Goal: Task Accomplishment & Management: Complete application form

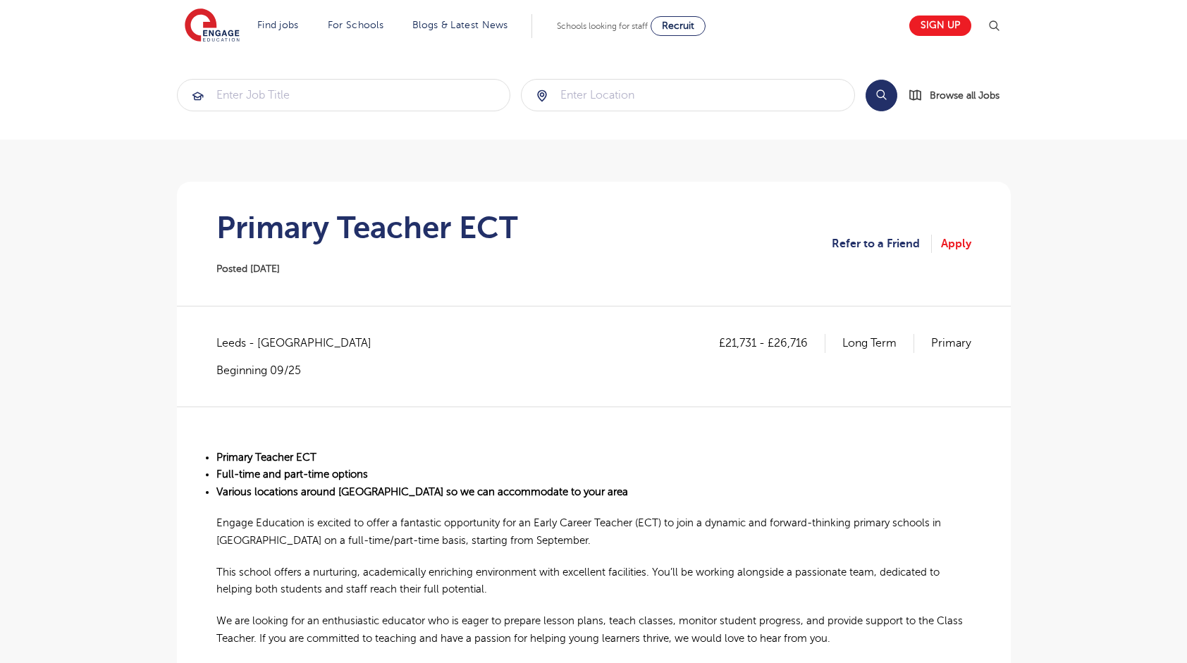
scroll to position [211, 0]
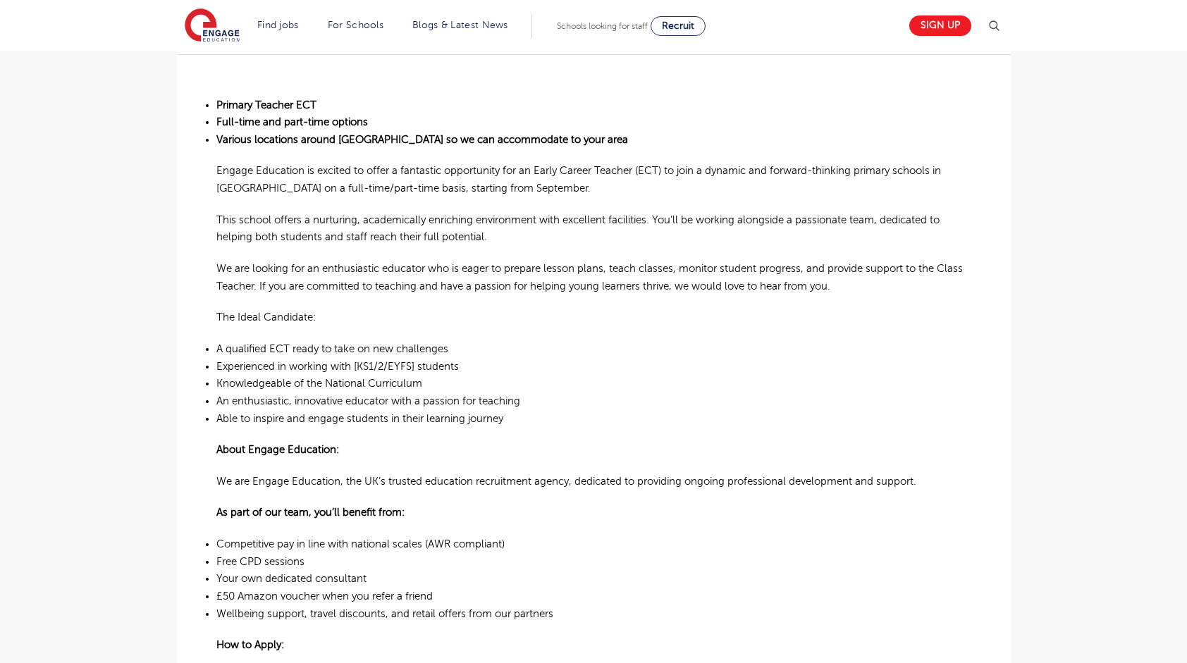
click at [2, 249] on main "Search Browse all Jobs Primary Teacher ECT Posted 29/07/25 Refer to a Friend Ap…" at bounding box center [593, 431] width 1187 height 1567
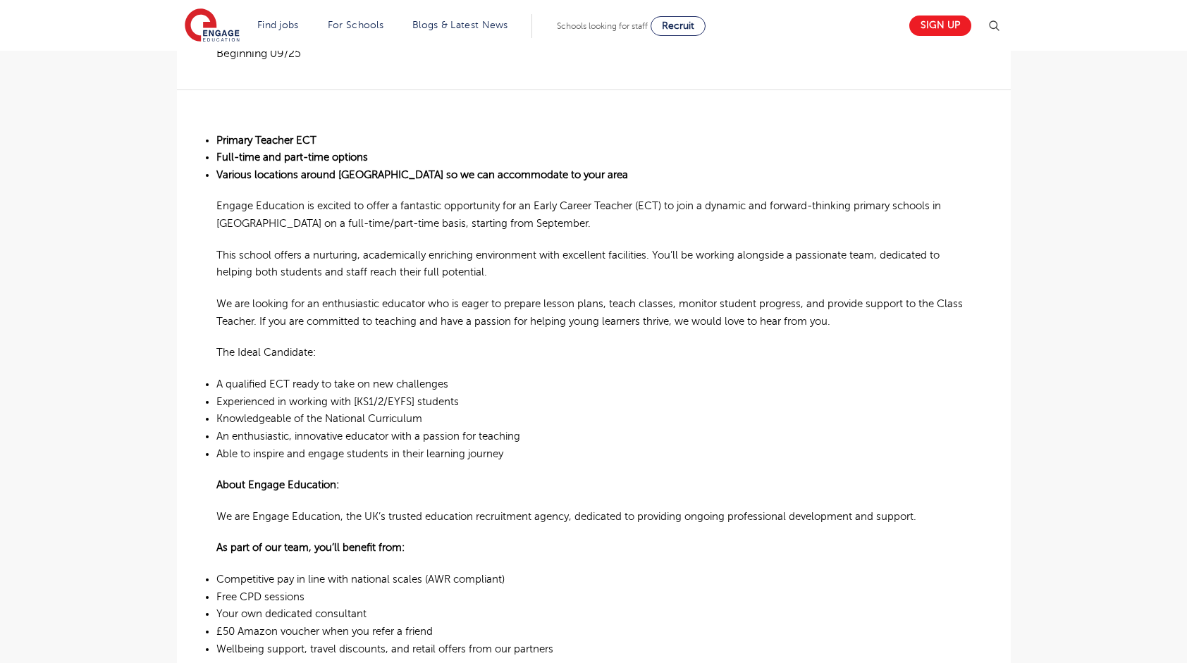
scroll to position [141, 0]
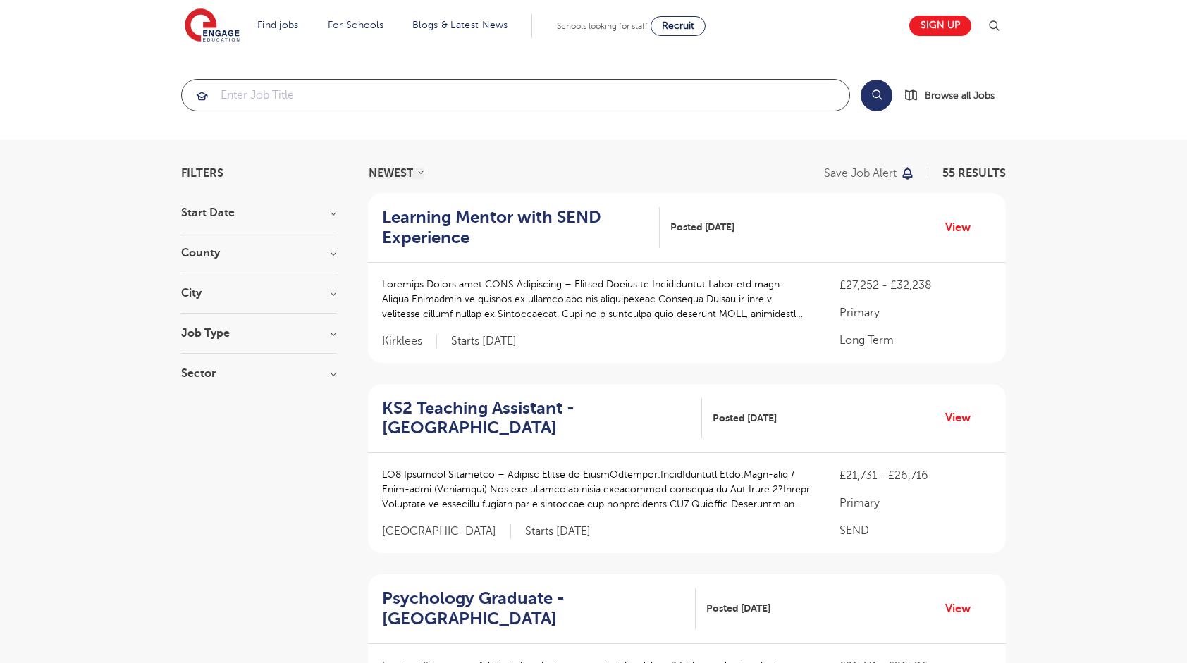
click at [292, 83] on input "search" at bounding box center [515, 95] width 667 height 31
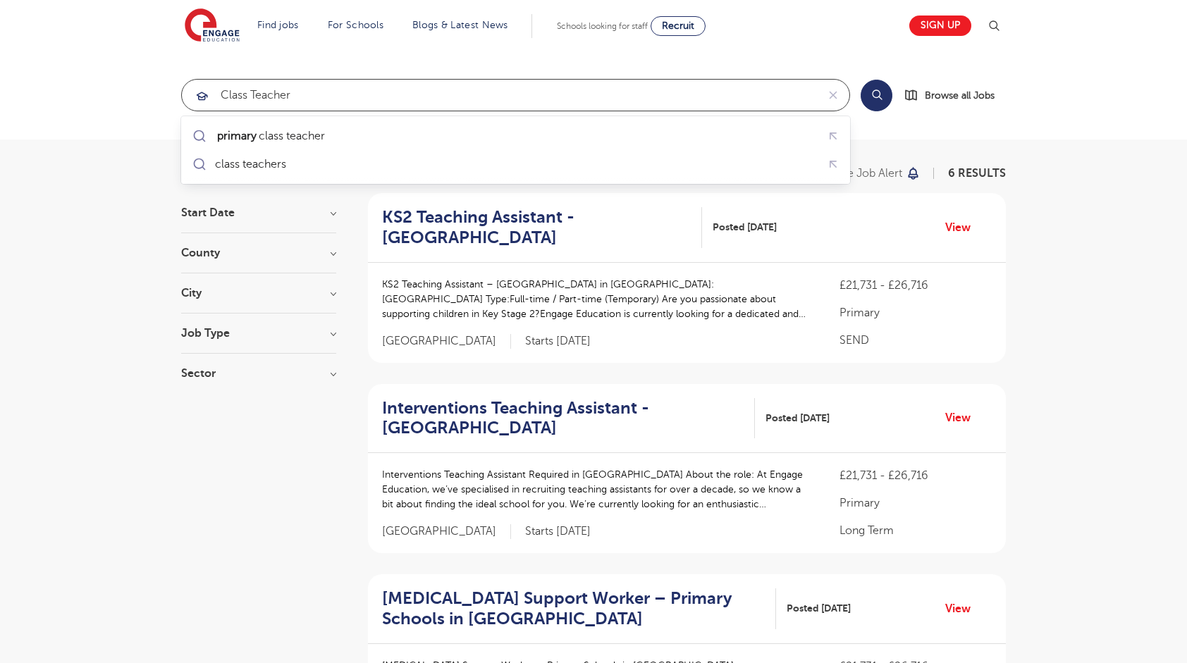
click button "Submit" at bounding box center [0, 0] width 0 height 0
drag, startPoint x: 338, startPoint y: 81, endPoint x: 107, endPoint y: 78, distance: 231.2
click at [107, 78] on section "class teacher Search Browse all Jobs" at bounding box center [593, 95] width 1187 height 89
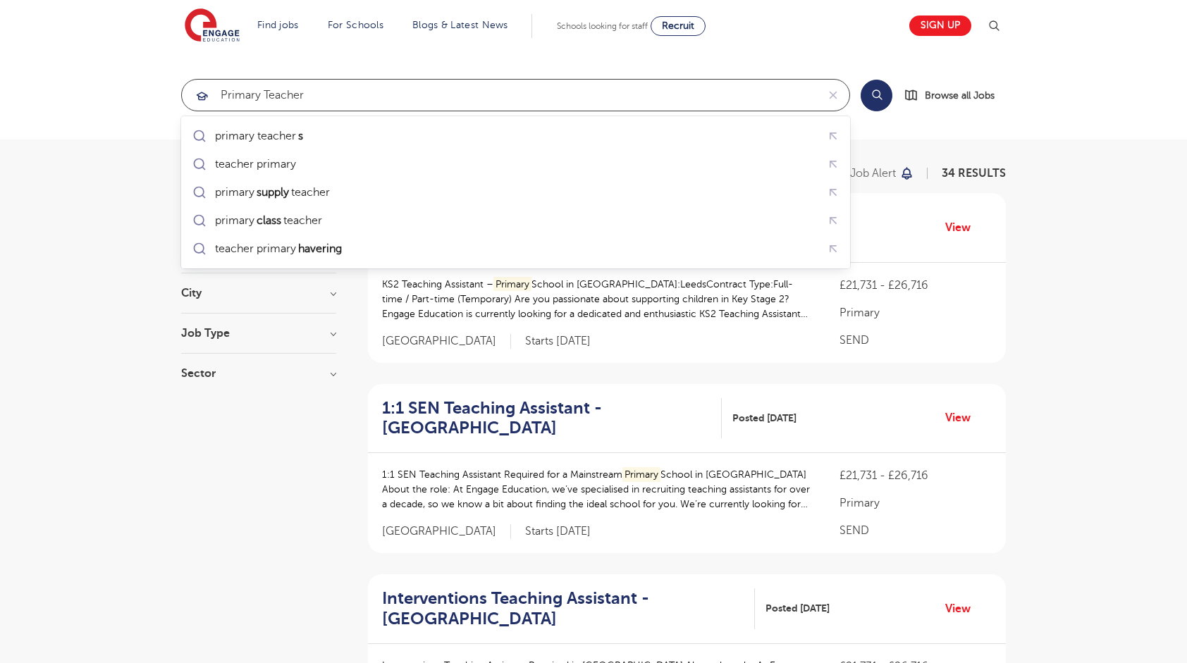
type input "primary teacher"
click button "Submit" at bounding box center [0, 0] width 0 height 0
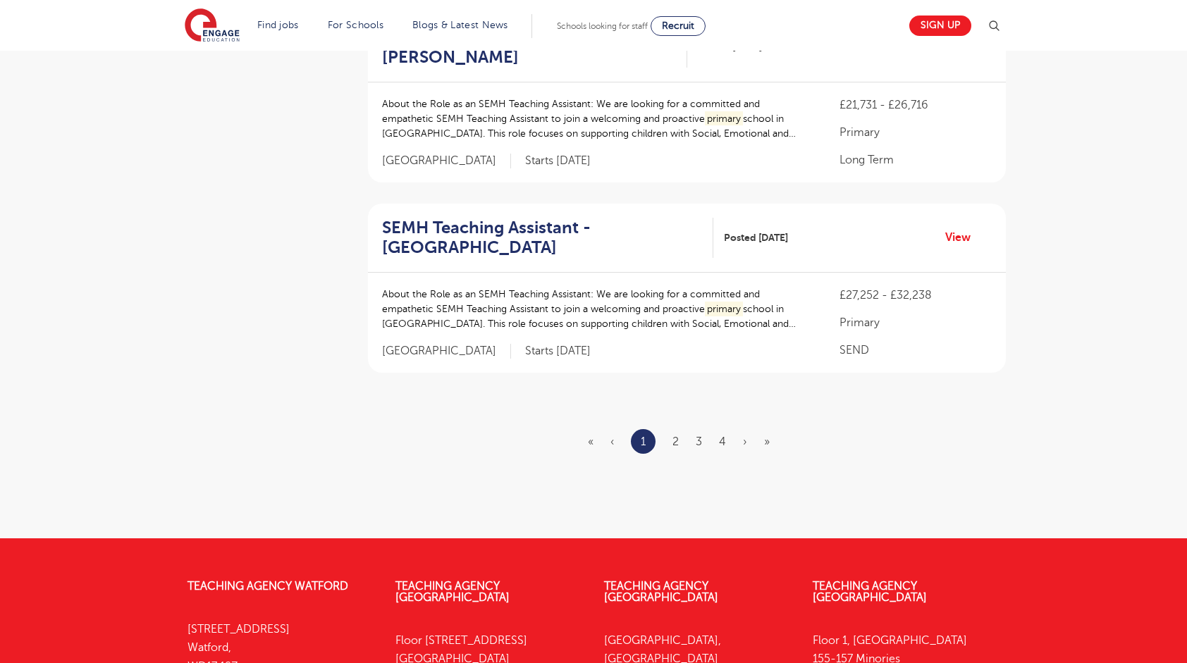
scroll to position [1725, 0]
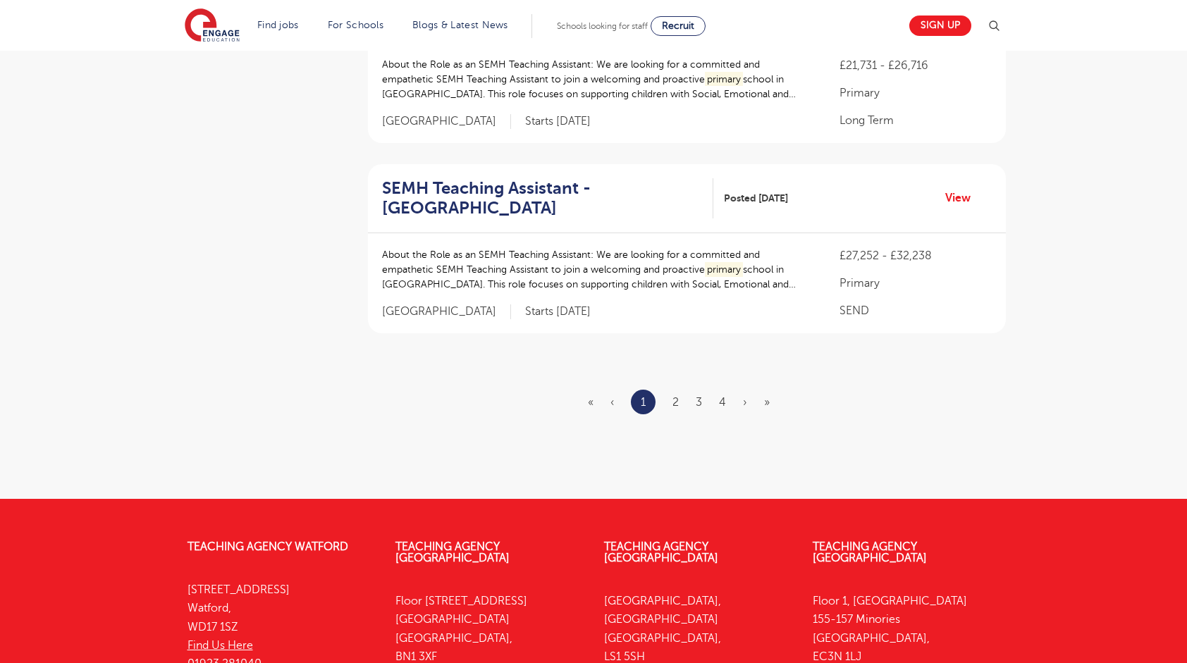
click at [679, 390] on ul "« ‹ 1 2 3 4 › »" at bounding box center [687, 402] width 199 height 25
click at [668, 390] on ul "« ‹ 1 2 3 4 › »" at bounding box center [687, 402] width 199 height 25
click at [675, 396] on link "2" at bounding box center [675, 402] width 6 height 13
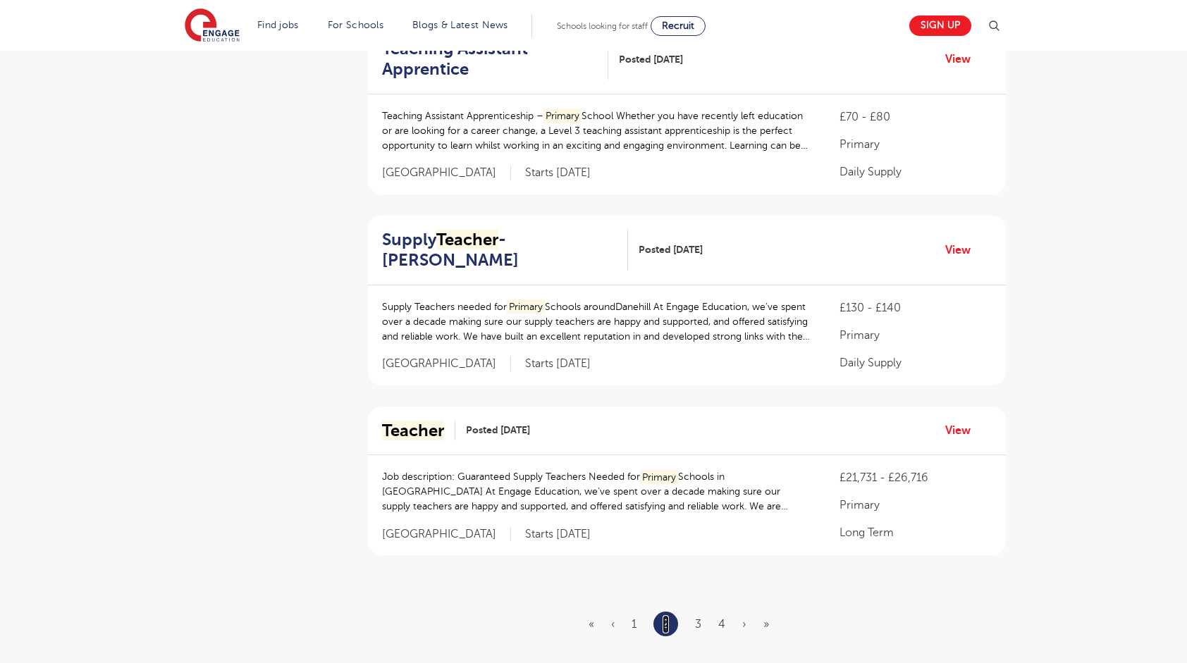
scroll to position [1515, 0]
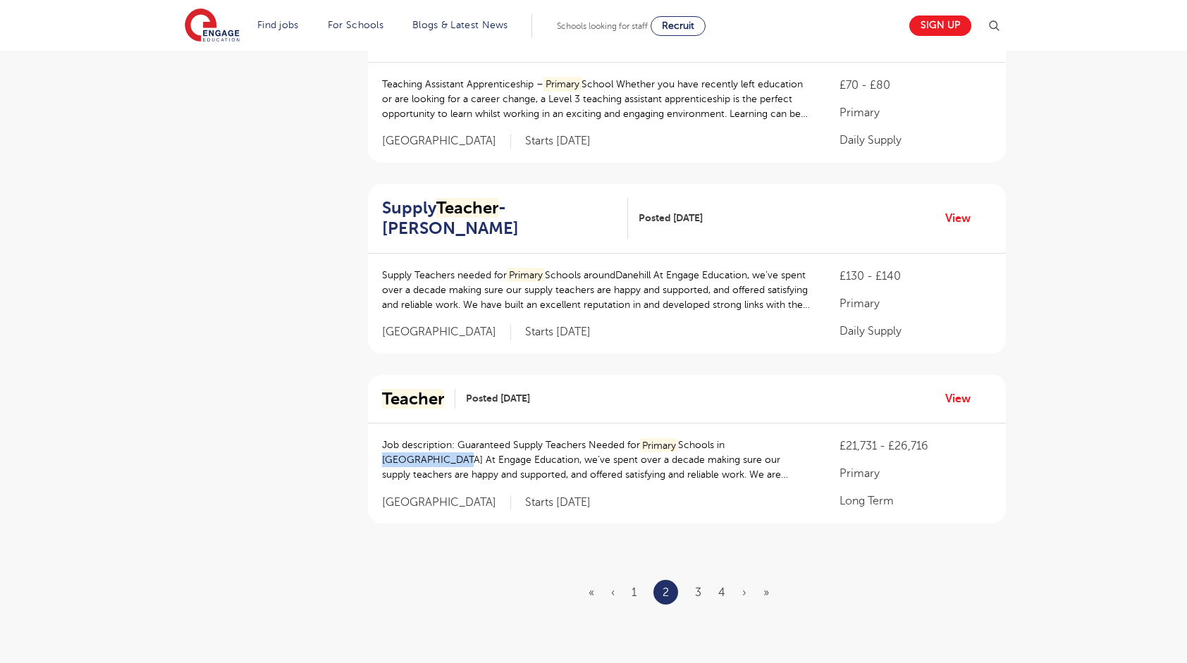
drag, startPoint x: 813, startPoint y: 400, endPoint x: 730, endPoint y: 405, distance: 83.4
click at [730, 424] on div "Job description: Guaranteed Supply Teachers Needed for Primary Schools in Haywa…" at bounding box center [687, 474] width 638 height 100
drag, startPoint x: 730, startPoint y: 405, endPoint x: 603, endPoint y: 414, distance: 127.8
click at [603, 438] on p "Job description: Guaranteed Supply Teachers Needed for Primary Schools in Haywa…" at bounding box center [596, 460] width 429 height 44
drag, startPoint x: 495, startPoint y: 396, endPoint x: 602, endPoint y: 410, distance: 107.3
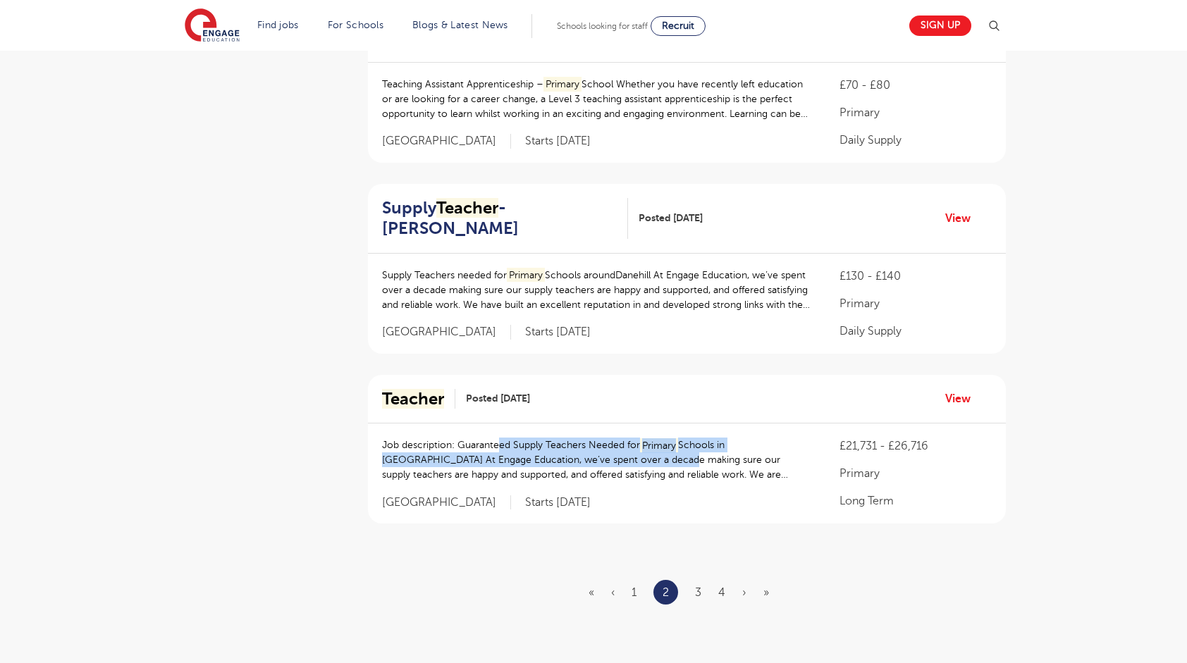
click at [602, 438] on p "Job description: Guaranteed Supply Teachers Needed for Primary Schools in Haywa…" at bounding box center [596, 460] width 429 height 44
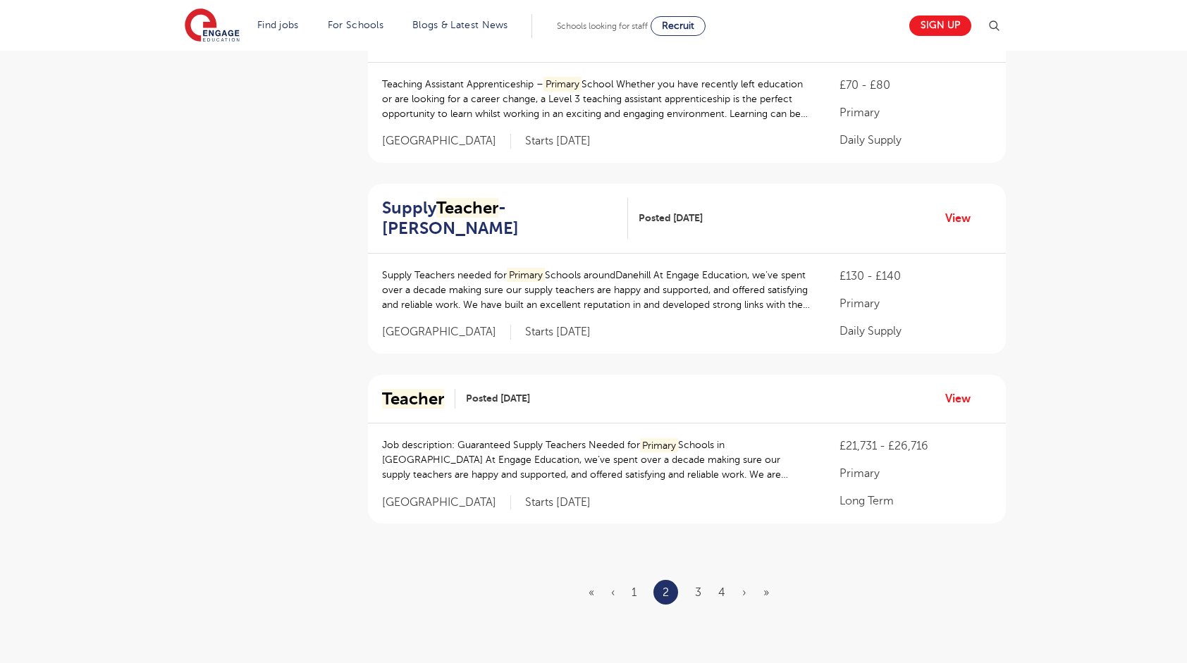
drag, startPoint x: 602, startPoint y: 410, endPoint x: 686, endPoint y: 444, distance: 91.1
click at [686, 444] on div "Job description: Guaranteed Supply Teachers Needed for Primary Schools in Haywa…" at bounding box center [596, 467] width 429 height 58
click at [693, 580] on ul "« ‹ 1 2 3 4 › »" at bounding box center [686, 592] width 197 height 25
click at [697, 586] on link "3" at bounding box center [698, 592] width 6 height 13
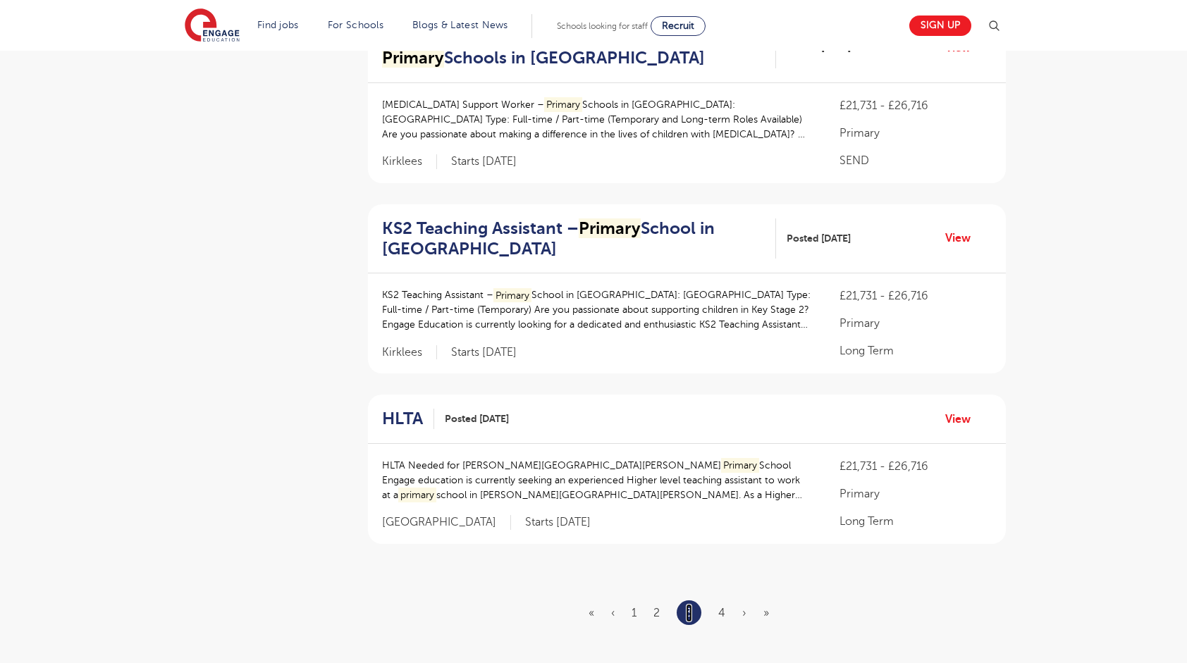
scroll to position [0, 0]
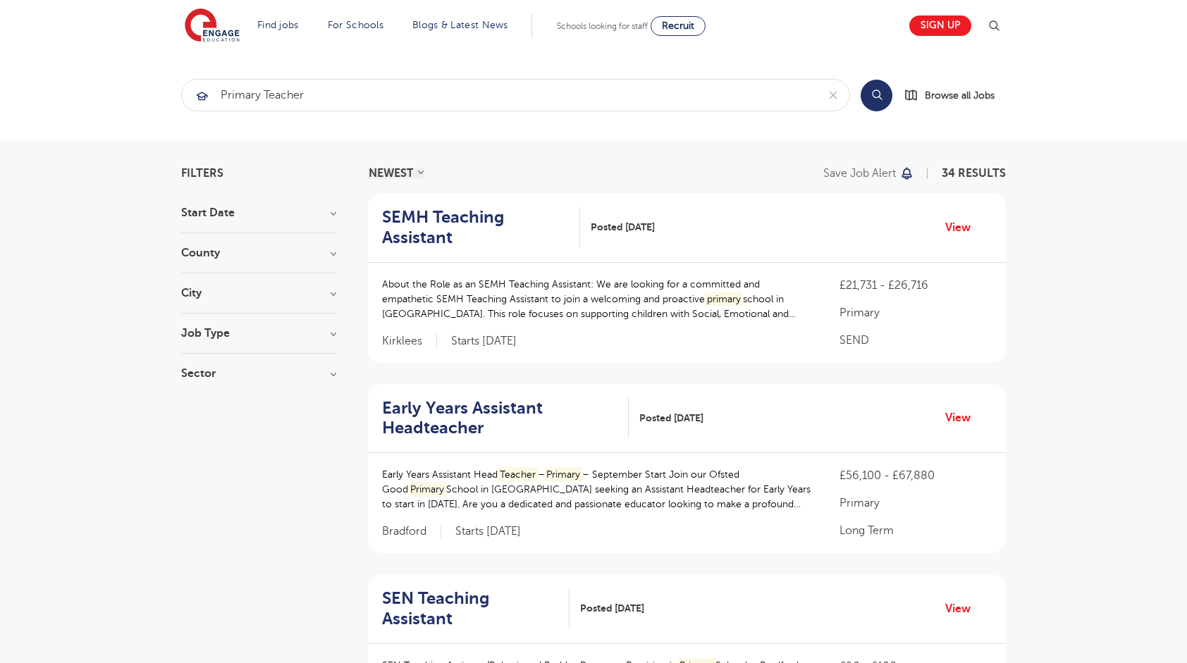
click at [228, 330] on h3 "Job Type" at bounding box center [258, 333] width 155 height 11
click at [248, 343] on div "Long Term 18 SEND 9 Daily Supply 7" at bounding box center [258, 379] width 155 height 80
click at [211, 319] on section "Start Date September 33 October 1 Show more County Leeds 13 Kirklees 10 East Su…" at bounding box center [258, 340] width 155 height 266
click at [237, 275] on section "Start Date September 33 October 1 Show more County Leeds 13 Kirklees 10 East Su…" at bounding box center [258, 340] width 155 height 266
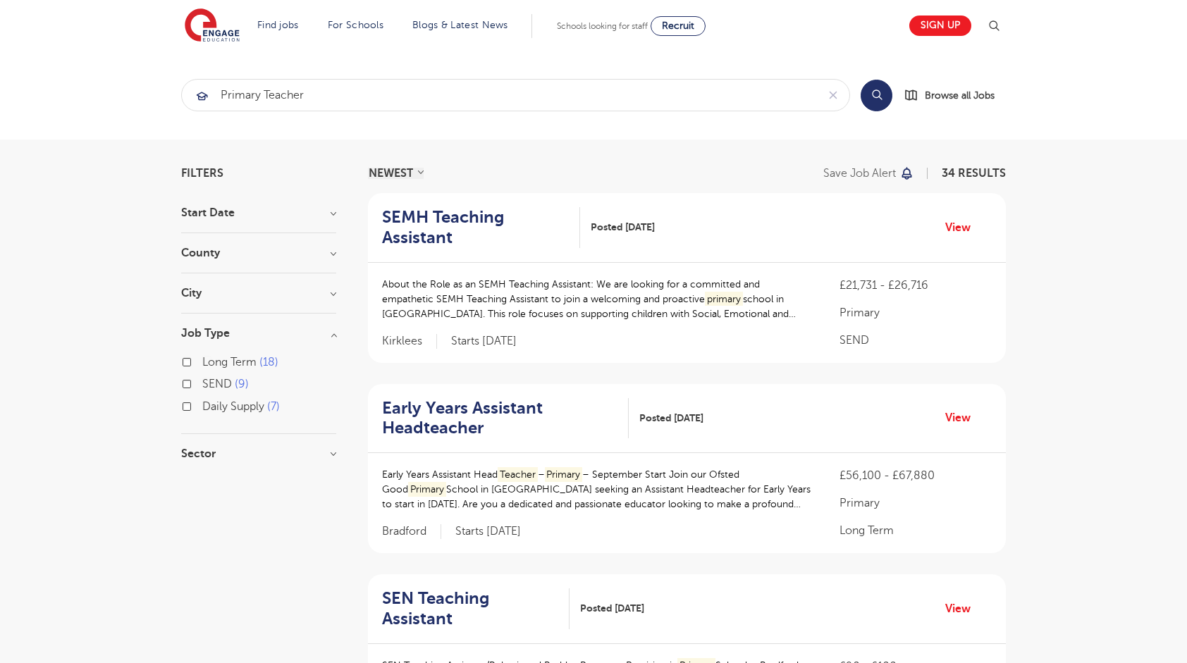
click at [220, 324] on section "Start Date September 33 October 1 Show more County Leeds 13 Kirklees 10 East Su…" at bounding box center [258, 340] width 155 height 266
click at [326, 328] on h3 "Job Type" at bounding box center [258, 333] width 155 height 11
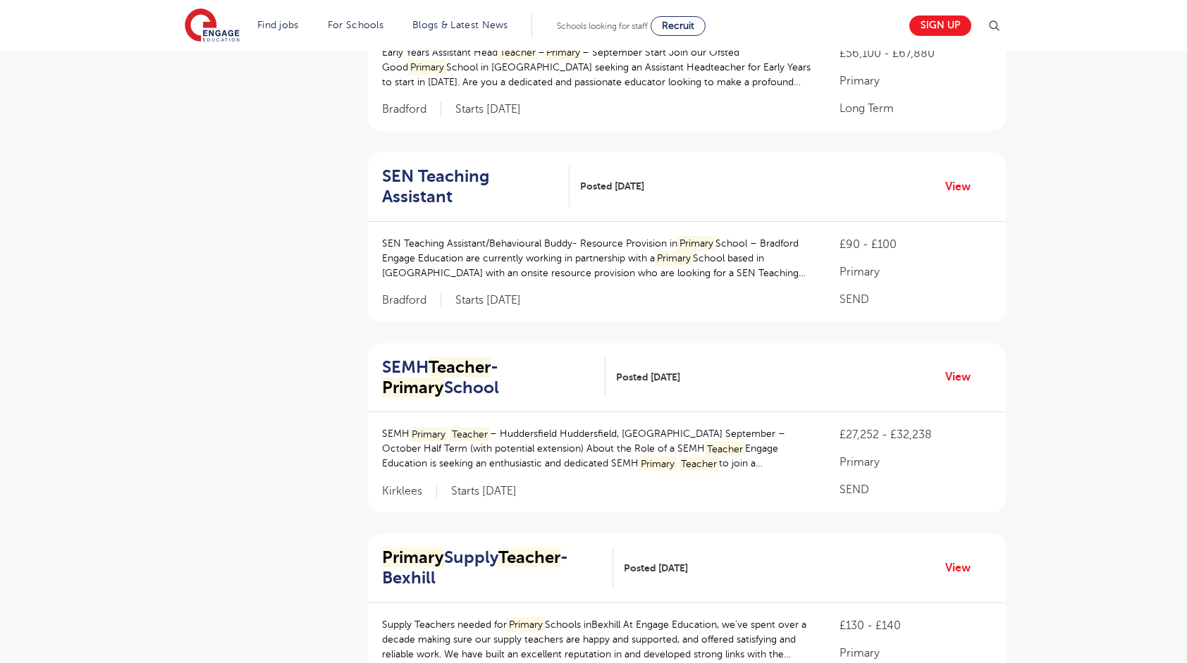
scroll to position [423, 0]
drag, startPoint x: 388, startPoint y: 413, endPoint x: 403, endPoint y: 413, distance: 15.5
click at [403, 426] on p "SEMH Primary Teacher – Huddersfield Huddersfield, West Yorkshire September – Oc…" at bounding box center [596, 448] width 429 height 44
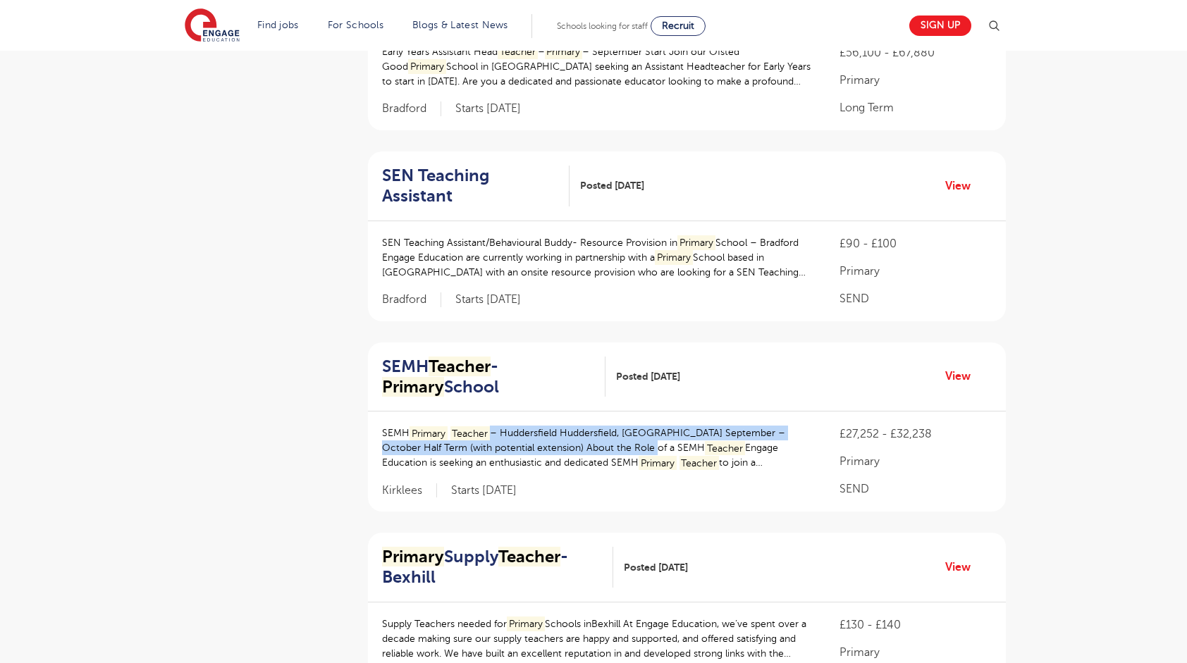
drag, startPoint x: 403, startPoint y: 413, endPoint x: 627, endPoint y: 424, distance: 223.7
click at [624, 426] on p "SEMH Primary Teacher – Huddersfield Huddersfield, West Yorkshire September – Oc…" at bounding box center [596, 448] width 429 height 44
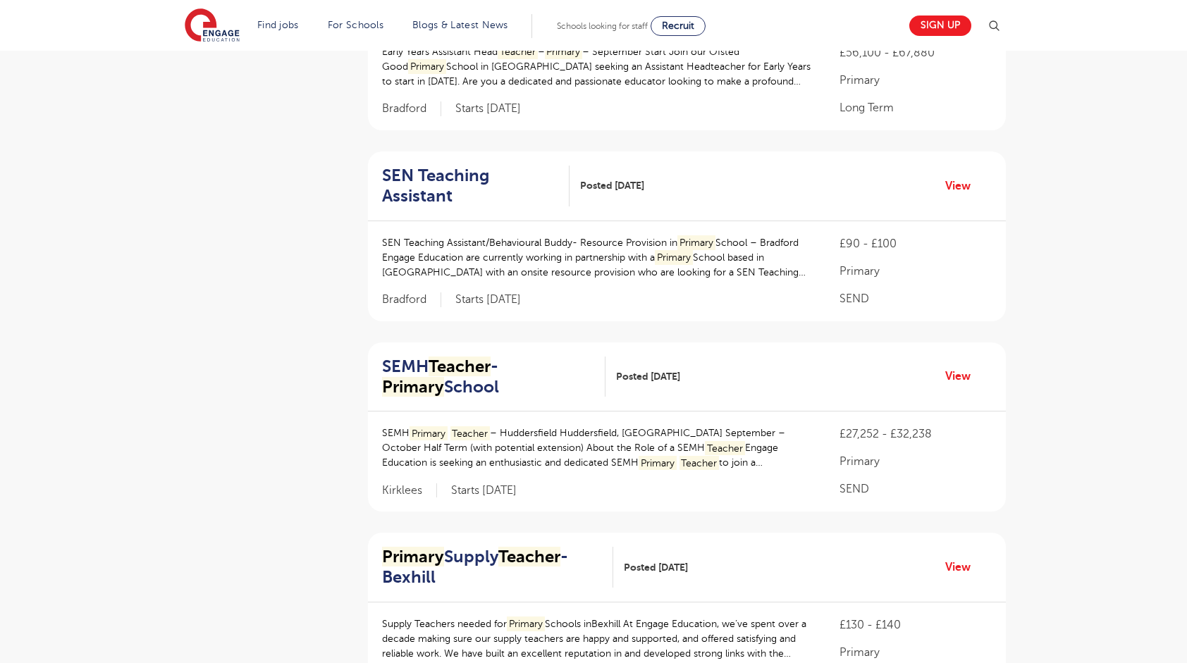
click at [688, 440] on p "SEMH Primary Teacher – Huddersfield Huddersfield, West Yorkshire September – Oc…" at bounding box center [596, 448] width 429 height 44
drag, startPoint x: 495, startPoint y: 426, endPoint x: 586, endPoint y: 432, distance: 91.8
click at [586, 432] on p "SEMH Primary Teacher – Huddersfield Huddersfield, West Yorkshire September – Oc…" at bounding box center [596, 448] width 429 height 44
drag, startPoint x: 586, startPoint y: 432, endPoint x: 660, endPoint y: 435, distance: 73.3
click at [679, 456] on mark "Teacher" at bounding box center [699, 463] width 40 height 15
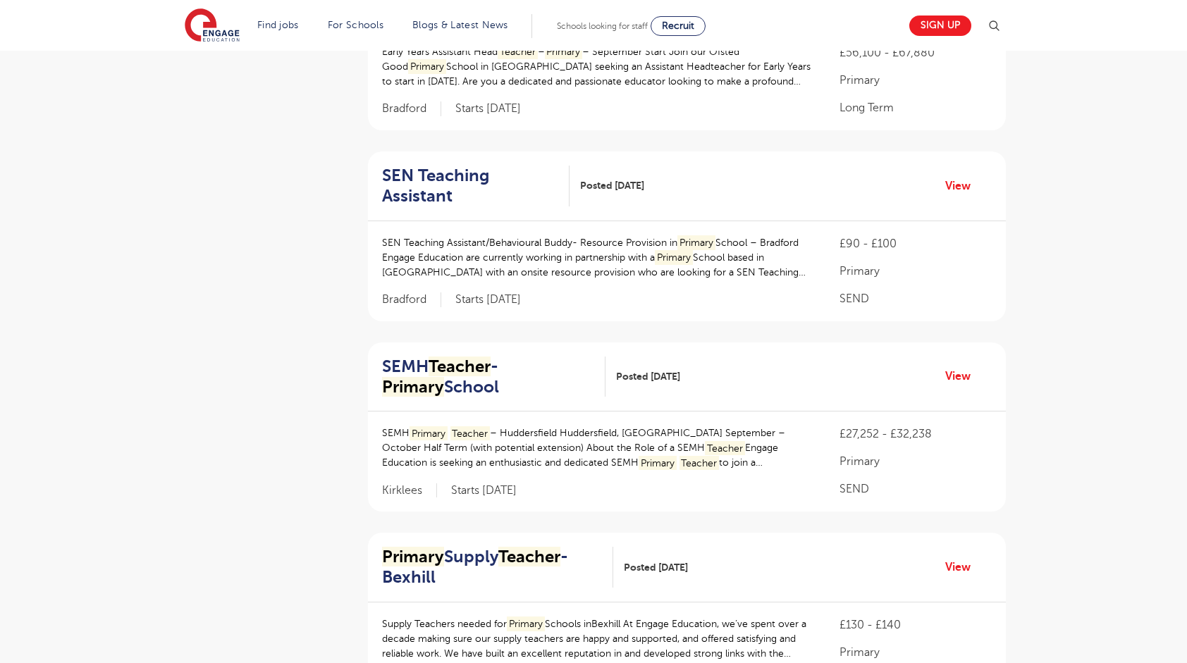
click at [857, 481] on p "SEND" at bounding box center [915, 489] width 152 height 17
drag, startPoint x: 882, startPoint y: 468, endPoint x: 786, endPoint y: 466, distance: 96.6
click at [786, 466] on div "SEMH Primary Teacher – Huddersfield Huddersfield, West Yorkshire September – Oc…" at bounding box center [687, 462] width 638 height 100
click at [824, 467] on div "SEMH Primary Teacher – Huddersfield Huddersfield, West Yorkshire September – Oc…" at bounding box center [687, 462] width 638 height 100
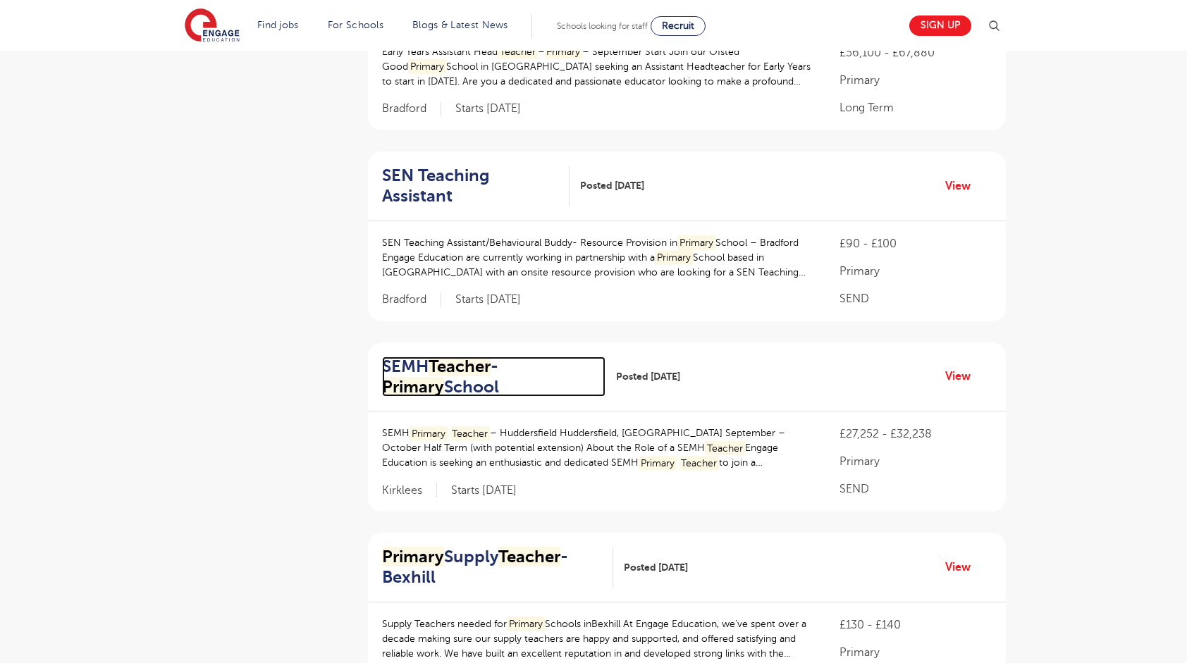
click at [465, 357] on mark "Teacher" at bounding box center [459, 367] width 62 height 20
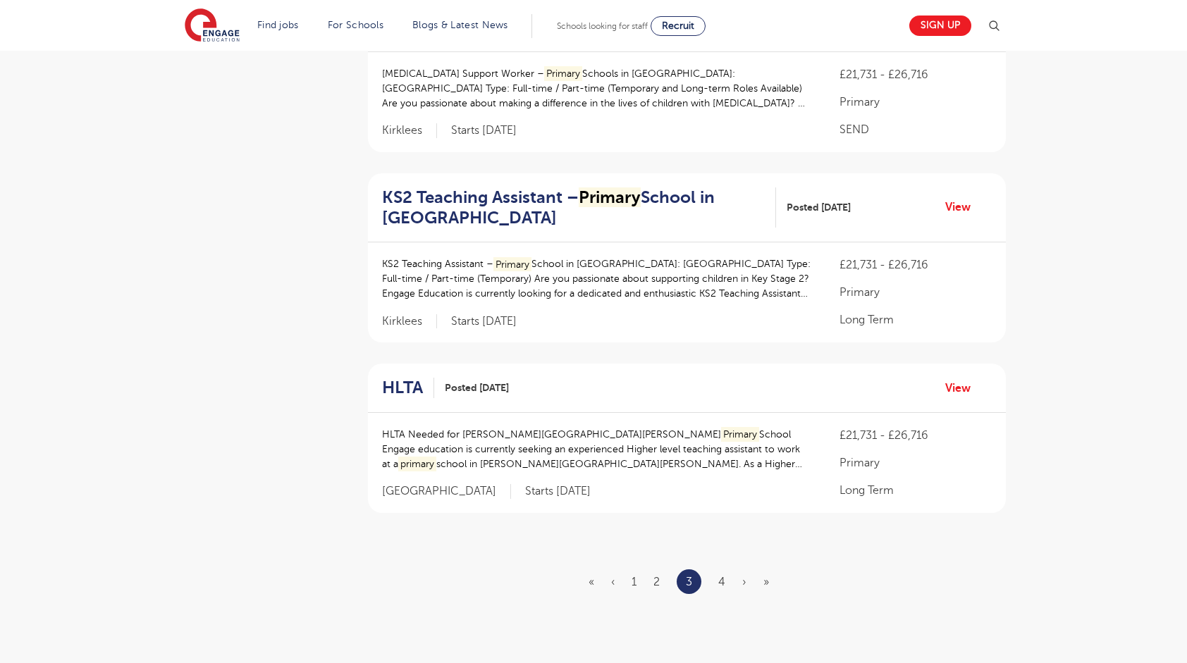
scroll to position [1570, 0]
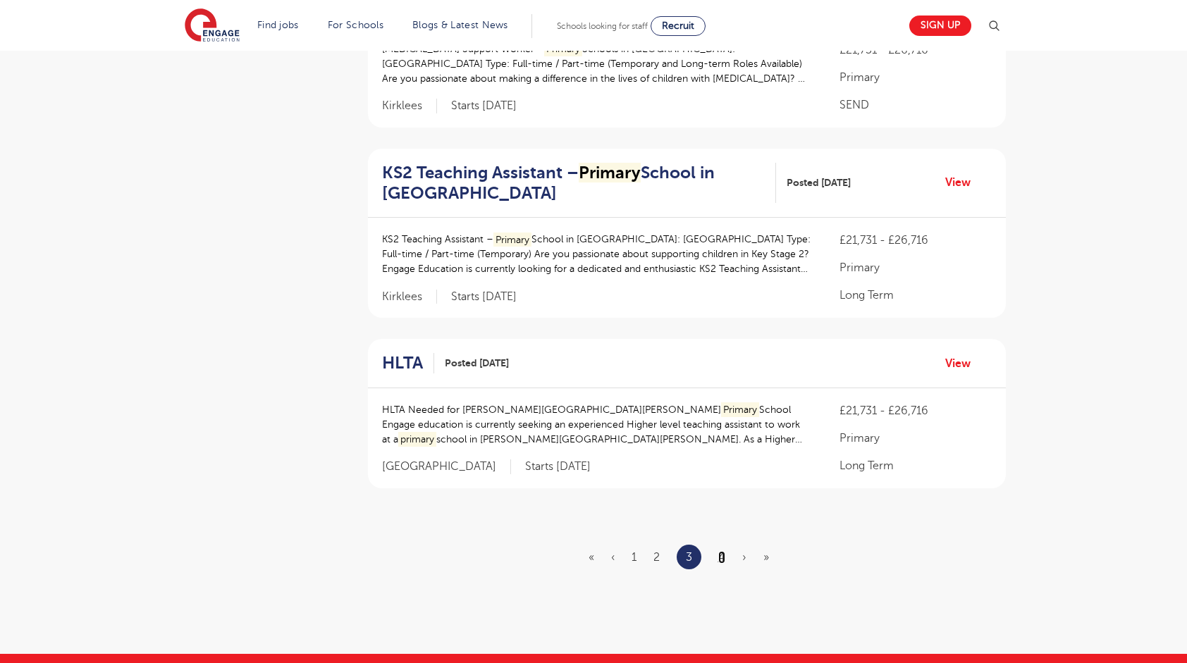
click at [722, 551] on link "4" at bounding box center [721, 557] width 7 height 13
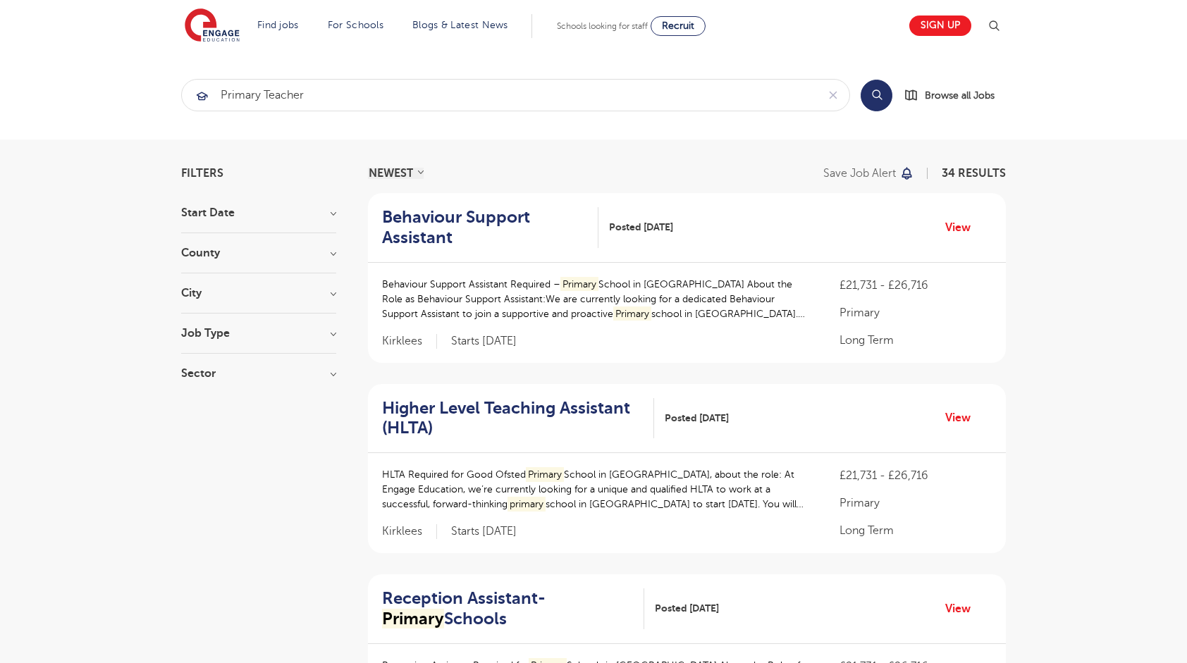
scroll to position [443, 0]
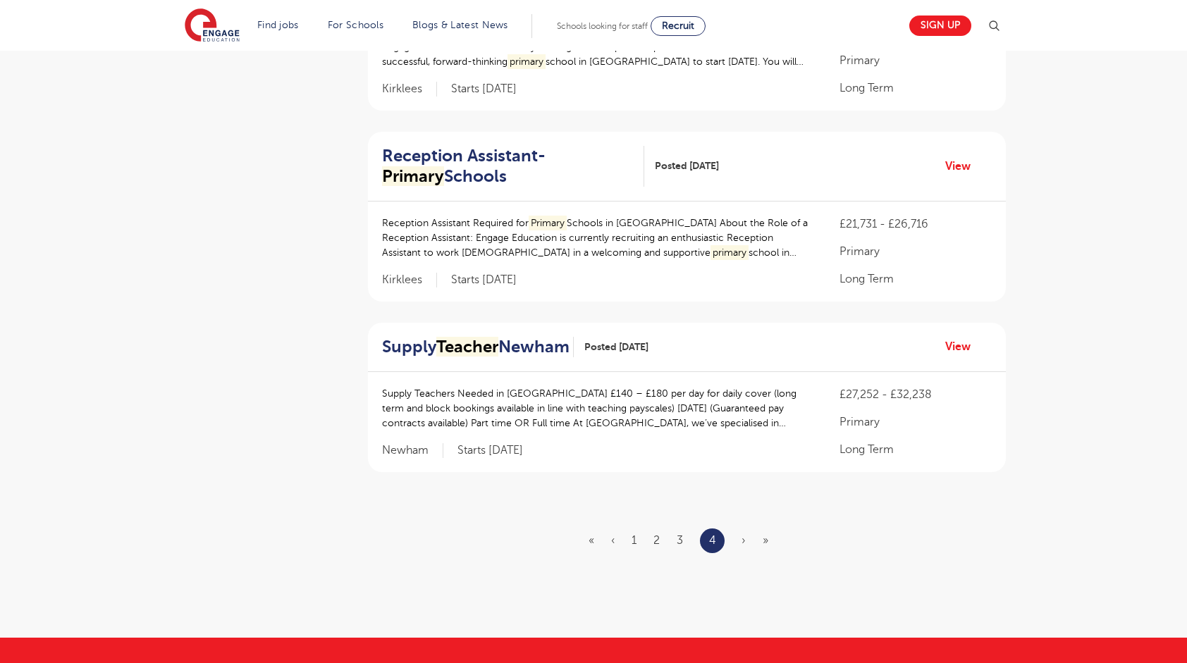
click at [226, 574] on aside "Filters Start Date September 33 October 1 Show more County Leeds 13 Kirklees 10…" at bounding box center [258, 167] width 155 height 884
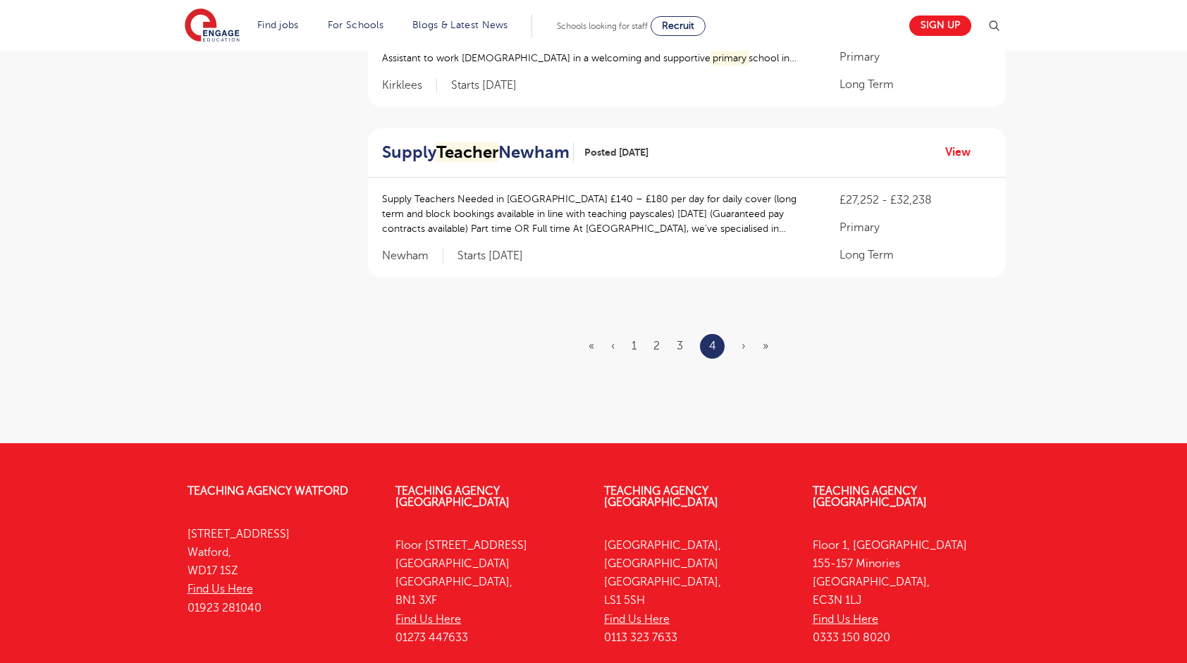
scroll to position [629, 0]
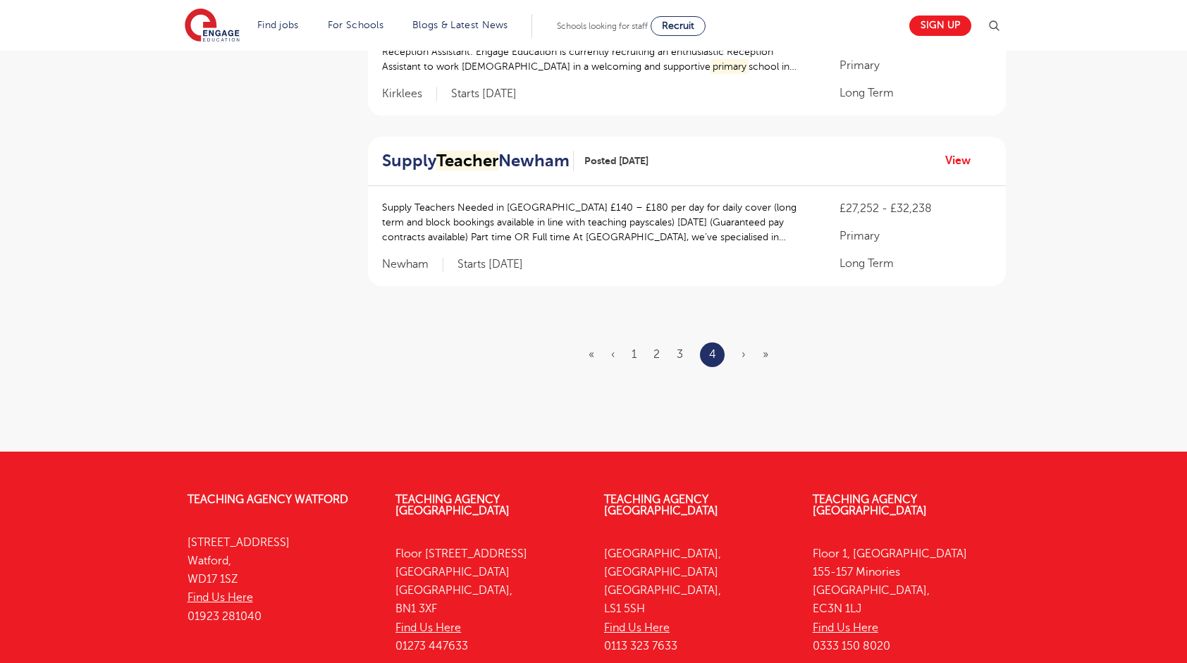
click at [671, 354] on ul "« ‹ 1 2 3 4 › »" at bounding box center [686, 355] width 197 height 25
click at [675, 352] on ul "« ‹ 1 2 3 4 › »" at bounding box center [686, 355] width 197 height 25
click at [685, 349] on ul "« ‹ 1 2 3 4 › »" at bounding box center [686, 355] width 197 height 25
click at [680, 352] on link "3" at bounding box center [680, 354] width 6 height 13
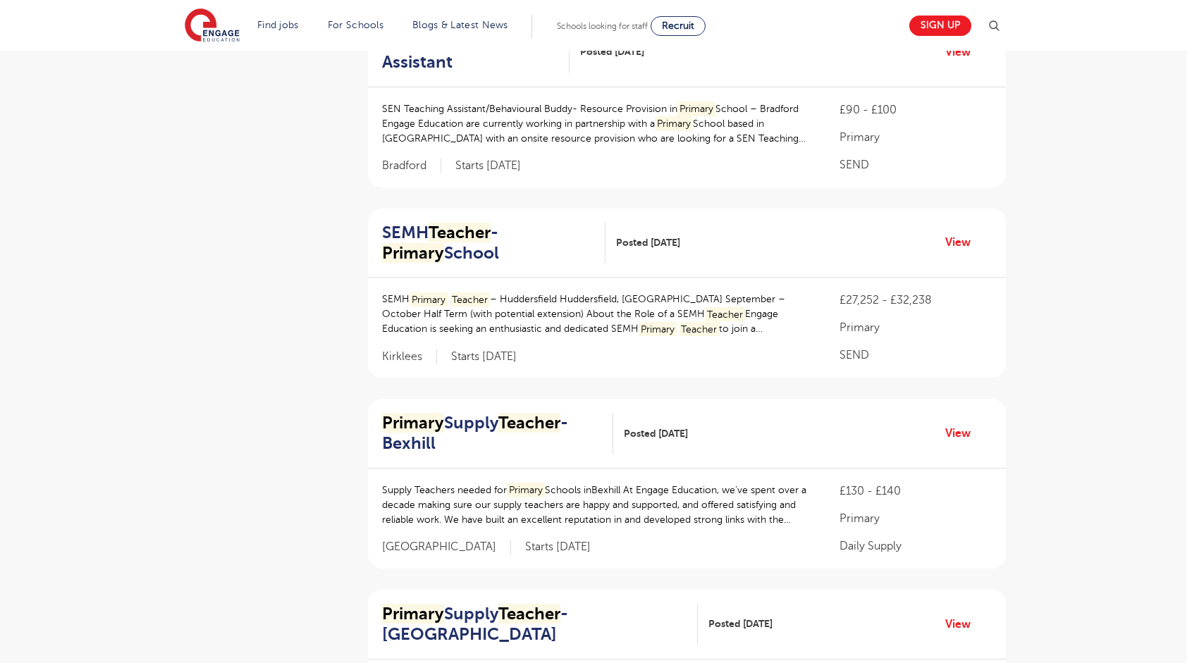
scroll to position [533, 0]
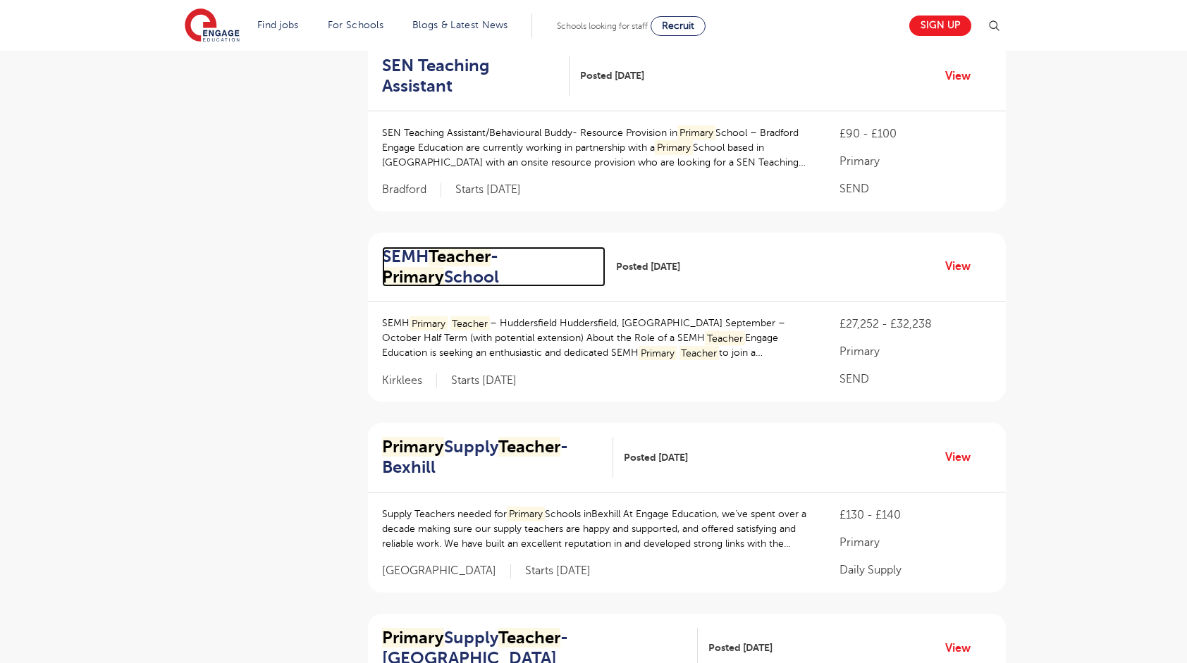
click at [467, 247] on mark "Teacher" at bounding box center [459, 257] width 62 height 20
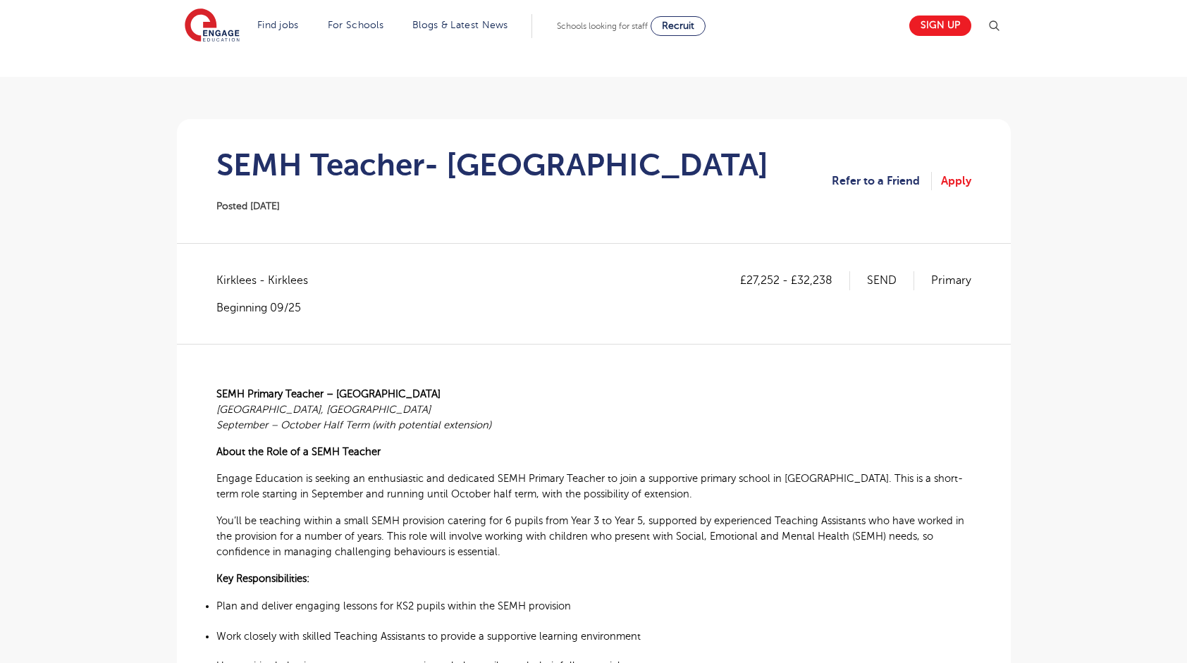
scroll to position [70, 0]
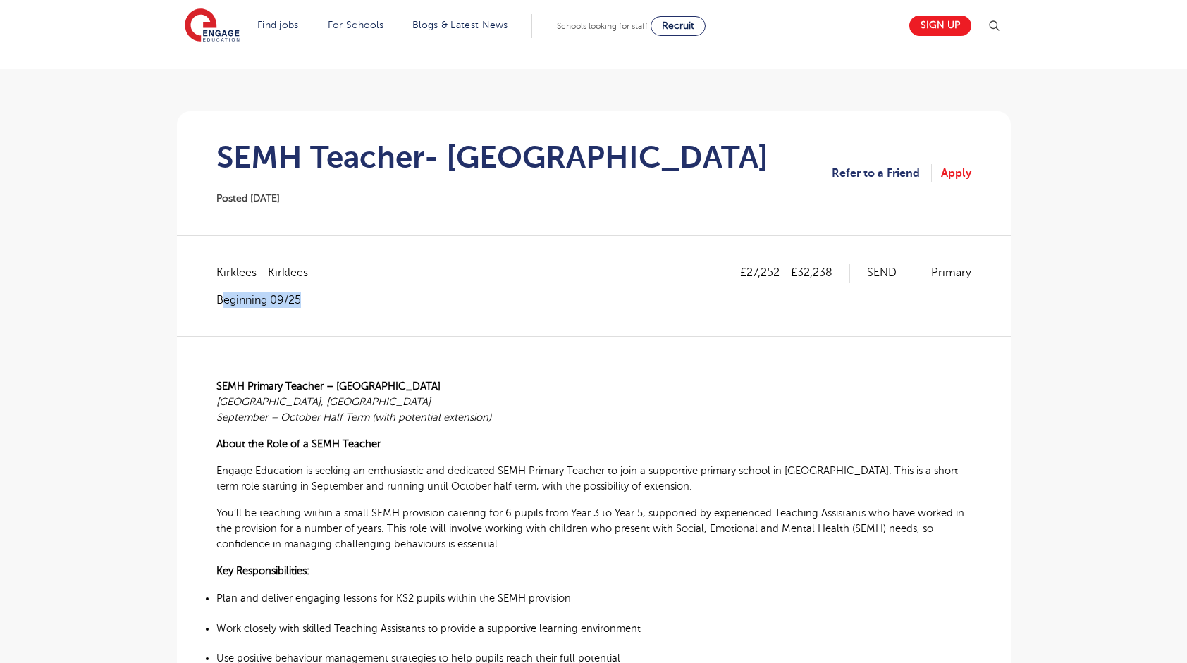
drag, startPoint x: 224, startPoint y: 285, endPoint x: 369, endPoint y: 332, distance: 152.4
click at [369, 332] on div "£27,252 - £32,238 SEND Primary Kirklees - [GEOGRAPHIC_DATA] Beginning 09/25" at bounding box center [593, 300] width 755 height 72
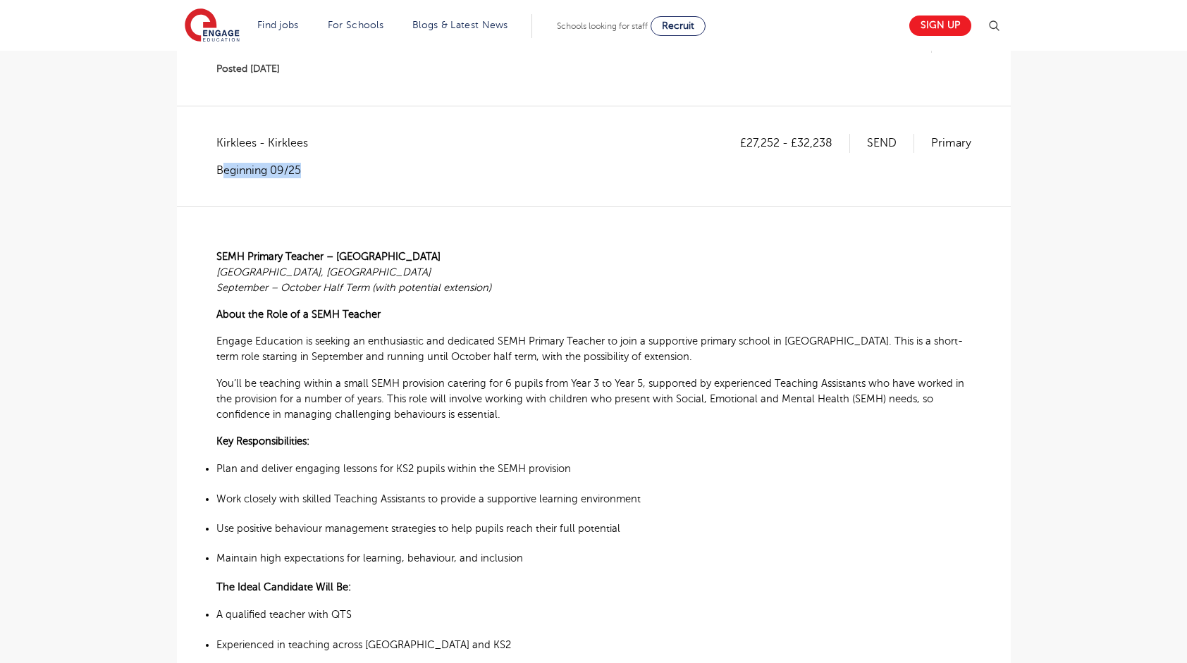
scroll to position [211, 0]
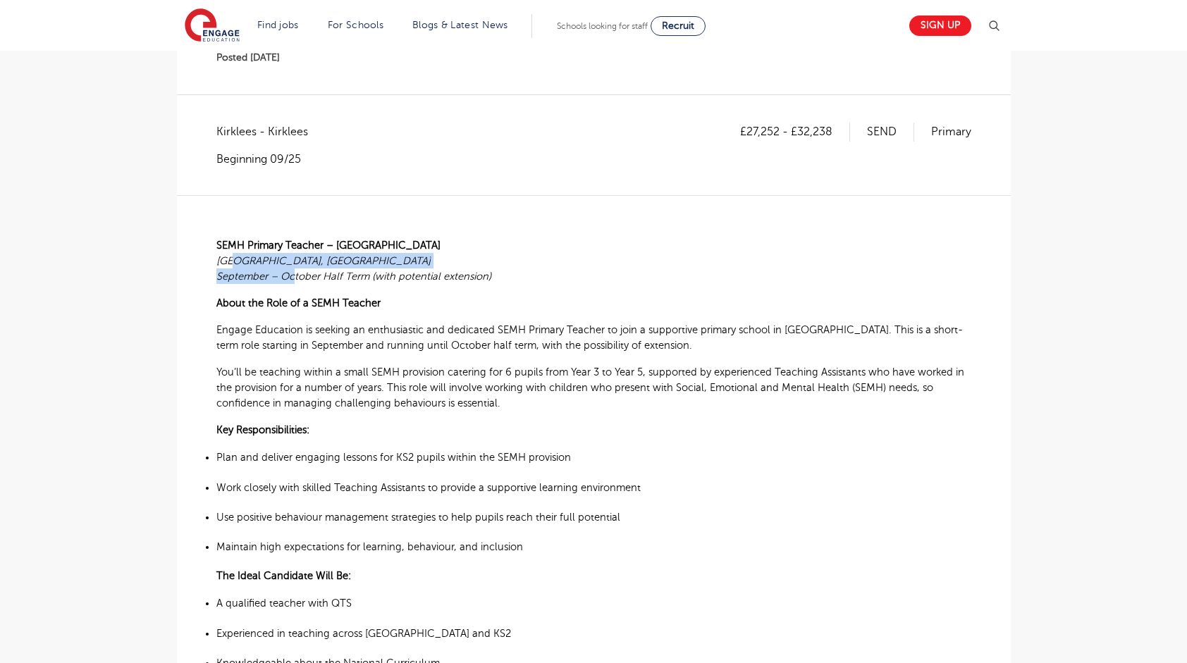
drag, startPoint x: 235, startPoint y: 256, endPoint x: 296, endPoint y: 273, distance: 63.6
click at [296, 273] on b "SEMH Primary Teacher – Huddersfield [GEOGRAPHIC_DATA], [GEOGRAPHIC_DATA] Septem…" at bounding box center [353, 261] width 275 height 44
drag, startPoint x: 296, startPoint y: 273, endPoint x: 215, endPoint y: 258, distance: 82.4
click at [264, 309] on p "About the Role of a SEMH Teacher" at bounding box center [593, 303] width 755 height 16
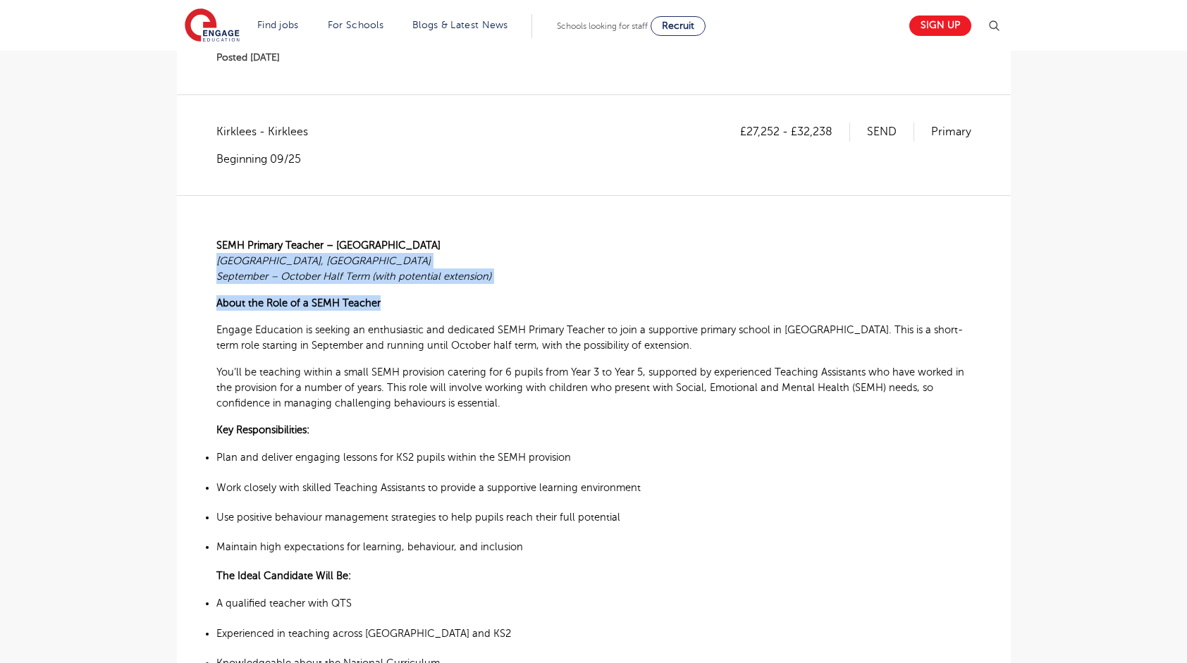
drag, startPoint x: 279, startPoint y: 269, endPoint x: 410, endPoint y: 290, distance: 132.8
click at [576, 309] on p "About the Role of a SEMH Teacher" at bounding box center [593, 303] width 755 height 16
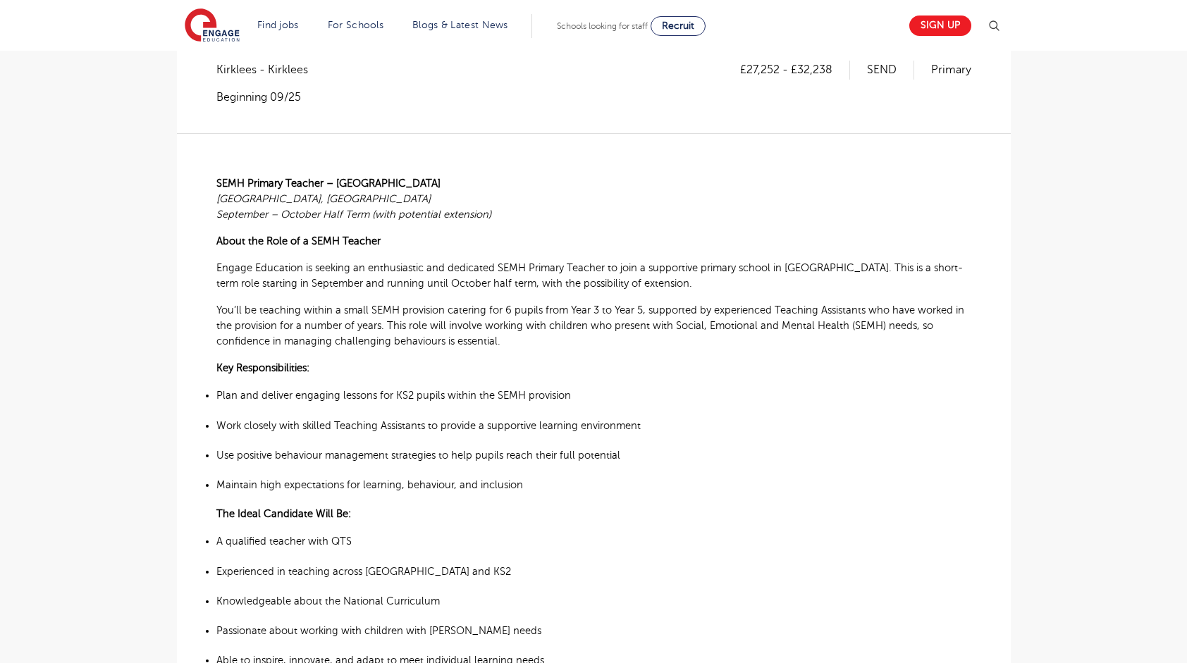
scroll to position [282, 0]
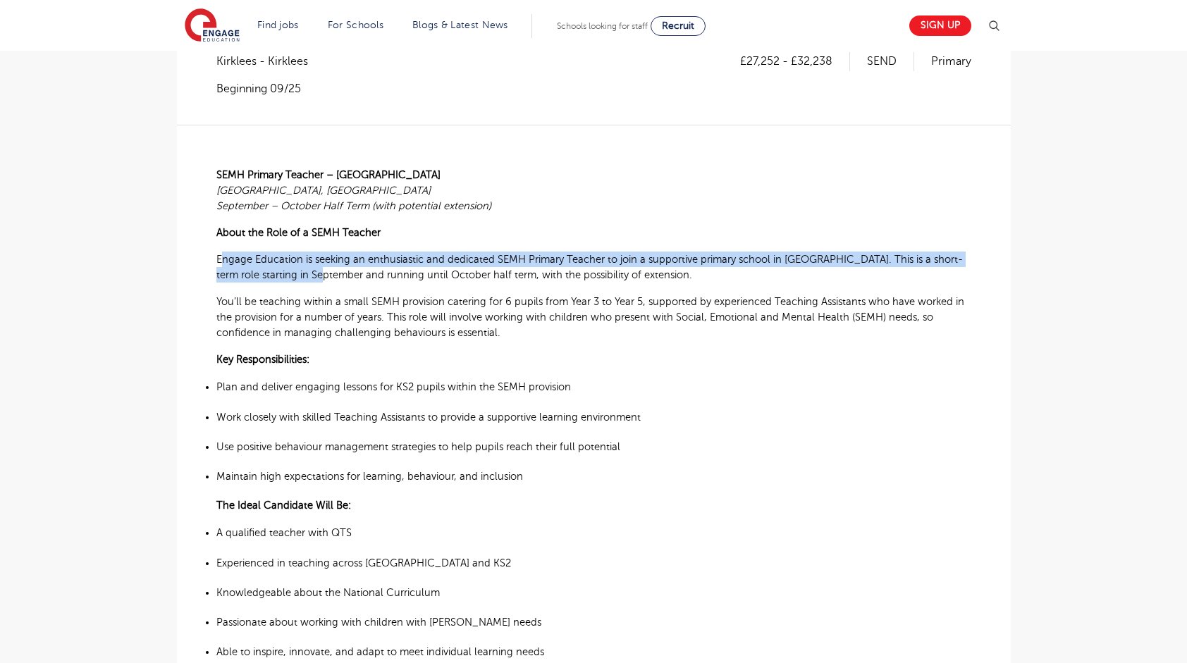
drag, startPoint x: 223, startPoint y: 259, endPoint x: 304, endPoint y: 275, distance: 82.7
click at [304, 275] on span "Engage Education is seeking an enthusiastic and dedicated SEMH Primary Teacher …" at bounding box center [589, 267] width 746 height 27
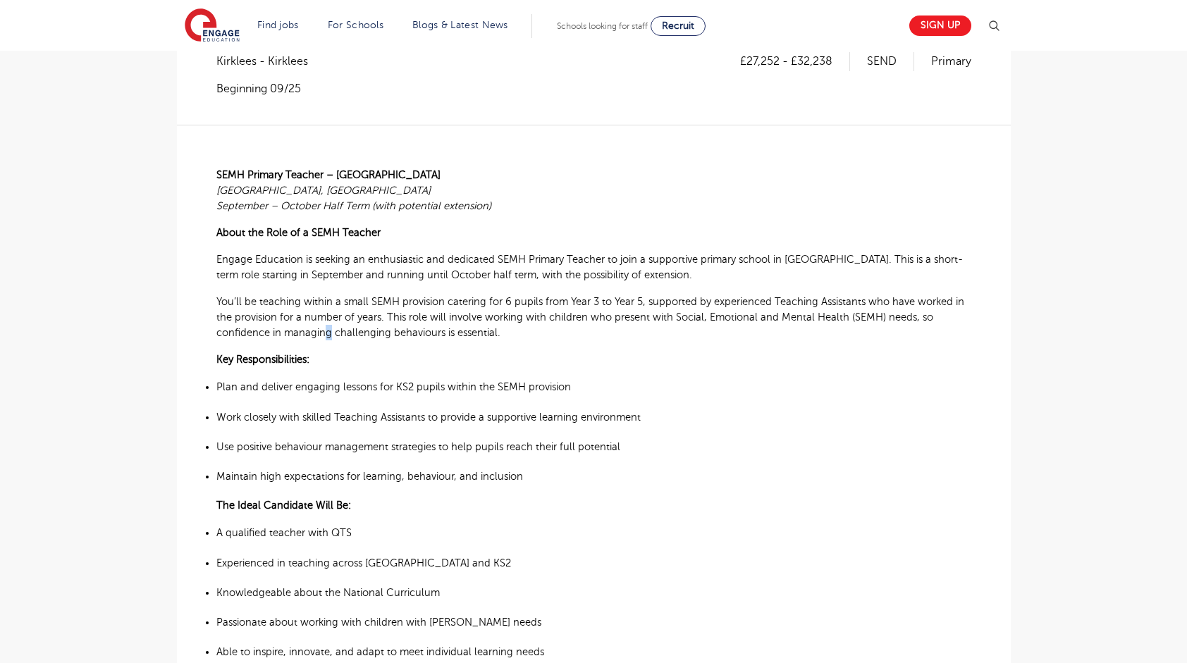
drag, startPoint x: 304, startPoint y: 275, endPoint x: 327, endPoint y: 328, distance: 58.1
click at [327, 328] on span "You’ll be teaching within a small SEMH provision catering for 6 pupils from Yea…" at bounding box center [590, 317] width 748 height 42
drag, startPoint x: 327, startPoint y: 328, endPoint x: 283, endPoint y: 323, distance: 44.1
click at [284, 323] on b "You’ll be teaching within a small SEMH provision catering for 6 pupils from Yea…" at bounding box center [590, 317] width 748 height 44
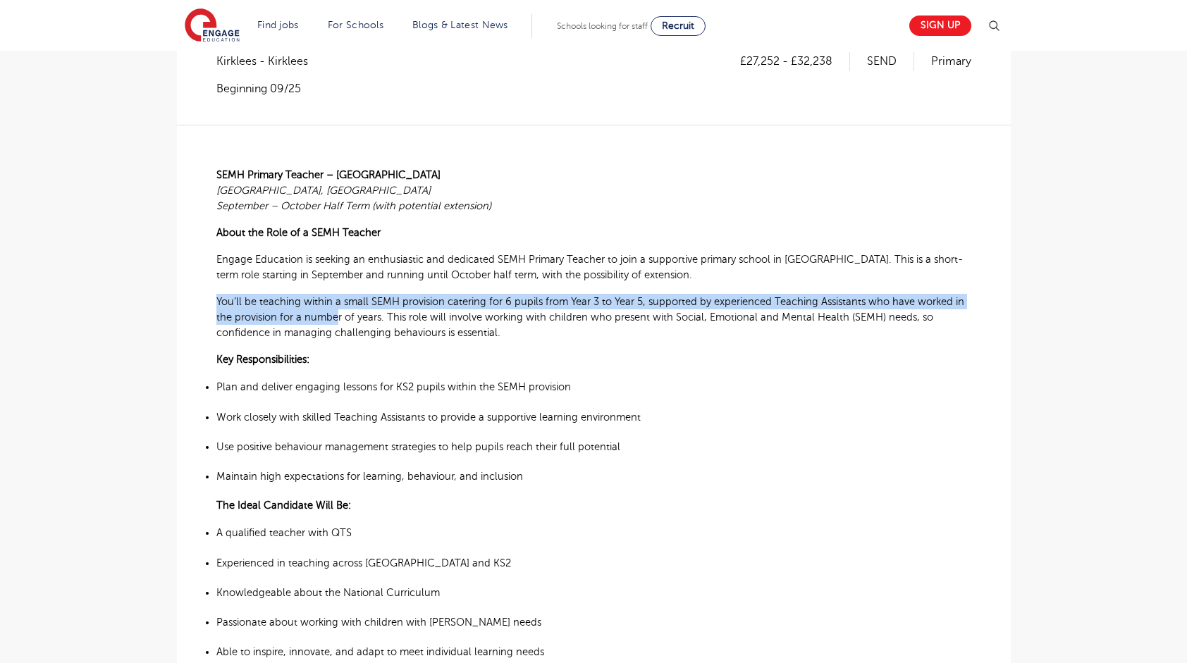
drag, startPoint x: 207, startPoint y: 293, endPoint x: 341, endPoint y: 310, distance: 135.0
click at [341, 310] on div "£27,252 - £32,238 SEND Primary Kirklees - Kirklees Beginning 09/25 SEMH Primary…" at bounding box center [593, 647] width 811 height 1191
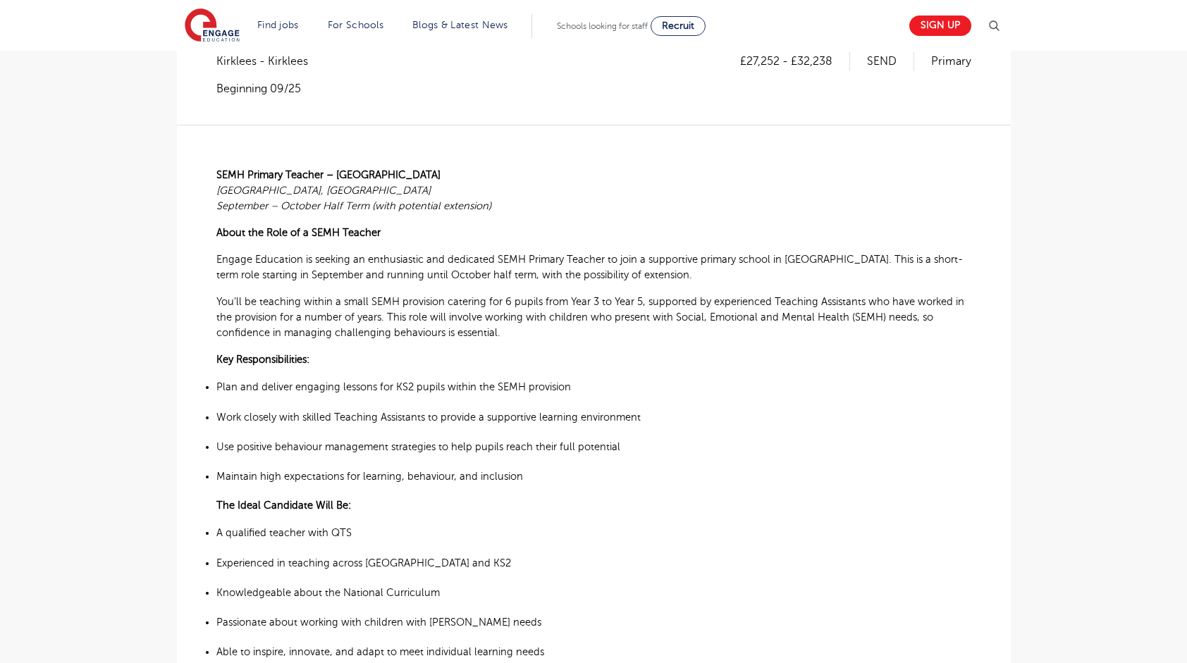
drag, startPoint x: 341, startPoint y: 310, endPoint x: 645, endPoint y: 364, distance: 308.4
click at [645, 364] on p "Key Responsibilities:" at bounding box center [593, 360] width 755 height 16
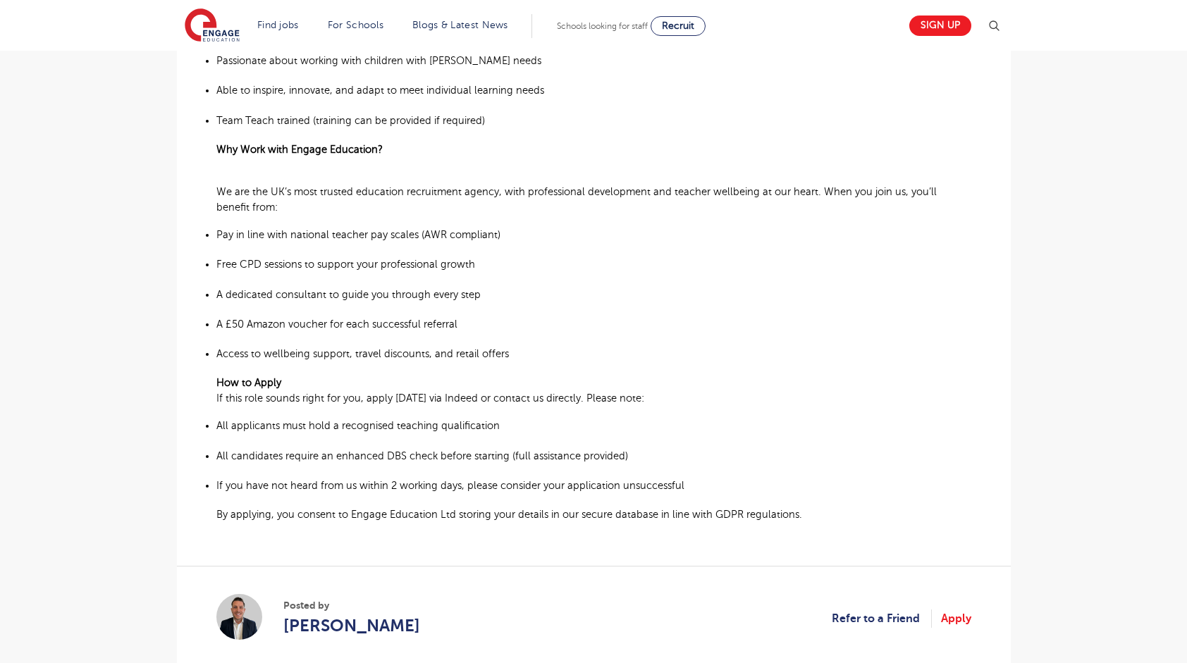
scroll to position [841, 0]
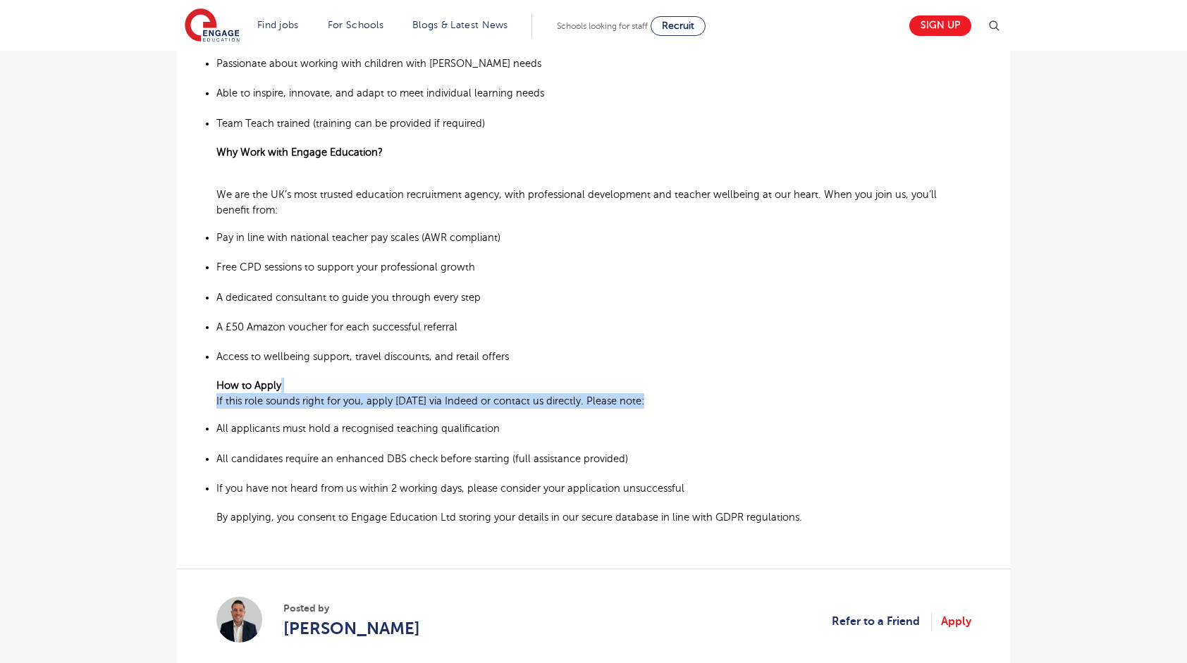
click at [1171, 388] on main "Search Browse all Jobs SEMH Teacher- Primary School Posted 13/08/25 Refer to a …" at bounding box center [593, 57] width 1187 height 1796
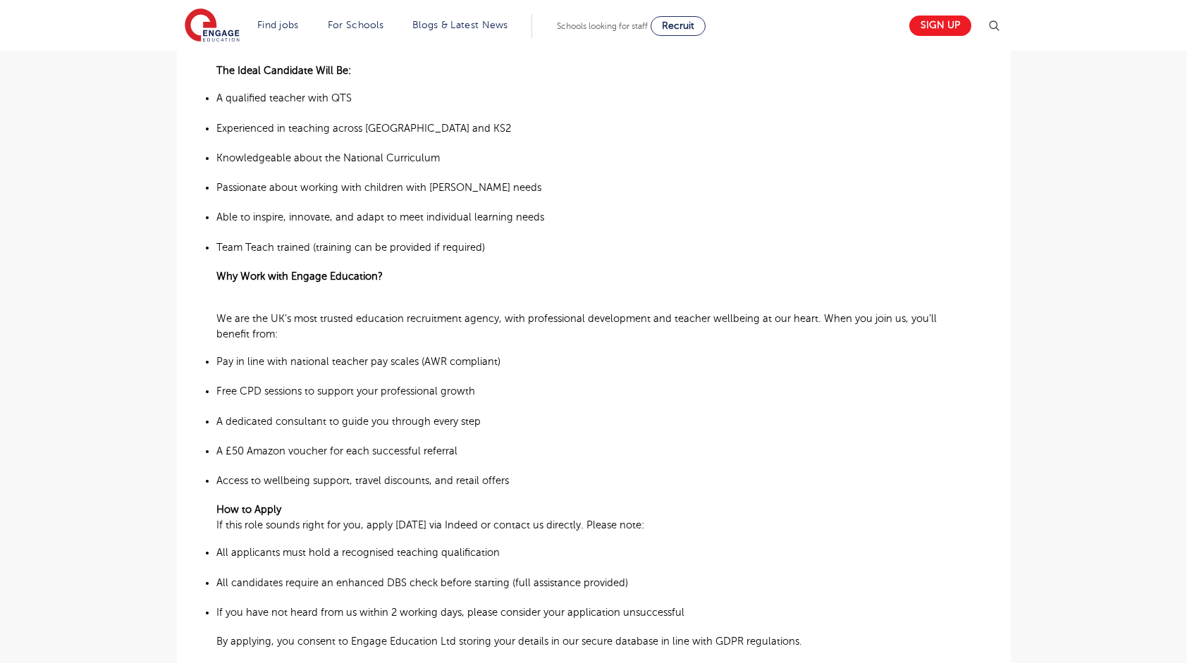
click at [980, 385] on div "£27,252 - £32,238 SEND Primary Kirklees - Kirklees Beginning 09/25 SEMH Primary…" at bounding box center [593, 212] width 811 height 1191
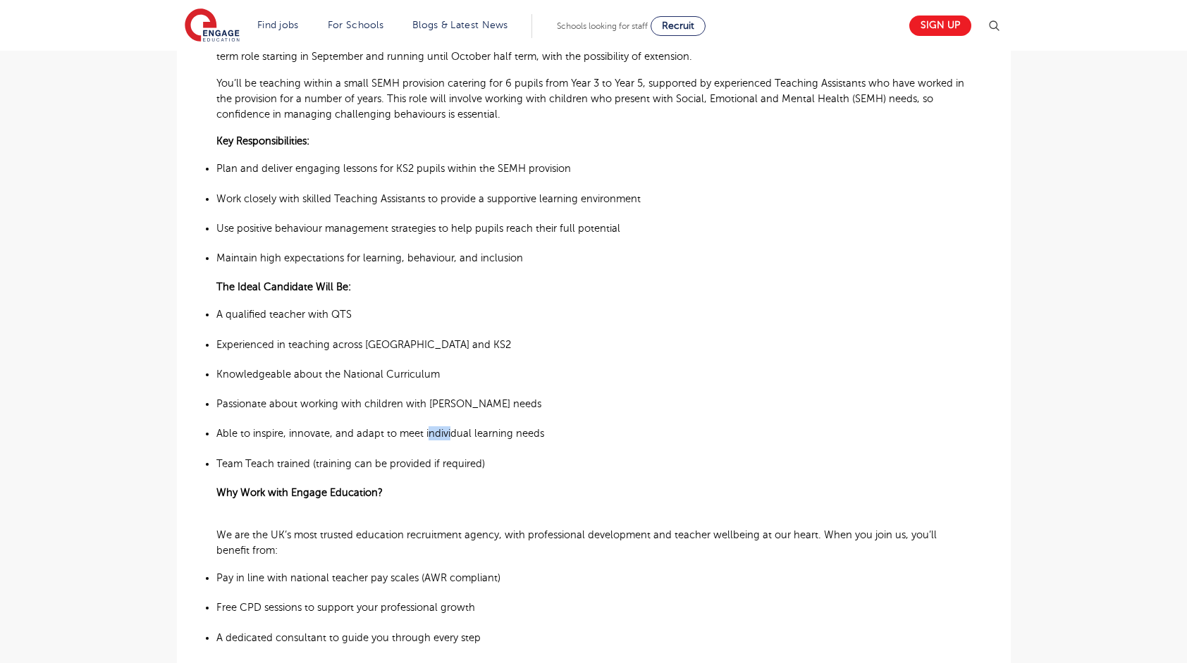
click at [447, 430] on span "Able to inspire, innovate, and adapt to meet individual learning needs" at bounding box center [380, 433] width 328 height 11
click at [447, 430] on li "Able to inspire, innovate, and adapt to meet individual learning needs" at bounding box center [593, 433] width 755 height 16
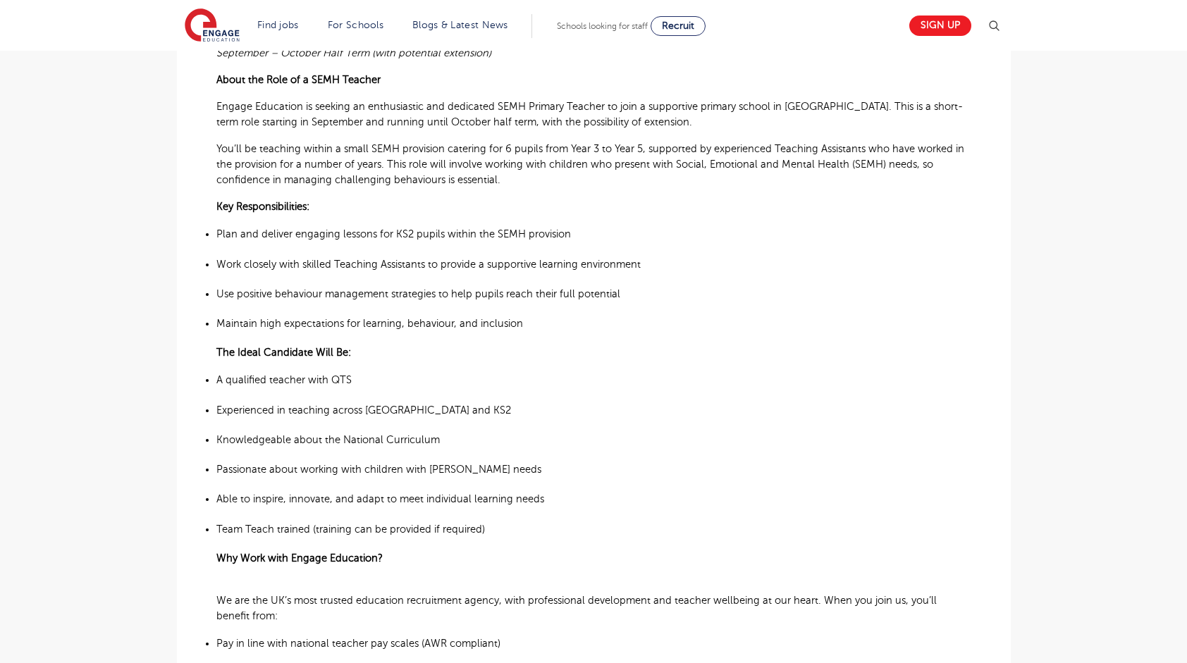
scroll to position [430, 0]
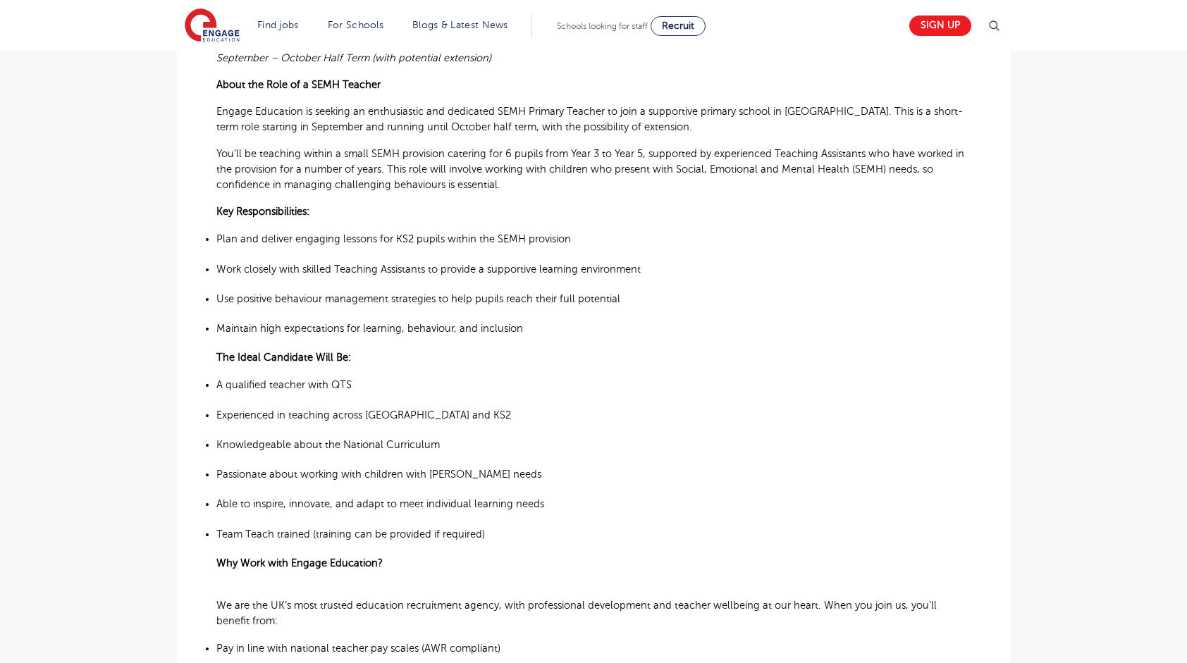
click at [490, 439] on p "Knowledgeable about the National Curriculum" at bounding box center [593, 445] width 755 height 14
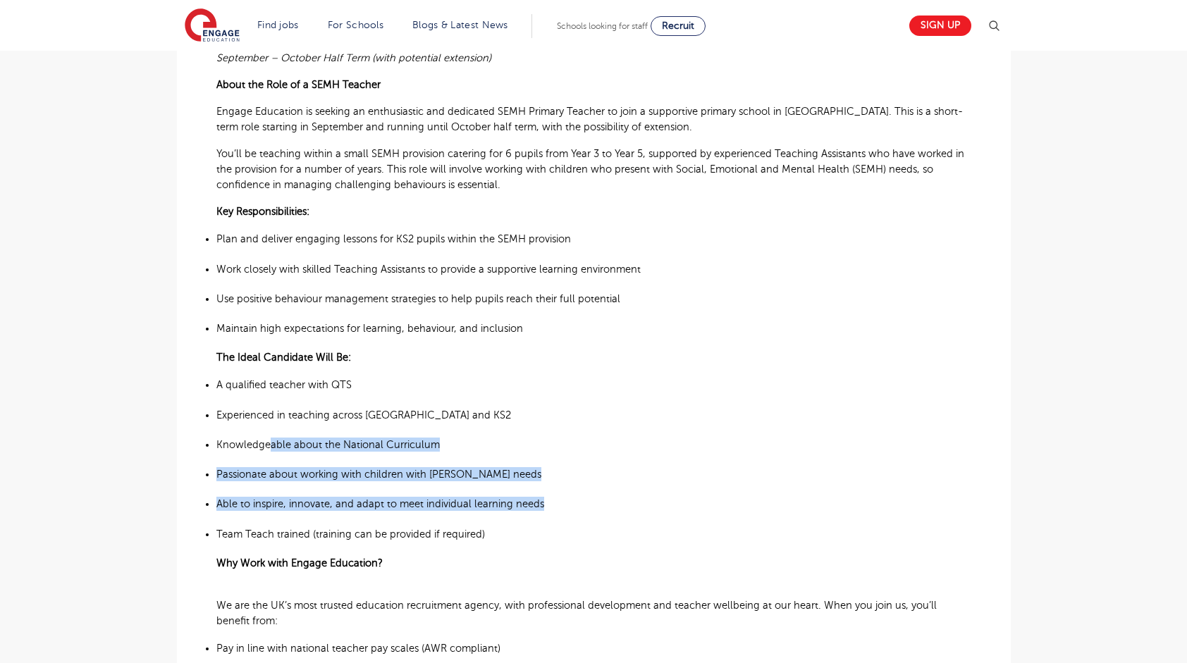
drag, startPoint x: 515, startPoint y: 521, endPoint x: 266, endPoint y: 443, distance: 260.8
click at [266, 443] on ul "A qualified teacher with QTS Experienced in teaching across KS1 and KS2 Knowled…" at bounding box center [593, 458] width 755 height 164
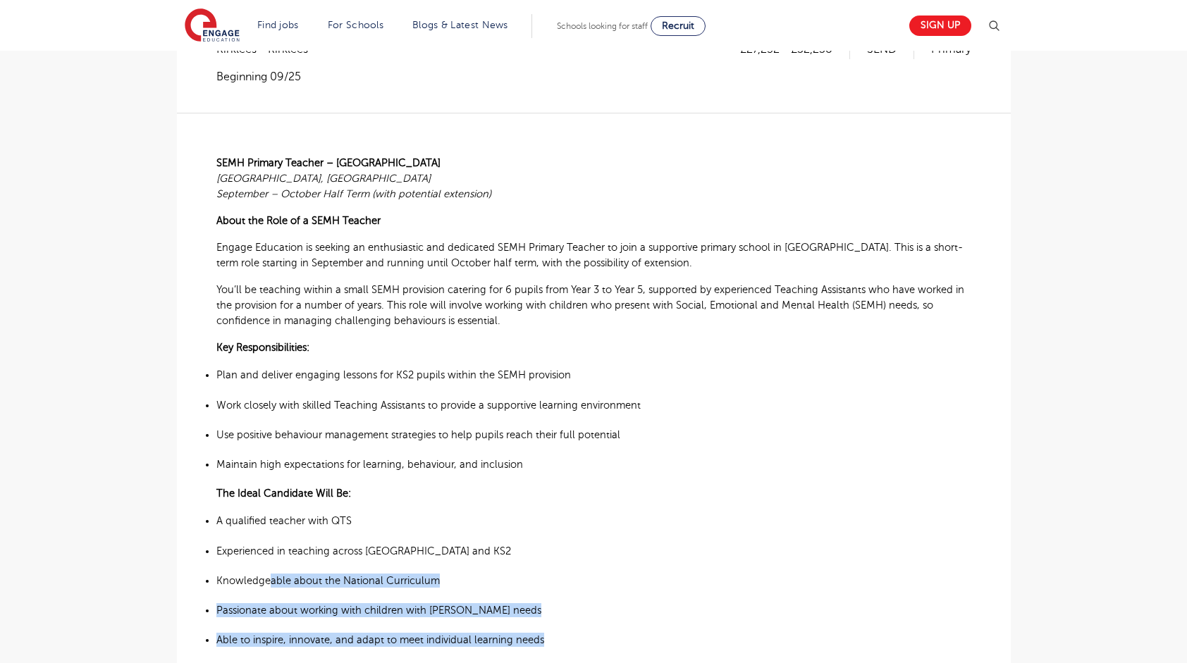
scroll to position [289, 0]
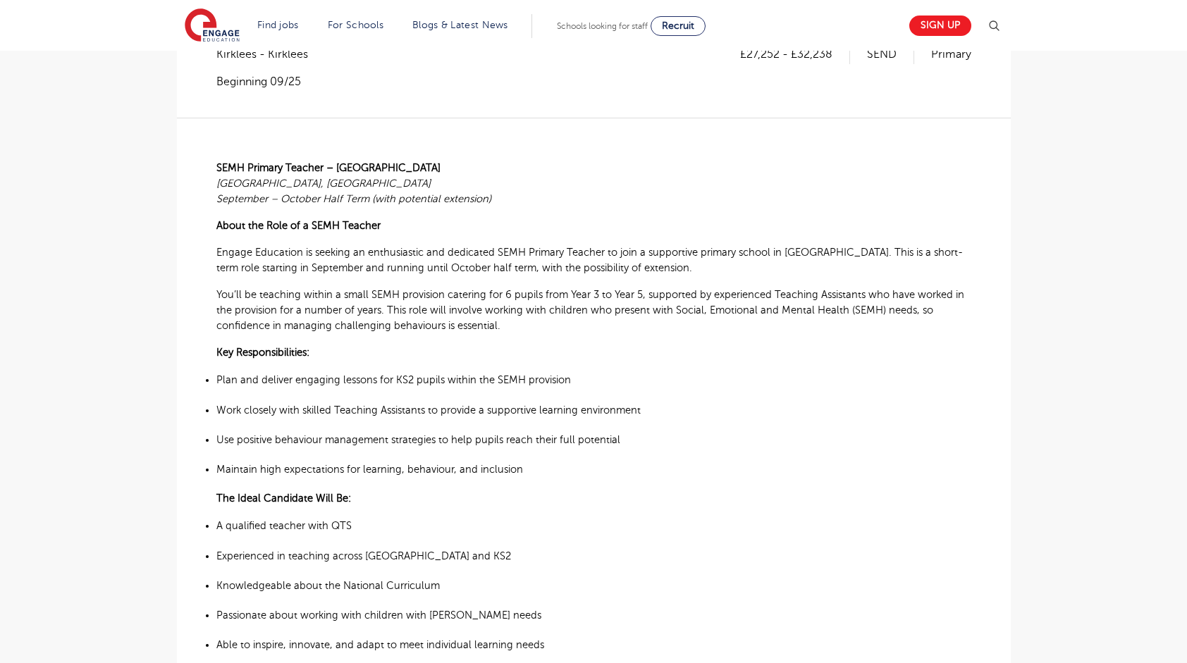
click at [242, 270] on span "Engage Education is seeking an enthusiastic and dedicated SEMH Primary Teacher …" at bounding box center [589, 260] width 746 height 27
drag, startPoint x: 257, startPoint y: 199, endPoint x: 453, endPoint y: 199, distance: 196.6
click at [453, 199] on span "September – October Half Term (with potential extension)" at bounding box center [353, 198] width 275 height 11
drag, startPoint x: 453, startPoint y: 199, endPoint x: 381, endPoint y: 187, distance: 73.5
click at [374, 189] on p "SEMH Primary Teacher – Huddersfield Huddersfield, West Yorkshire September – Oc…" at bounding box center [593, 183] width 755 height 47
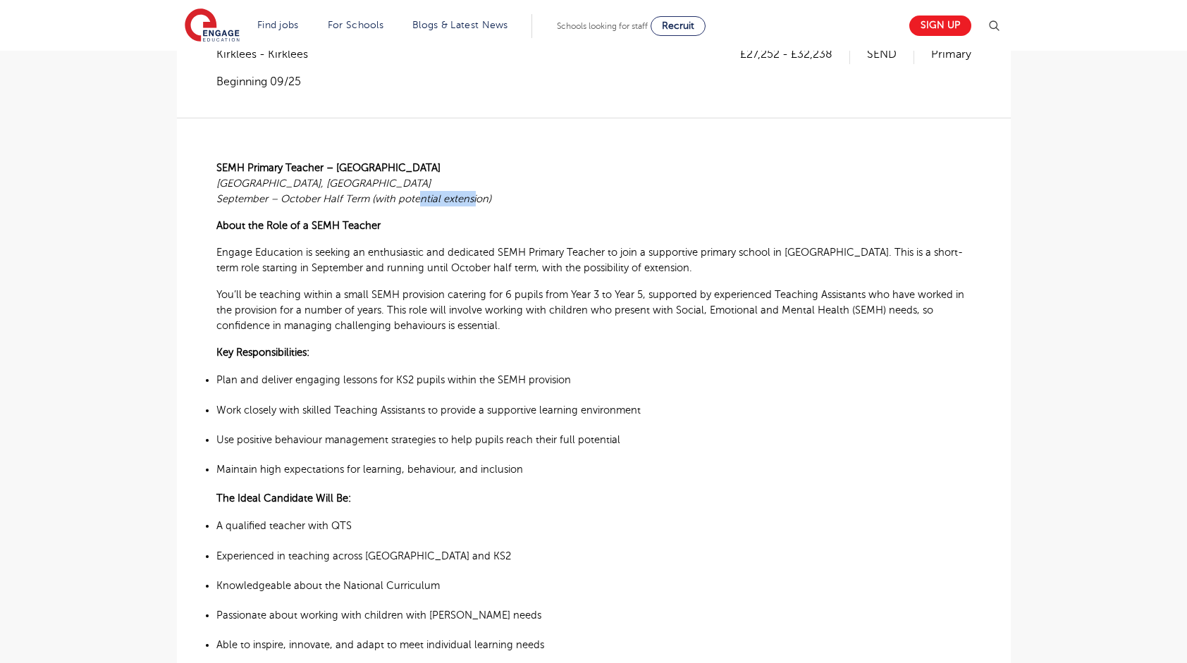
drag, startPoint x: 474, startPoint y: 197, endPoint x: 421, endPoint y: 197, distance: 52.9
click at [421, 197] on span "September – October Half Term (with potential extension)" at bounding box center [353, 198] width 275 height 11
drag, startPoint x: 421, startPoint y: 197, endPoint x: 447, endPoint y: 199, distance: 26.1
click at [447, 199] on span "September – October Half Term (with potential extension)" at bounding box center [353, 198] width 275 height 11
drag, startPoint x: 447, startPoint y: 199, endPoint x: 383, endPoint y: 197, distance: 63.4
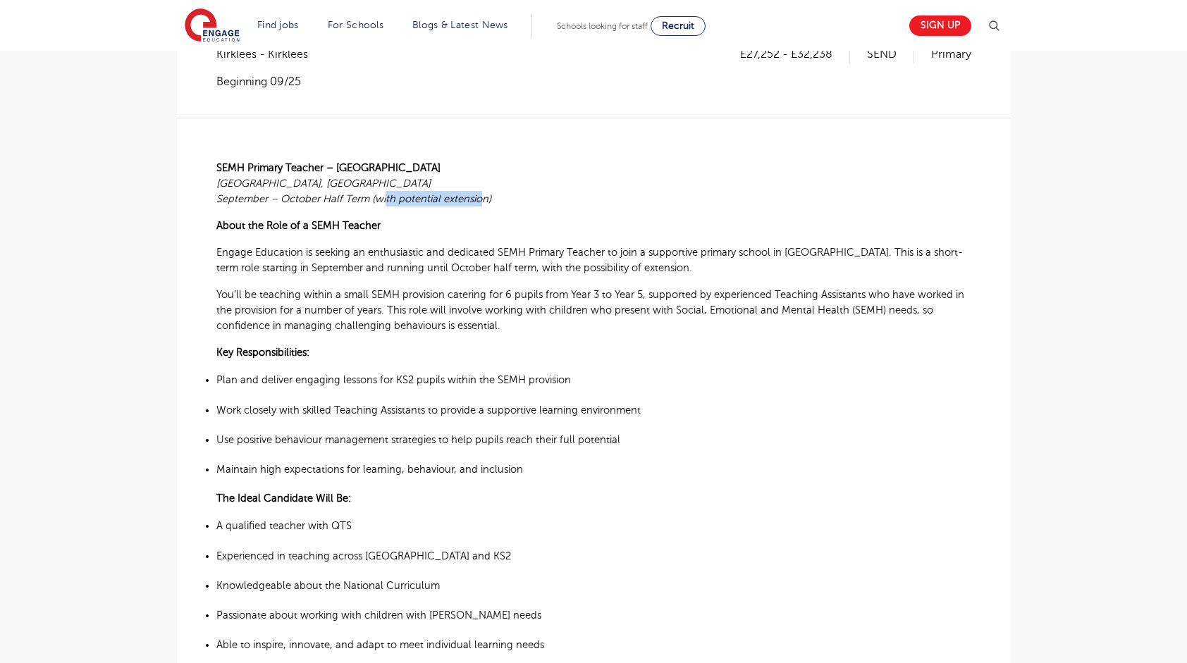
click at [383, 197] on span "September – October Half Term (with potential extension)" at bounding box center [353, 198] width 275 height 11
drag, startPoint x: 383, startPoint y: 197, endPoint x: 493, endPoint y: 202, distance: 109.3
click at [493, 202] on p "SEMH Primary Teacher – Huddersfield Huddersfield, West Yorkshire September – Oc…" at bounding box center [593, 183] width 755 height 47
drag, startPoint x: 493, startPoint y: 202, endPoint x: 457, endPoint y: 199, distance: 36.0
click at [457, 199] on span "September – October Half Term (with potential extension)" at bounding box center [353, 198] width 275 height 11
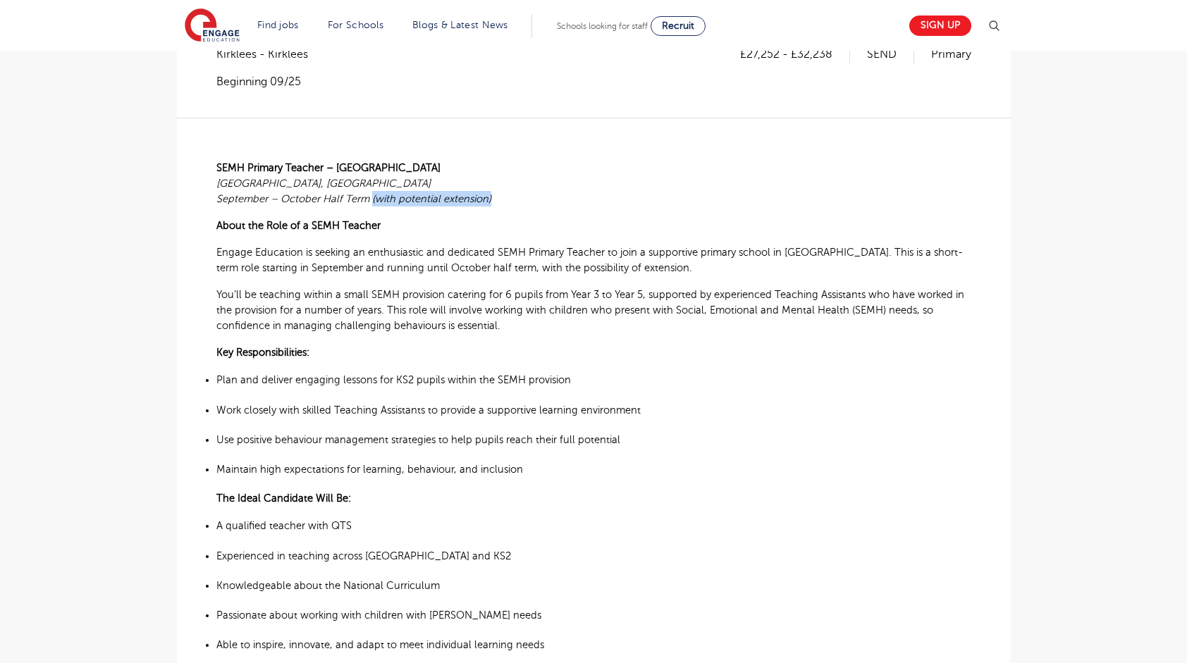
click at [457, 199] on span "September – October Half Term (with potential extension)" at bounding box center [353, 198] width 275 height 11
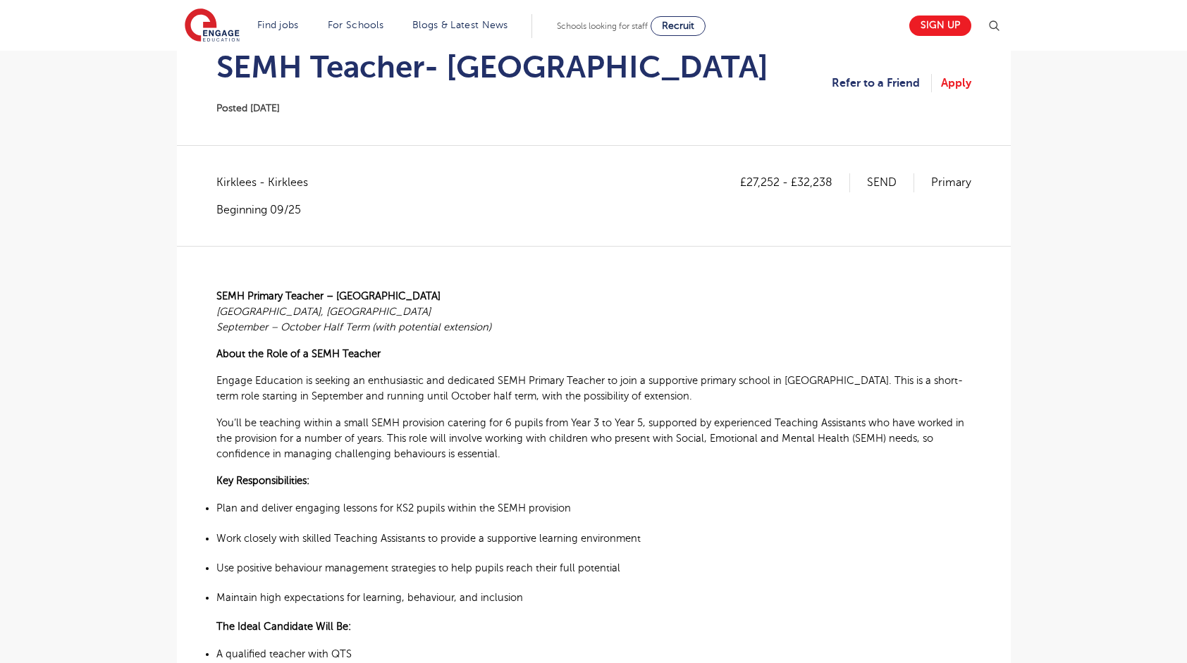
scroll to position [148, 0]
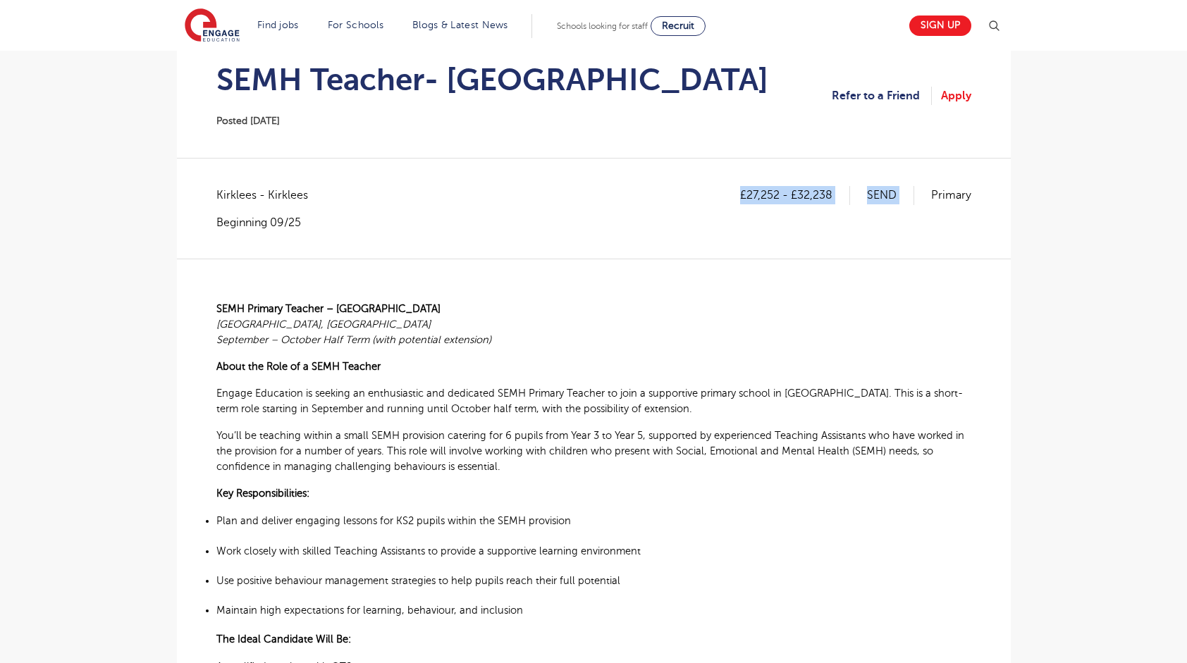
drag, startPoint x: 876, startPoint y: 193, endPoint x: 686, endPoint y: 183, distance: 189.9
click at [414, 346] on p "SEMH Primary Teacher – Huddersfield Huddersfield, West Yorkshire September – Oc…" at bounding box center [593, 324] width 755 height 47
drag, startPoint x: 488, startPoint y: 328, endPoint x: 382, endPoint y: 327, distance: 106.4
click at [382, 327] on p "SEMH Primary Teacher – Huddersfield Huddersfield, West Yorkshire September – Oc…" at bounding box center [593, 324] width 755 height 47
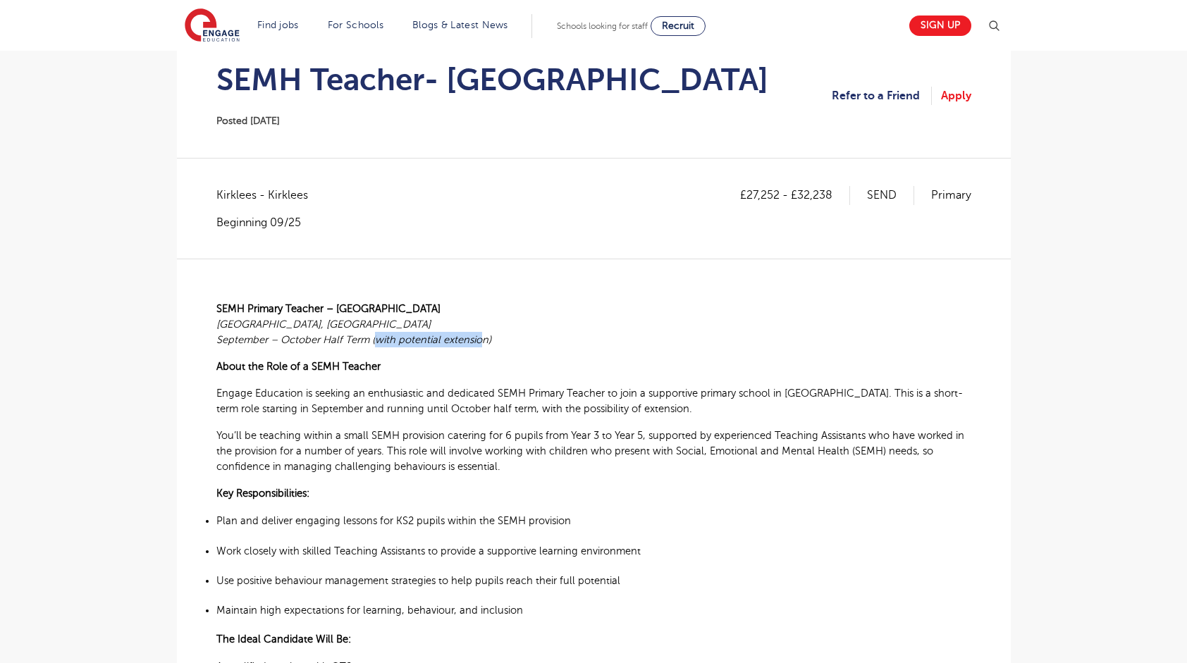
drag, startPoint x: 375, startPoint y: 335, endPoint x: 479, endPoint y: 342, distance: 104.5
click at [479, 342] on span "September – October Half Term (with potential extension)" at bounding box center [353, 339] width 275 height 11
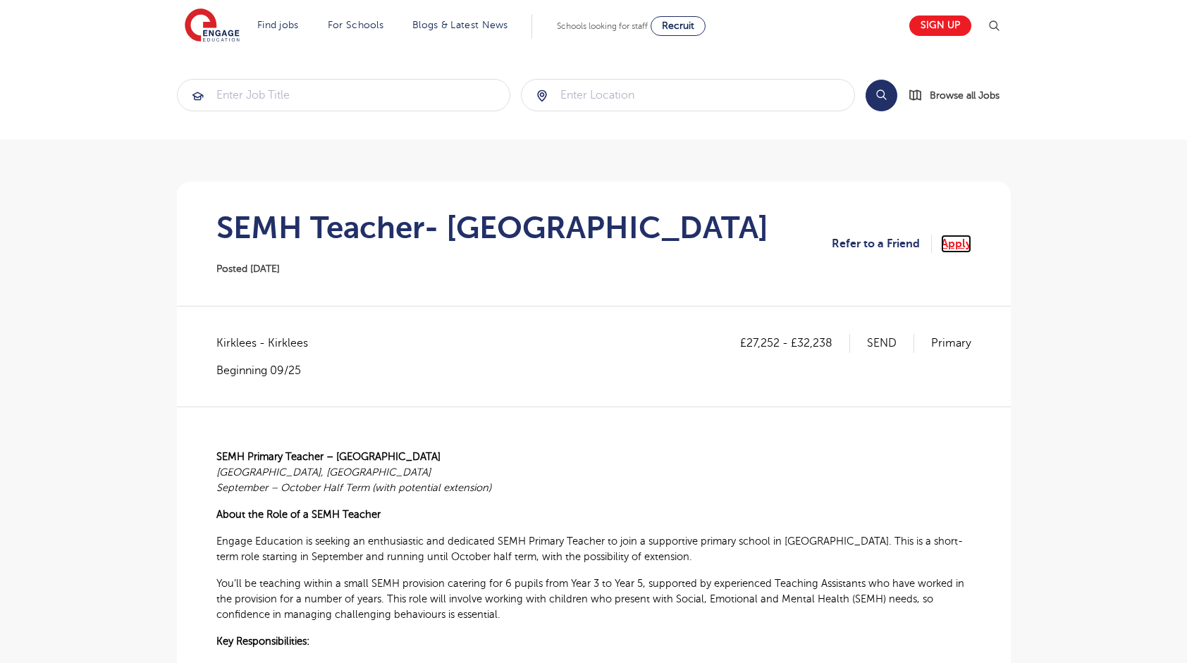
click at [965, 235] on link "Apply" at bounding box center [956, 244] width 30 height 18
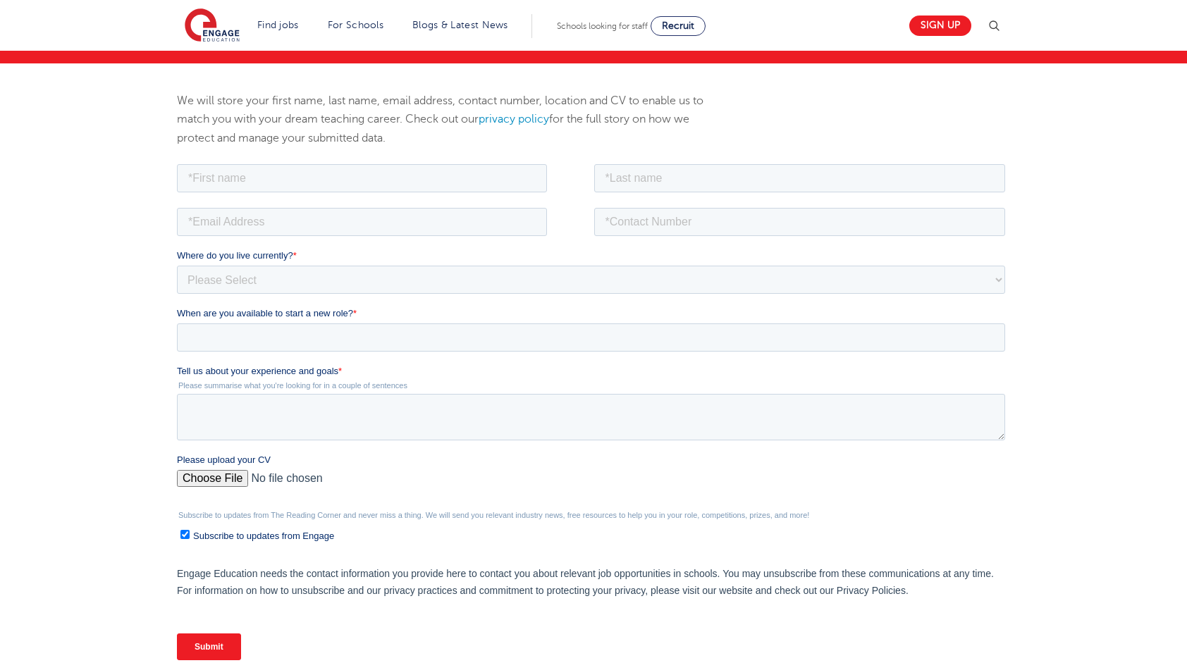
drag, startPoint x: 218, startPoint y: 242, endPoint x: 218, endPoint y: 218, distance: 24.7
click at [218, 242] on fieldset at bounding box center [593, 226] width 834 height 44
click at [221, 192] on fieldset at bounding box center [593, 183] width 834 height 44
click at [251, 176] on input "text" at bounding box center [361, 178] width 370 height 28
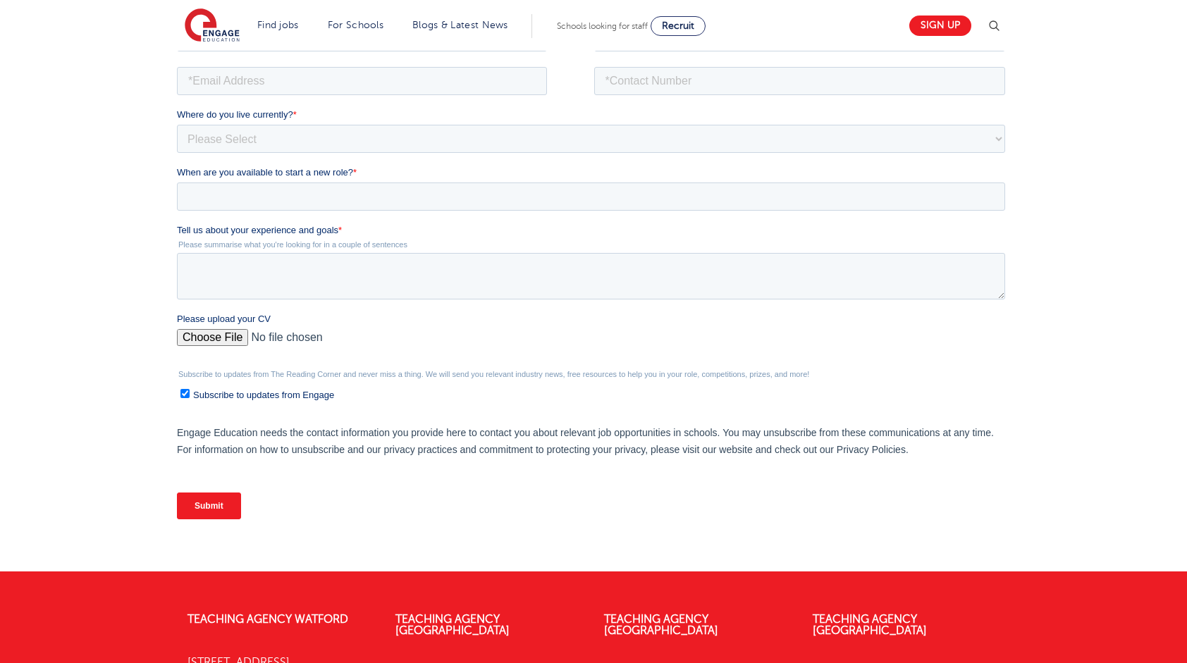
click at [402, 469] on form "Job Position Job Sector Job ID Job Number Job Owner Where do you live currently…" at bounding box center [593, 275] width 834 height 511
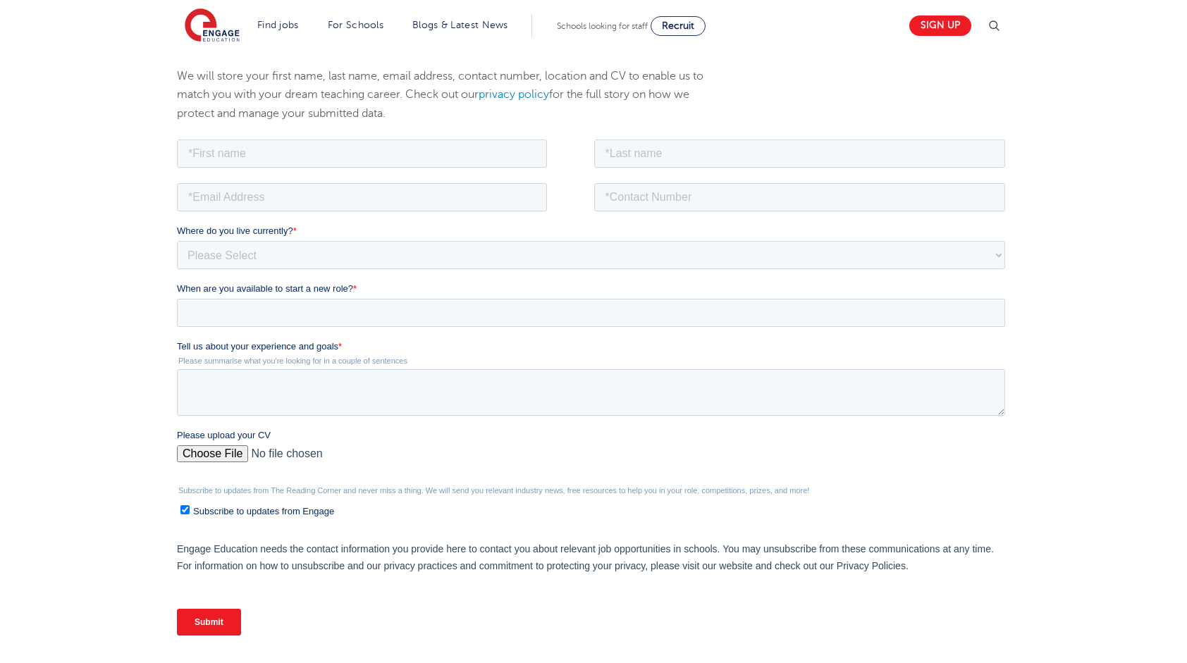
scroll to position [141, 0]
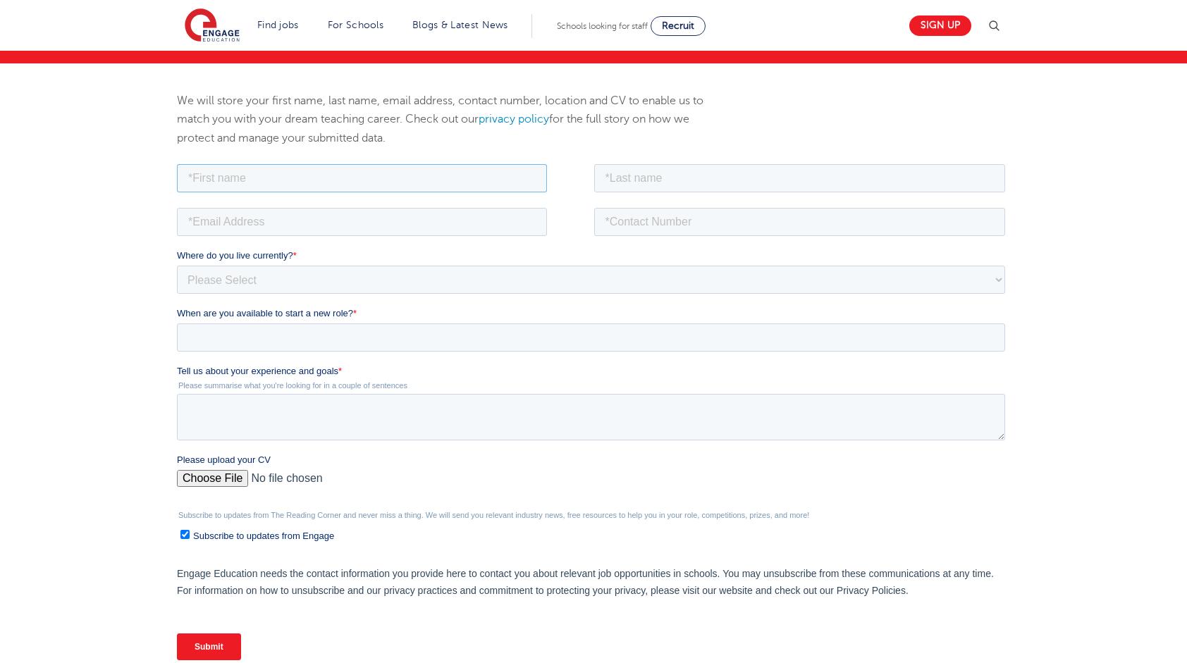
click at [204, 173] on input "text" at bounding box center [361, 178] width 370 height 28
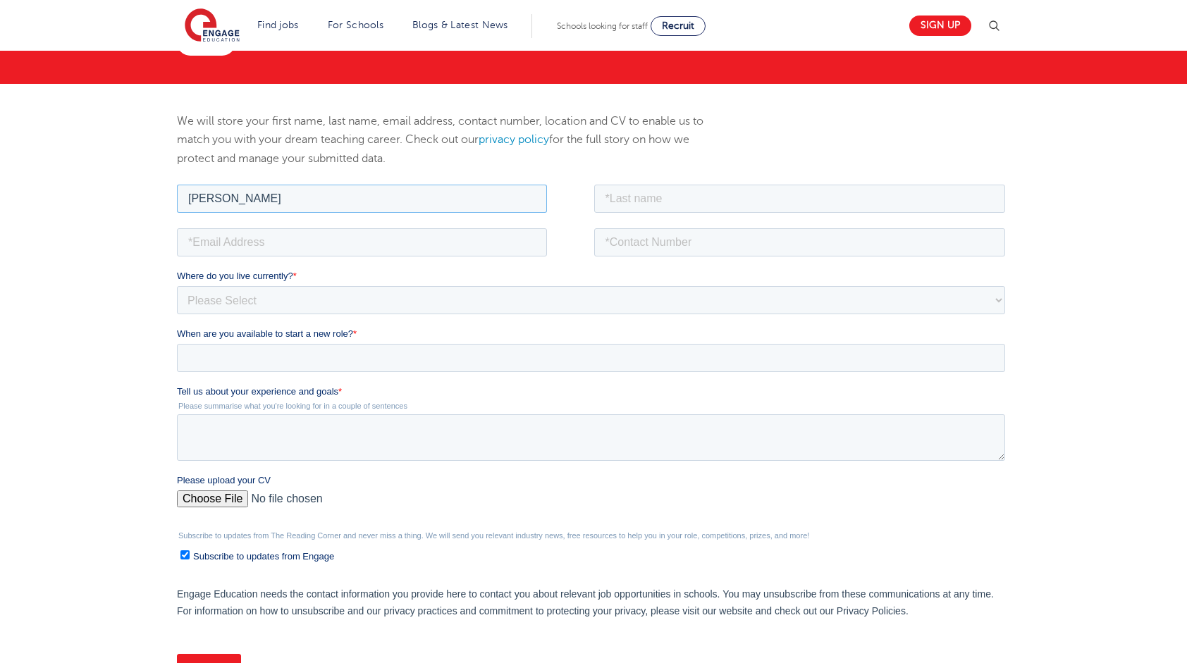
scroll to position [70, 0]
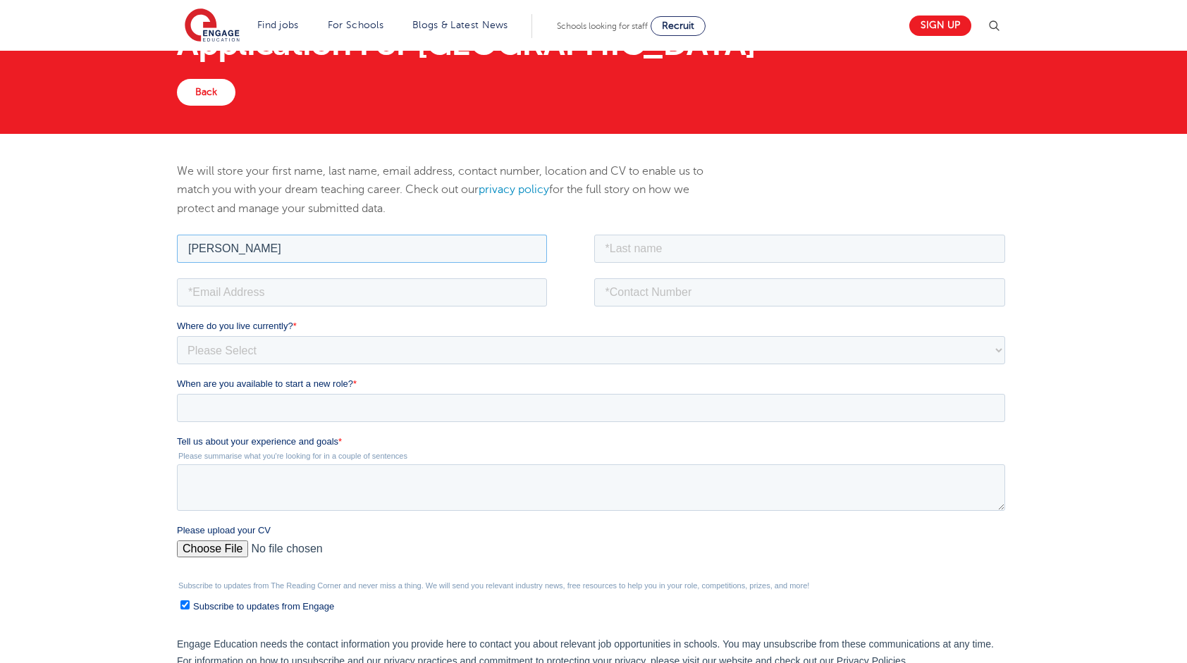
type input "Magdalena"
drag, startPoint x: 455, startPoint y: 218, endPoint x: 471, endPoint y: 218, distance: 15.5
click at [455, 218] on div "We will store your first name, last name, email address, contact number, locati…" at bounding box center [451, 197] width 570 height 70
click at [678, 236] on input "text" at bounding box center [799, 248] width 412 height 28
click at [678, 236] on input "Kedzielewska" at bounding box center [799, 248] width 412 height 28
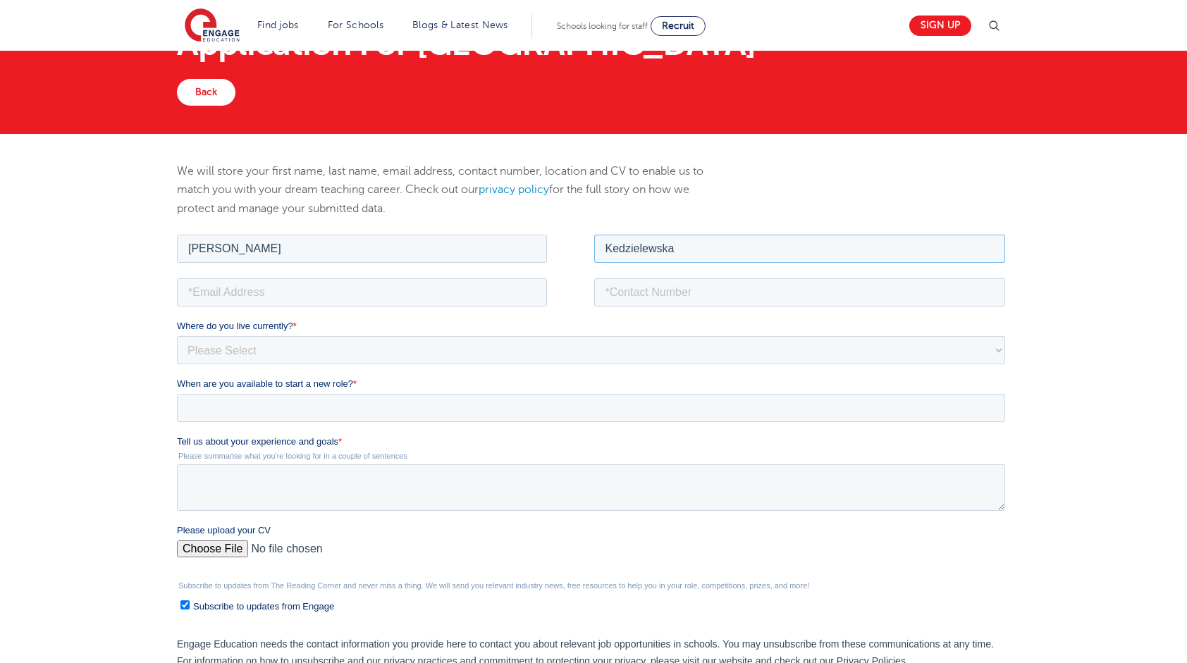
click at [667, 238] on input "Kedzielewska" at bounding box center [799, 248] width 412 height 28
click at [600, 251] on input "Kedzielewska" at bounding box center [799, 248] width 412 height 28
click at [638, 249] on input "Kedzielewska" at bounding box center [799, 248] width 412 height 28
type input "Kedzielewska"
click at [563, 285] on div at bounding box center [382, 292] width 412 height 28
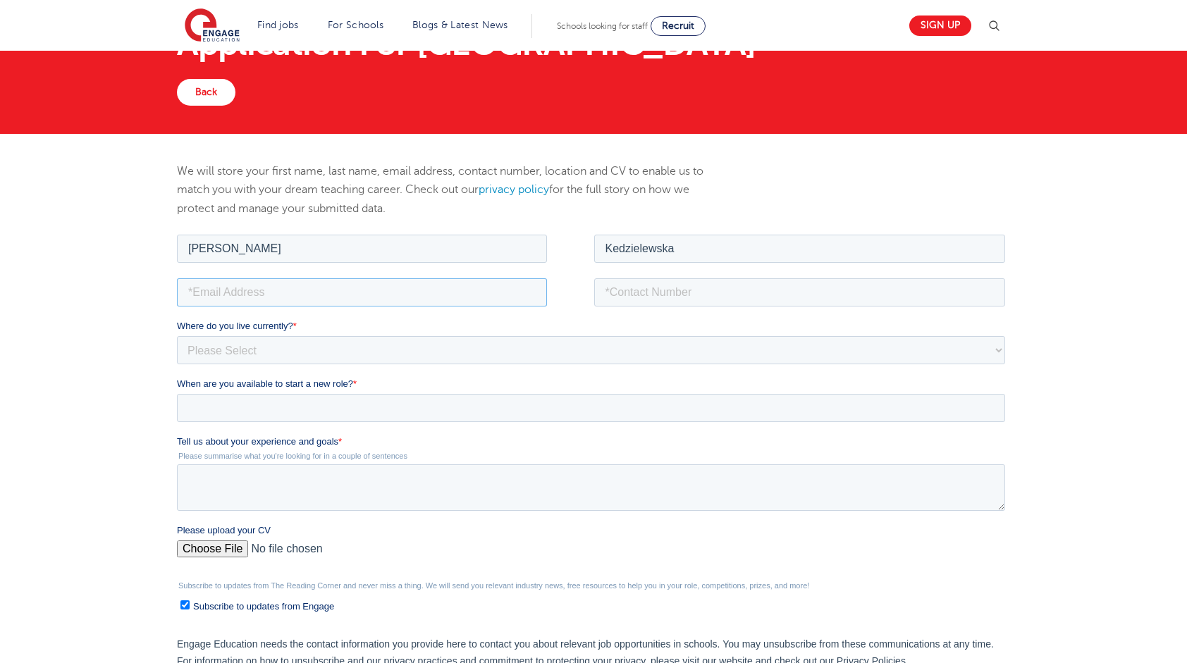
drag, startPoint x: 412, startPoint y: 283, endPoint x: 407, endPoint y: 288, distance: 7.5
click at [412, 283] on input "email" at bounding box center [361, 292] width 370 height 28
type input "magdalena.nikolaa@gmail.com"
type input "+447858531496"
click at [577, 359] on select "Please Select UK Canada Ireland Australia New Zealand Europe USA South Africa J…" at bounding box center [590, 349] width 828 height 28
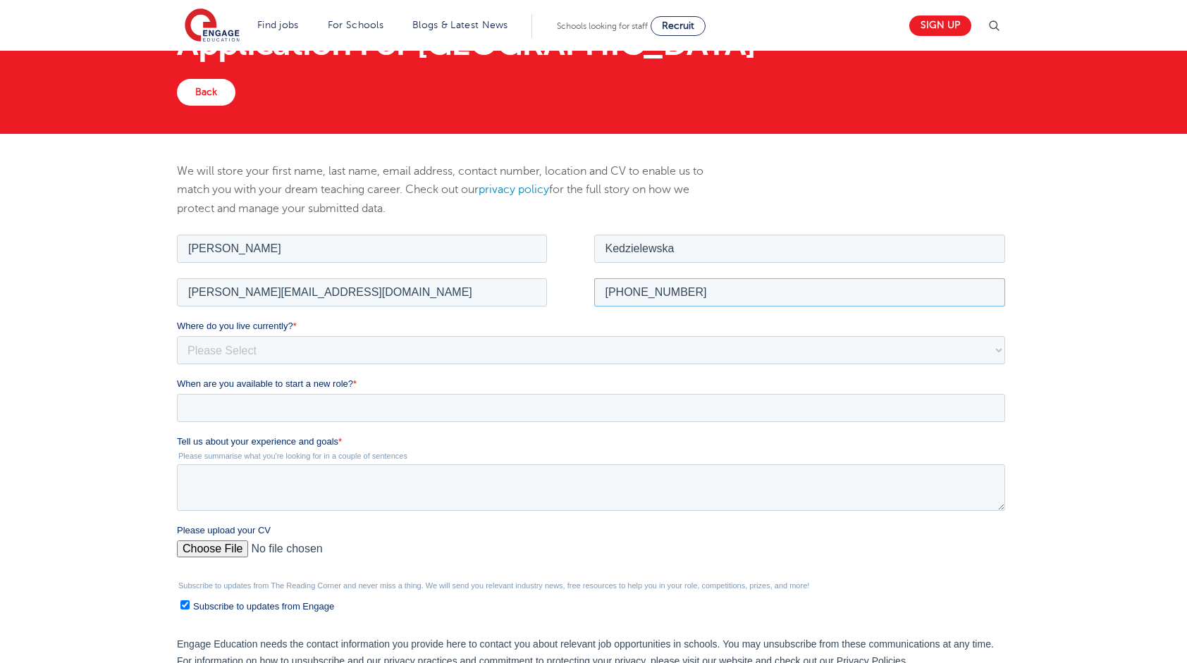
click at [722, 297] on input "+447858531496" at bounding box center [799, 292] width 412 height 28
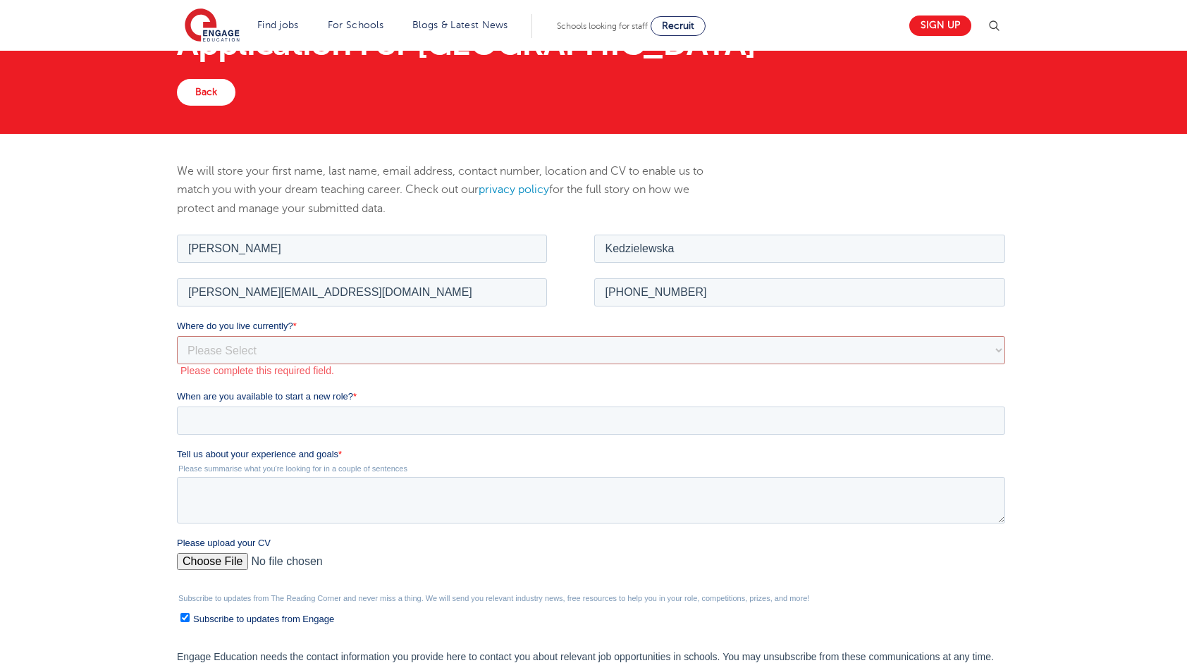
click at [1058, 324] on div "We will store your first name, last name, email address, contact number, locati…" at bounding box center [593, 465] width 1187 height 662
click at [252, 340] on select "Please Select UK Canada Ireland Australia New Zealand Europe USA South Africa J…" at bounding box center [590, 349] width 828 height 28
select select "UK"
click at [176, 335] on select "Please Select UK Canada Ireland Australia New Zealand Europe USA South Africa J…" at bounding box center [590, 349] width 828 height 28
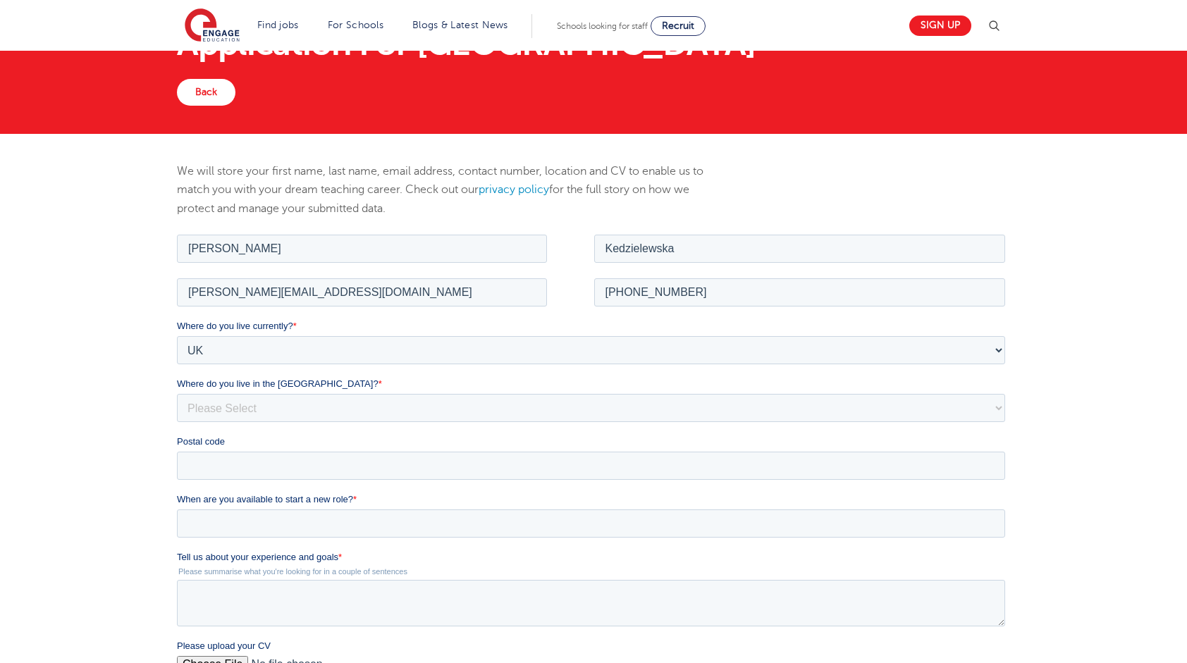
click at [110, 375] on div "We will store your first name, last name, email address, contact number, locati…" at bounding box center [593, 516] width 1187 height 765
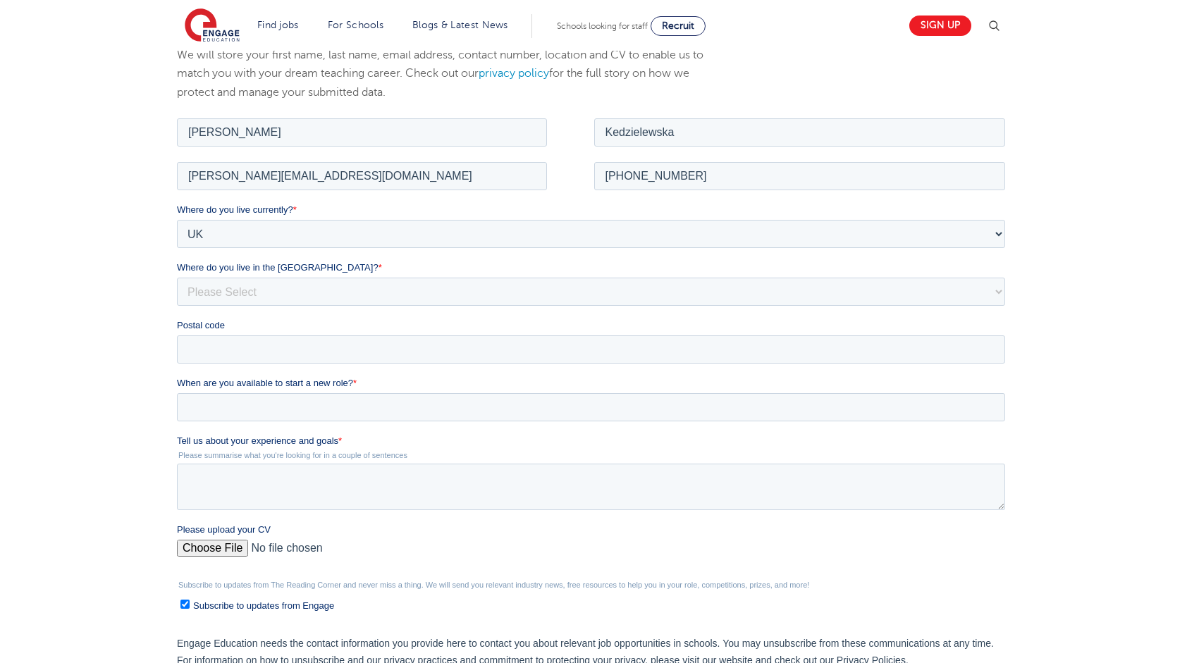
scroll to position [282, 0]
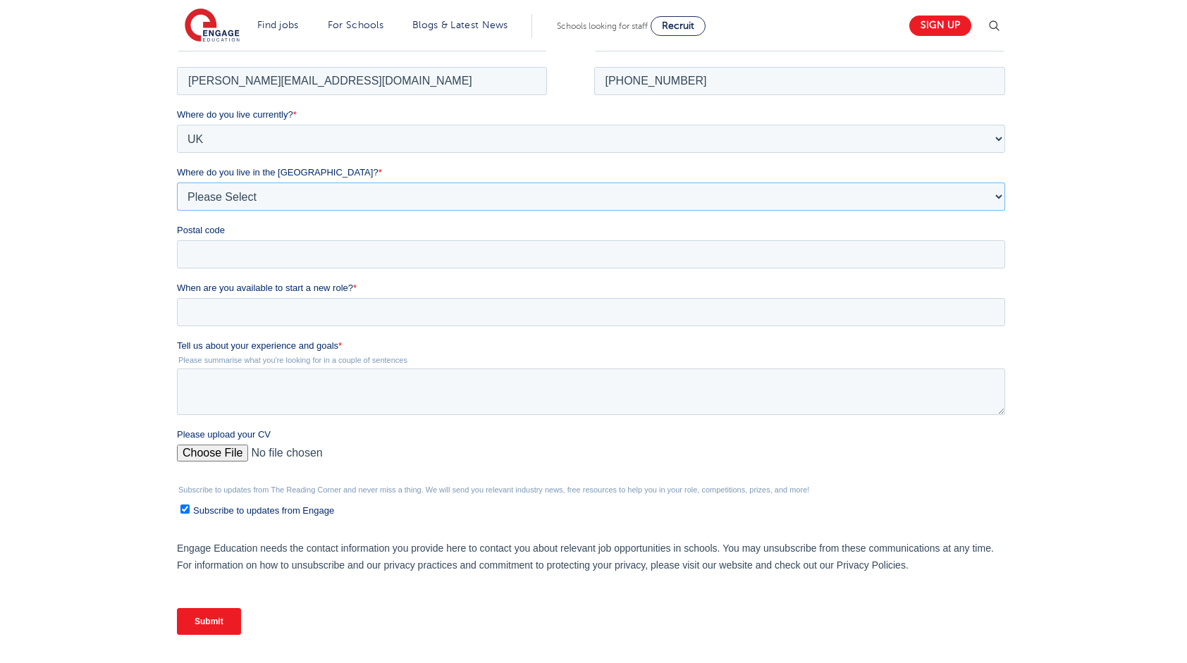
click at [268, 201] on select "Please Select Overseas Barnsley Bedfordshire Berkshire Bournemouth Bracknell Fo…" at bounding box center [590, 196] width 828 height 28
click at [262, 190] on select "Please Select Overseas Barnsley Bedfordshire Berkshire Bournemouth Bracknell Fo…" at bounding box center [590, 196] width 828 height 28
click at [1006, 557] on p "Engage Education needs the contact information you provide here to contact you …" at bounding box center [593, 556] width 834 height 34
drag, startPoint x: 283, startPoint y: 189, endPoint x: 350, endPoint y: 207, distance: 68.7
click at [283, 188] on select "Please Select Overseas Barnsley Bedfordshire Berkshire Bournemouth Bracknell Fo…" at bounding box center [590, 196] width 828 height 28
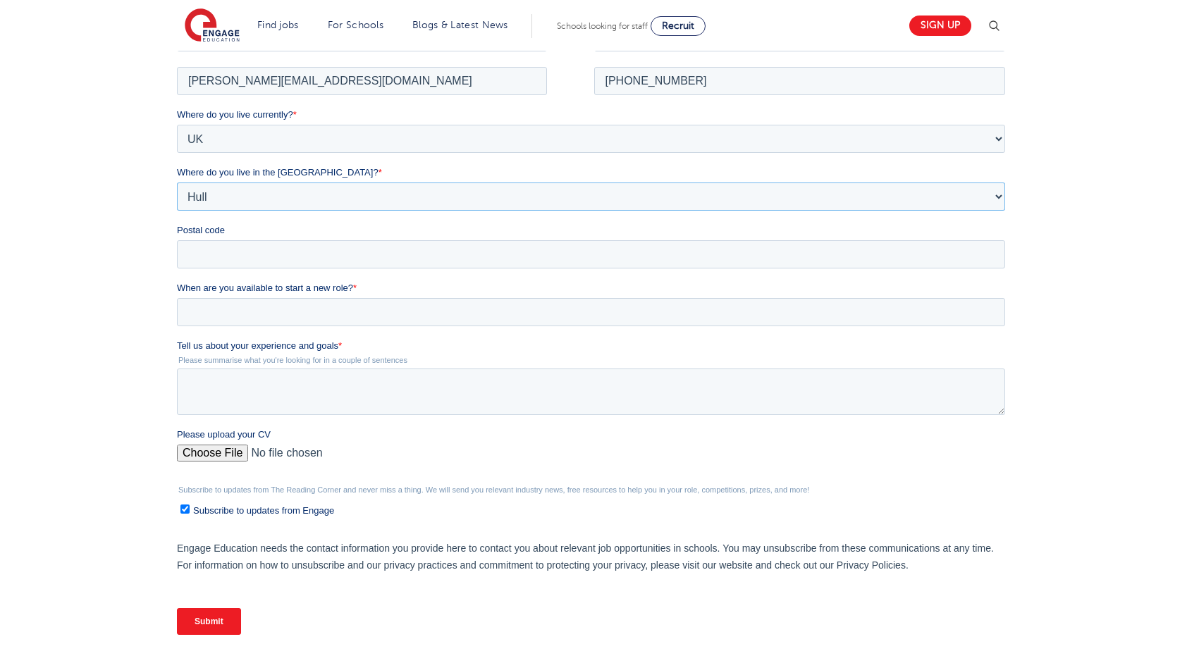
select select "Kirklees"
click at [176, 182] on select "Please Select Overseas Barnsley Bedfordshire Berkshire Bournemouth Bracknell Fo…" at bounding box center [590, 196] width 828 height 28
click at [311, 249] on input "Postal code" at bounding box center [590, 254] width 828 height 28
type input "HD3 3JG"
drag, startPoint x: 99, startPoint y: 261, endPoint x: 14, endPoint y: 252, distance: 85.1
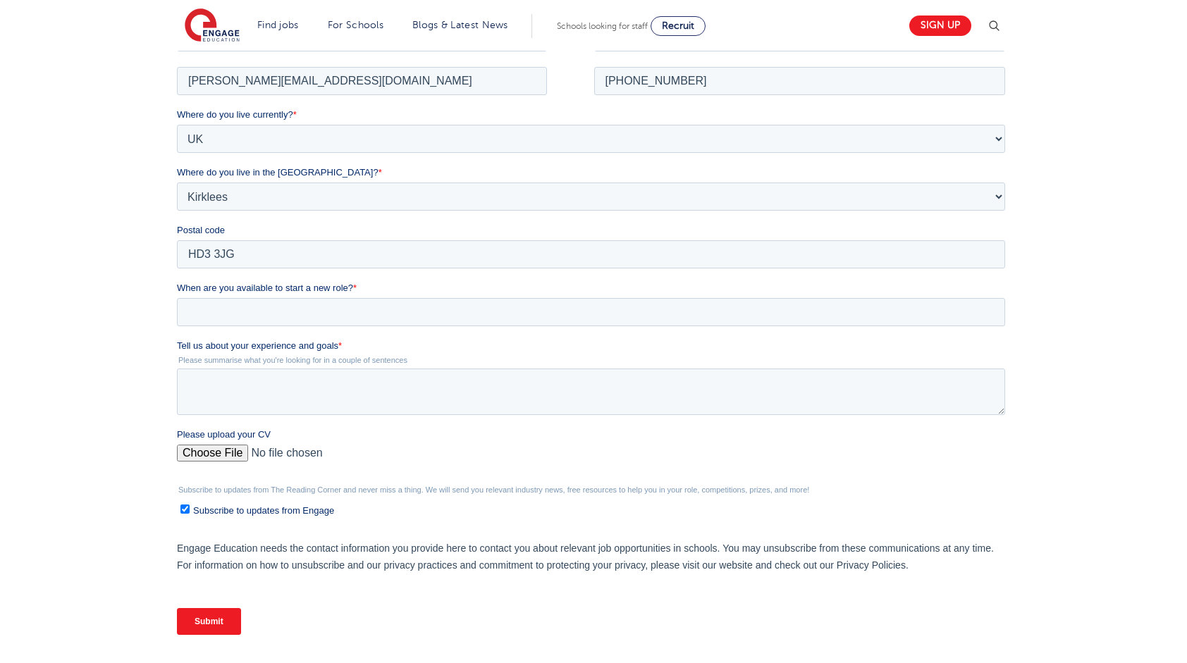
click at [99, 261] on div "We will store your first name, last name, email address, contact number, locati…" at bounding box center [593, 304] width 1187 height 765
click at [16, 262] on div "We will store your first name, last name, email address, contact number, locati…" at bounding box center [593, 304] width 1187 height 765
click at [268, 330] on fieldset "When are you available to start a new role? *" at bounding box center [593, 309] width 834 height 58
click at [272, 322] on input "When are you available to start a new role? *" at bounding box center [590, 311] width 828 height 28
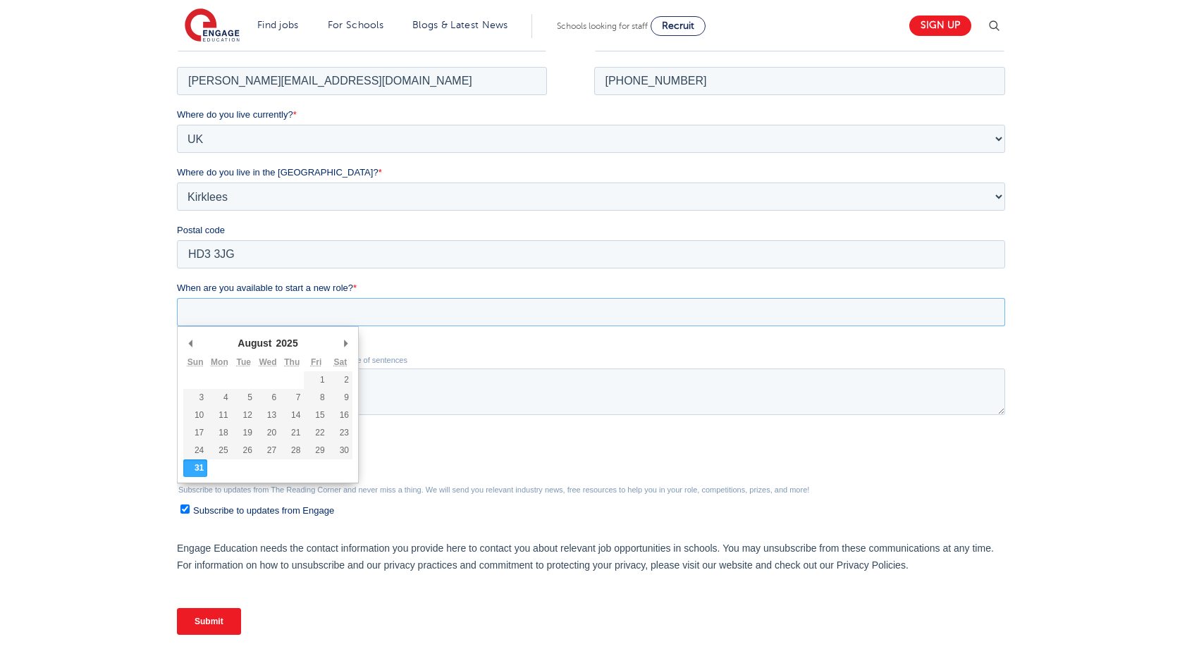
drag, startPoint x: 271, startPoint y: 319, endPoint x: 190, endPoint y: 307, distance: 82.5
click at [271, 319] on input "When are you available to start a new role? *" at bounding box center [590, 311] width 828 height 28
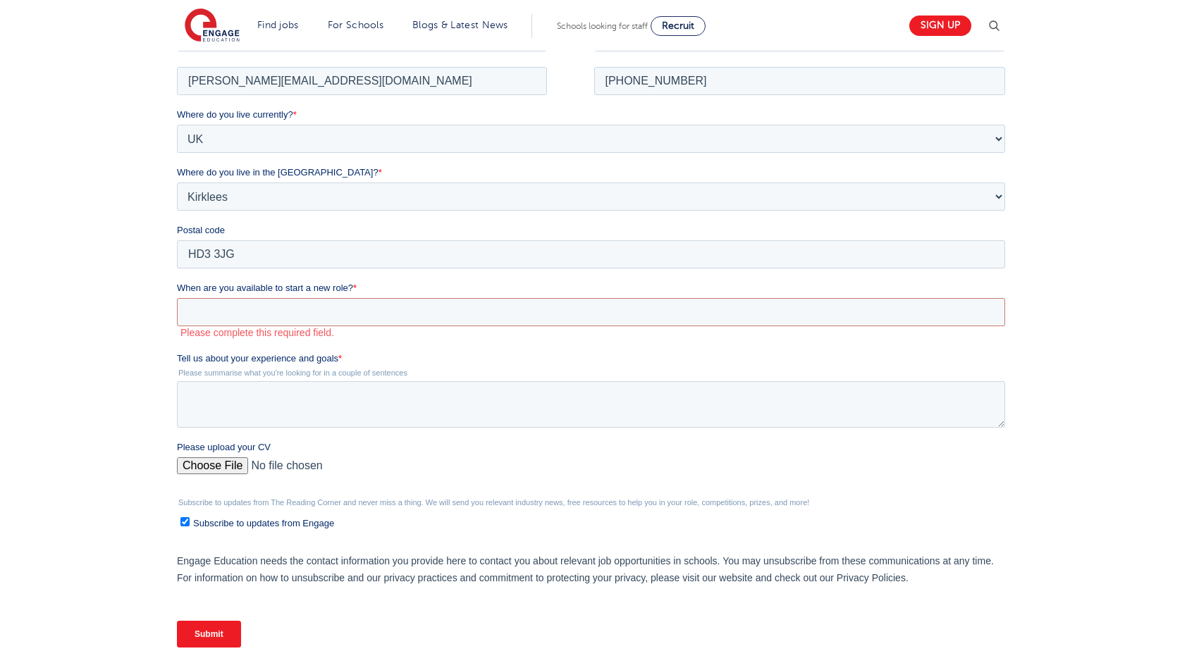
drag, startPoint x: 20, startPoint y: 294, endPoint x: 48, endPoint y: 304, distance: 29.9
click at [20, 294] on div "We will store your first name, last name, email address, contact number, locati…" at bounding box center [593, 310] width 1187 height 777
click at [292, 312] on input "When are you available to start a new role? *" at bounding box center [590, 311] width 828 height 28
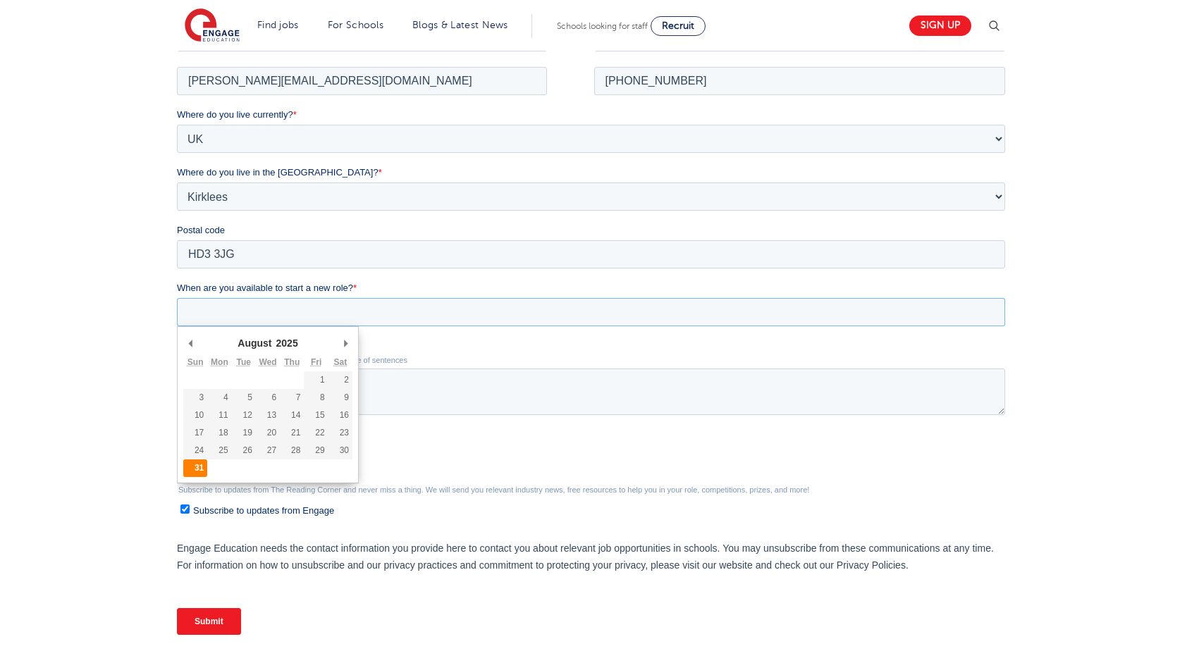
type div "2025-08-31"
type input "2025/08/31"
drag, startPoint x: 196, startPoint y: 464, endPoint x: 221, endPoint y: 452, distance: 28.1
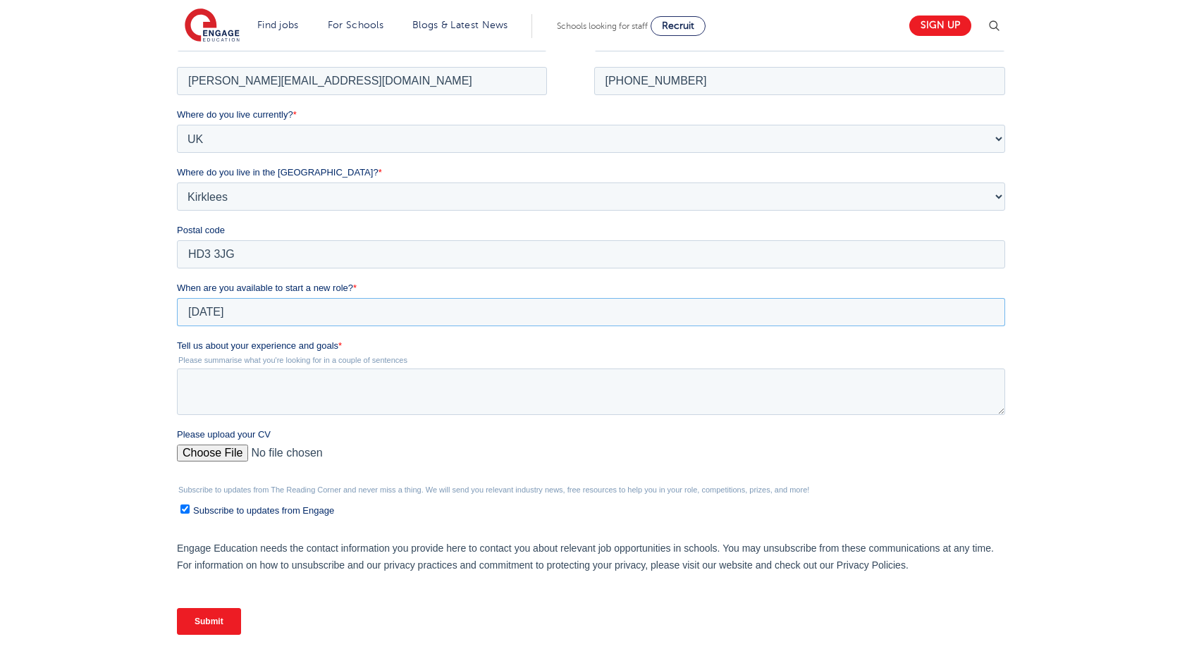
click at [273, 302] on input "2025/08/31" at bounding box center [590, 311] width 828 height 28
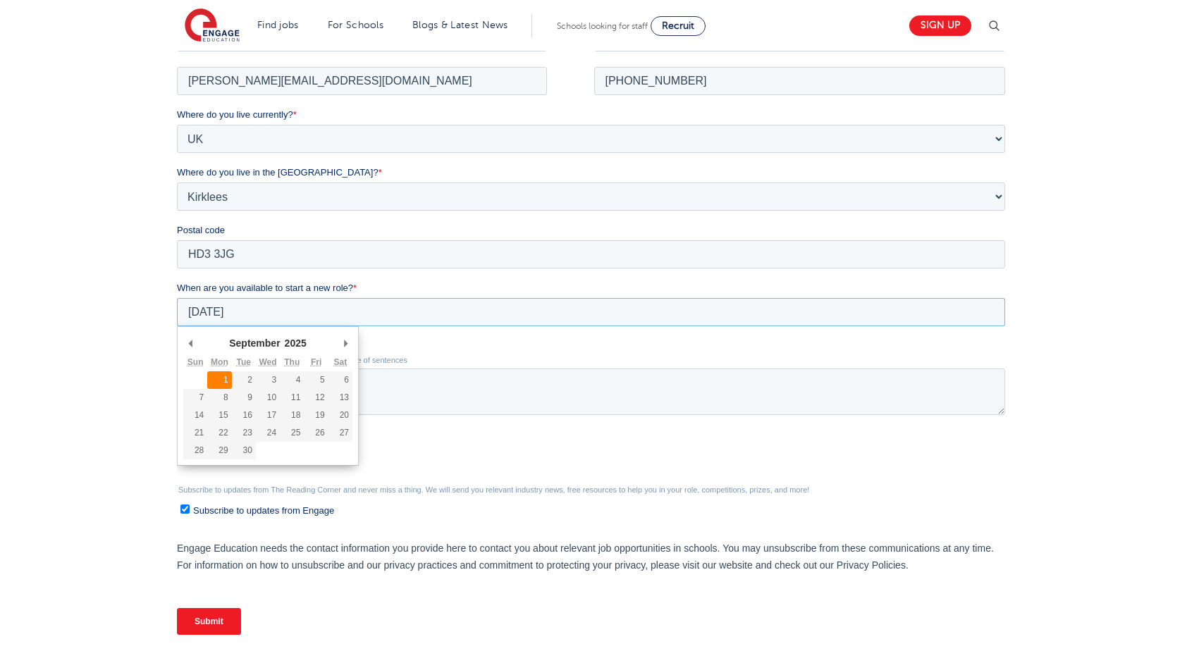
type div "2025-09-01"
type input "2025/09/01"
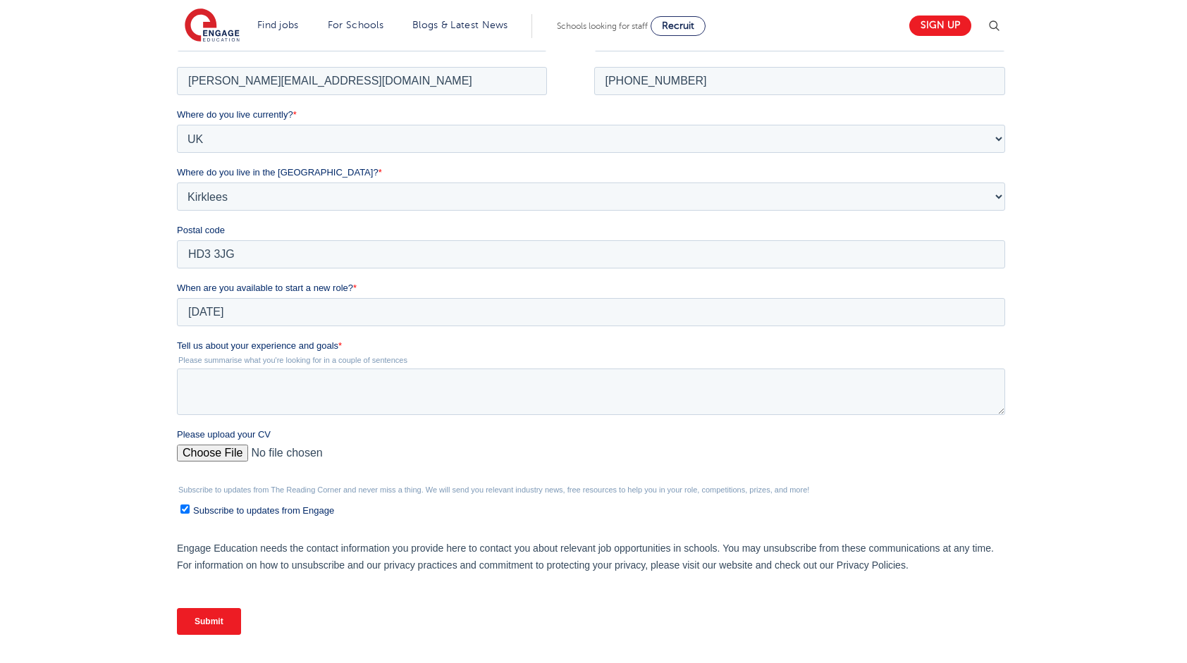
click at [135, 359] on div "We will store your first name, last name, email address, contact number, locati…" at bounding box center [593, 310] width 1187 height 777
click at [228, 316] on input "2025/09/01" at bounding box center [590, 311] width 828 height 28
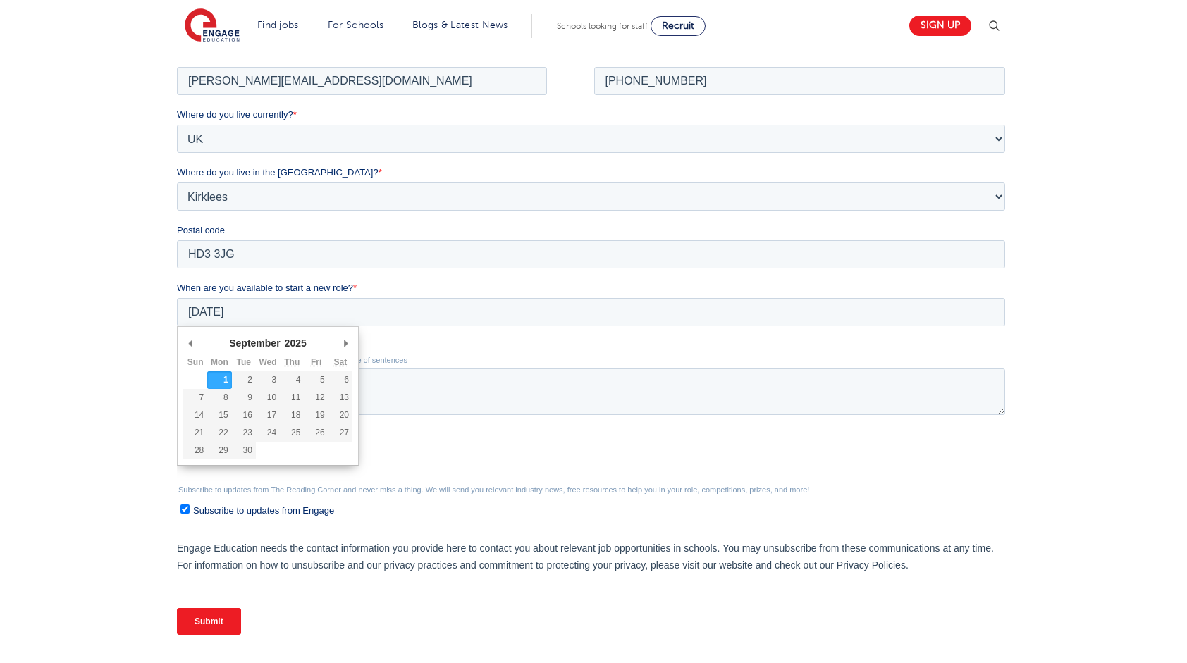
click at [128, 365] on div "We will store your first name, last name, email address, contact number, locati…" at bounding box center [593, 310] width 1187 height 777
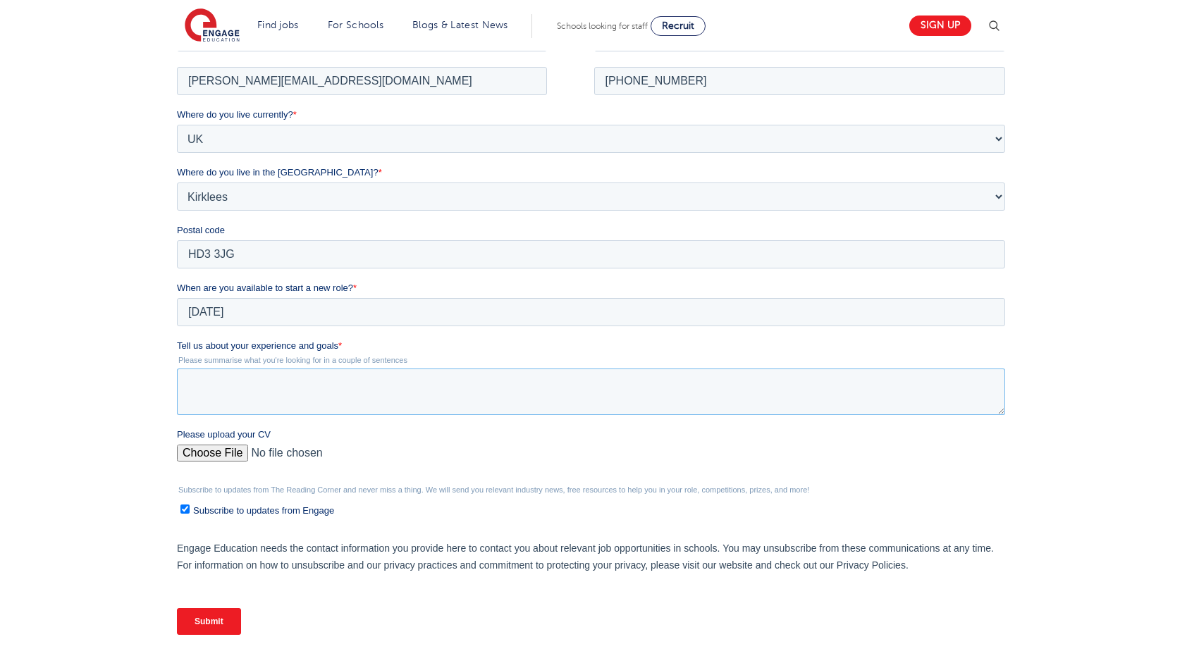
click at [257, 385] on textarea "Tell us about your experience and goals *" at bounding box center [590, 391] width 828 height 47
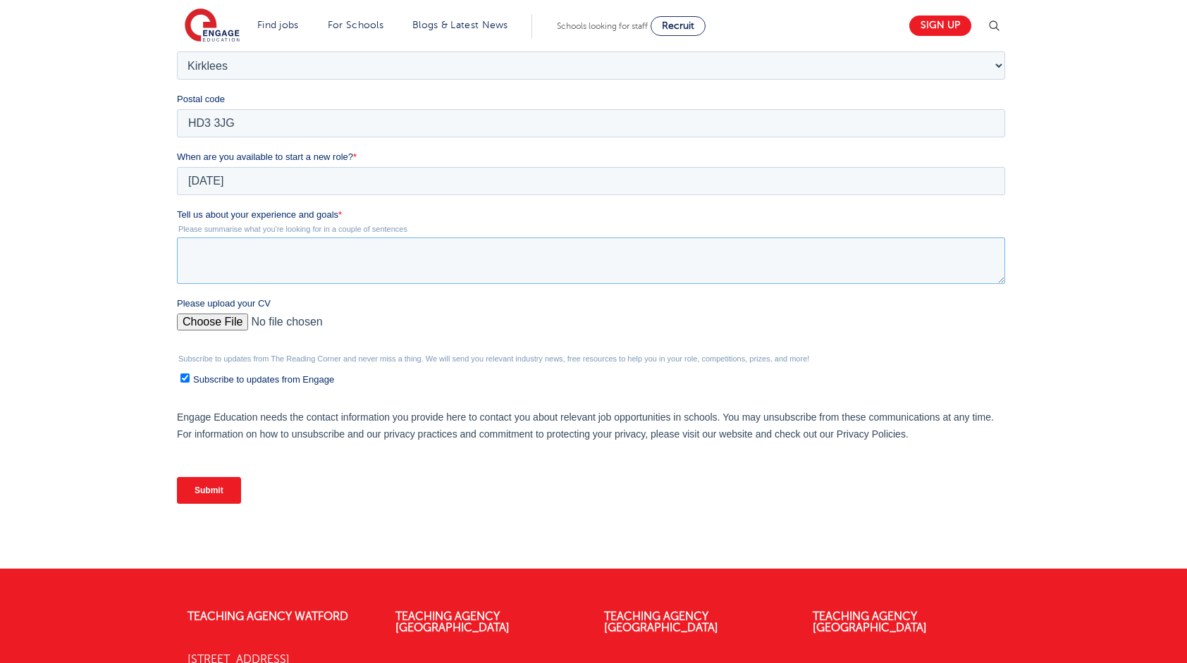
scroll to position [423, 0]
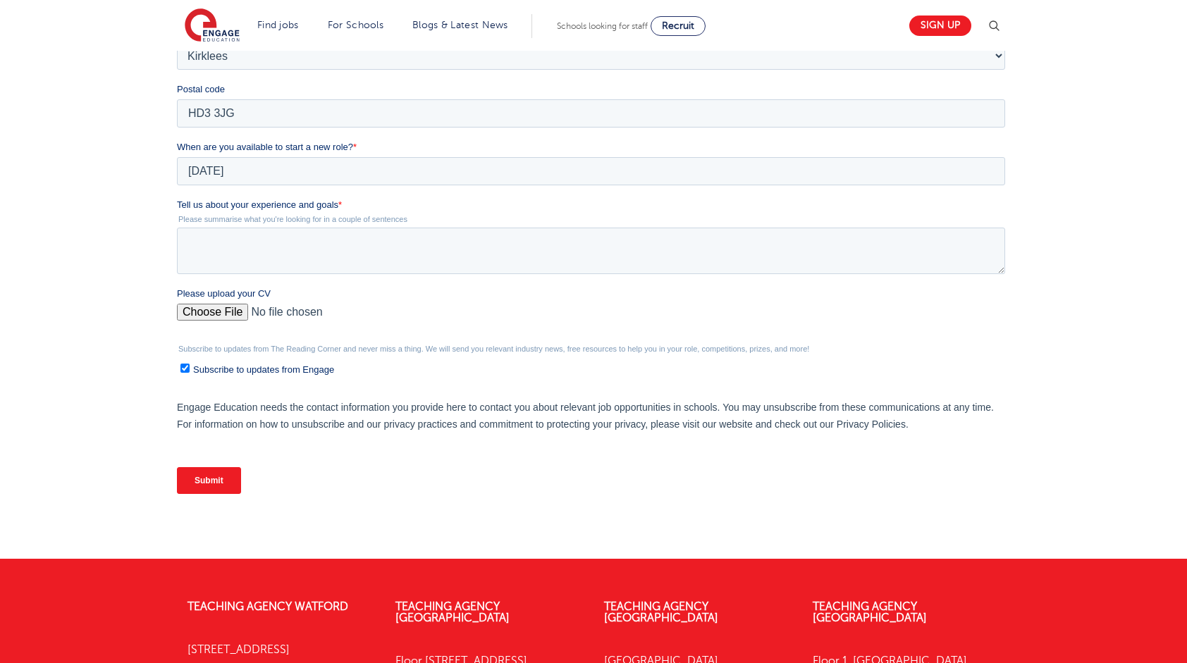
click at [214, 311] on div "Please upload your CV" at bounding box center [593, 309] width 834 height 45
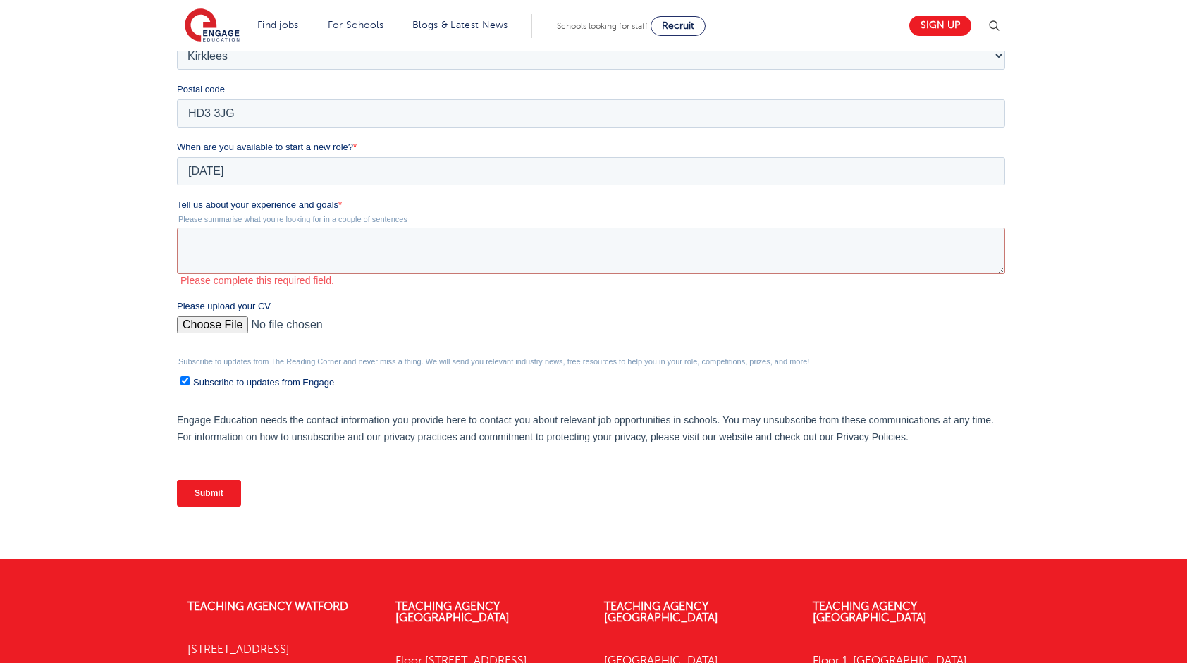
click at [199, 322] on input "Please upload your CV" at bounding box center [590, 330] width 828 height 28
type input "C:\fakepath\CV Magdalena Kedzielewska.docx"
click at [238, 383] on span "Subscribe to updates from Engage" at bounding box center [262, 382] width 141 height 11
click at [189, 383] on input "Subscribe to updates from Engage" at bounding box center [184, 380] width 9 height 9
checkbox input "false"
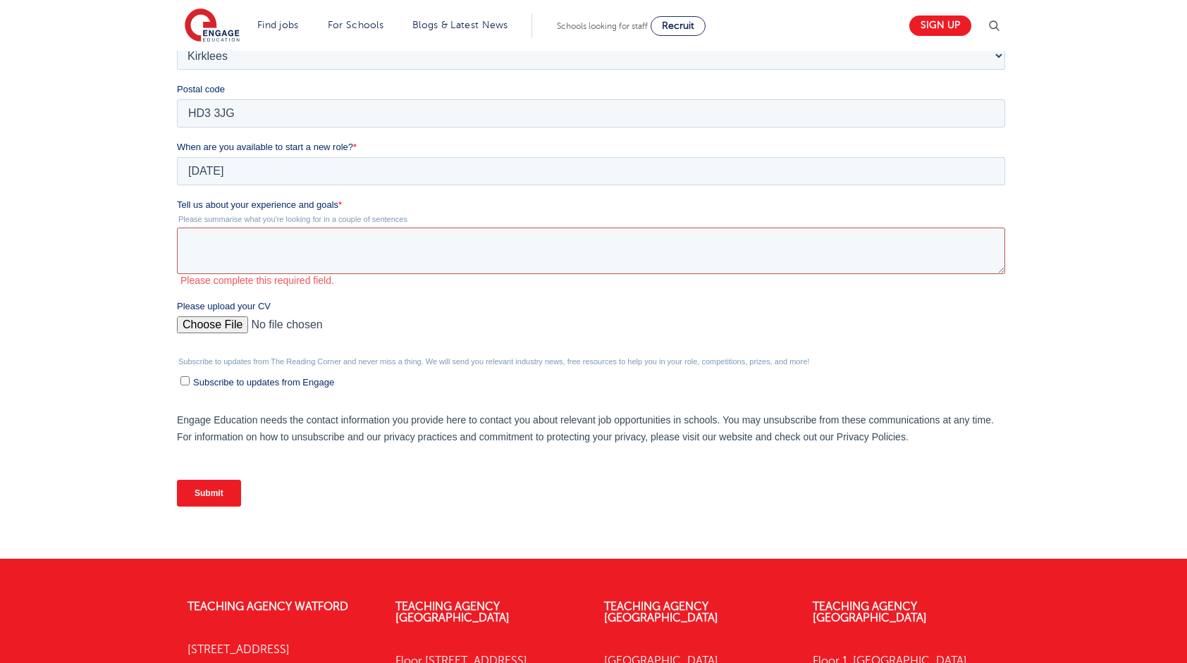
click at [263, 228] on textarea "Tell us about your experience and goals *" at bounding box center [590, 251] width 828 height 47
click at [269, 248] on textarea "Tell us about your experience and goals *" at bounding box center [590, 251] width 828 height 47
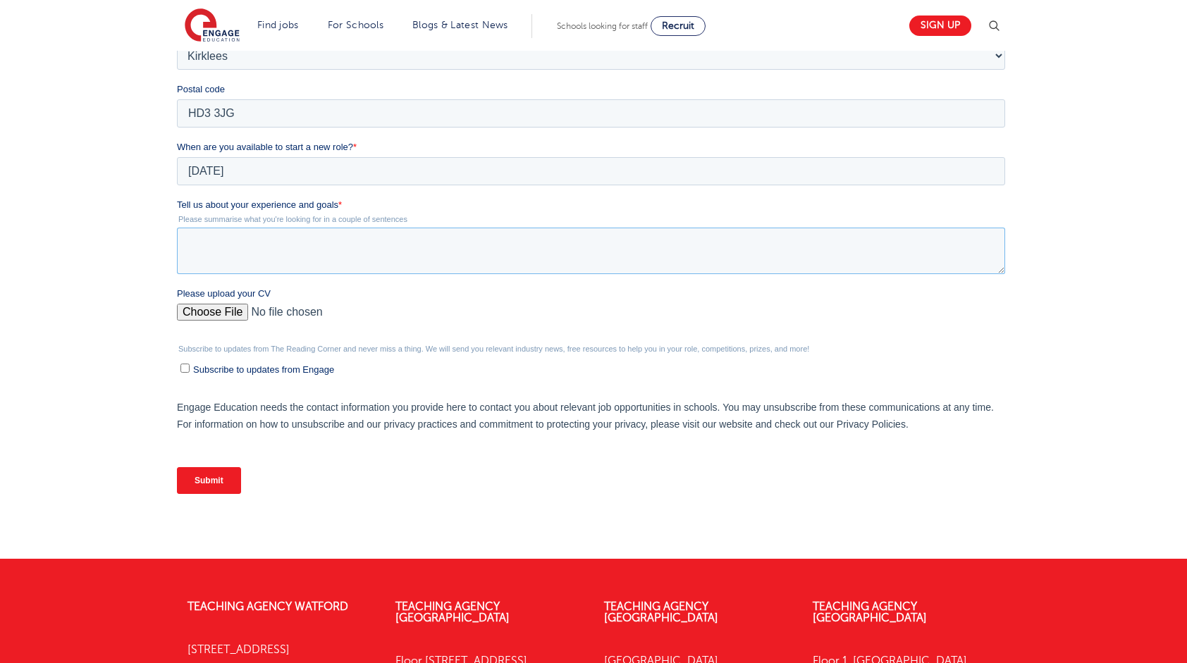
paste textarea "Newly qualified teacher with a strong foundation in child-centred learning and …"
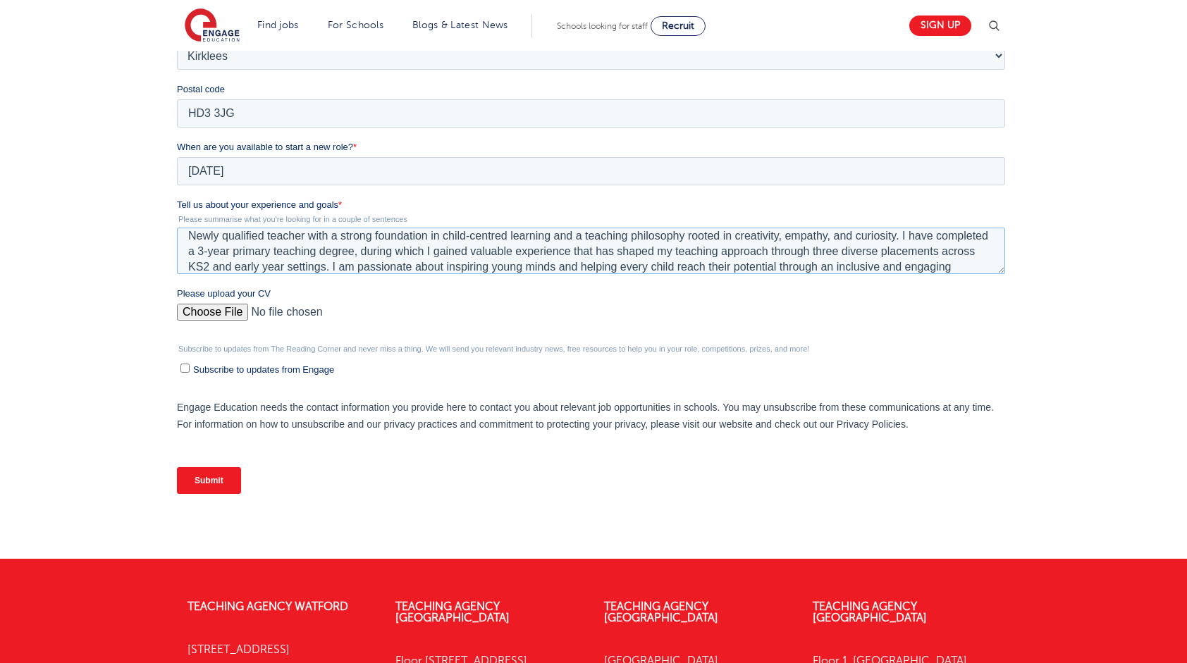
scroll to position [0, 0]
click at [217, 242] on textarea "Newly qualified teacher with a strong foundation in child-centred learning and …" at bounding box center [590, 251] width 828 height 47
click at [226, 241] on textarea "Newly qualified teacher with a strong foundation in child-centred learning and …" at bounding box center [590, 251] width 828 height 47
drag, startPoint x: 224, startPoint y: 247, endPoint x: 186, endPoint y: 247, distance: 38.1
click at [186, 247] on textarea "Newly qualified teacher with a strong foundation in child-centred learning and …" at bounding box center [590, 251] width 828 height 47
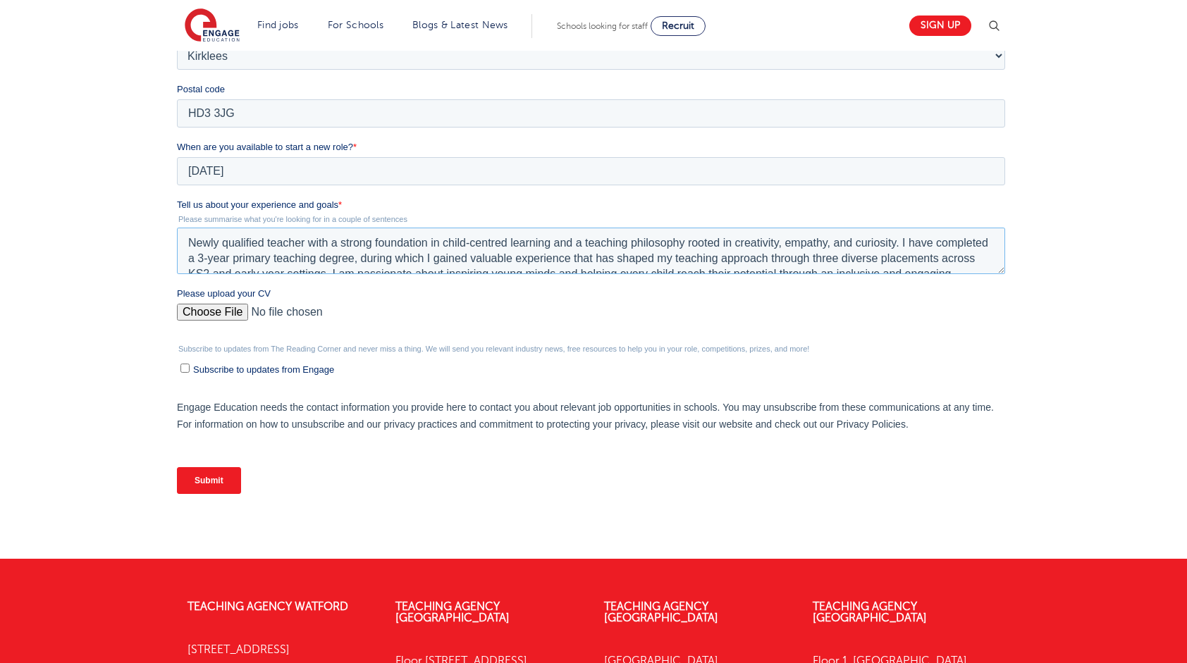
drag, startPoint x: 226, startPoint y: 247, endPoint x: 166, endPoint y: 247, distance: 59.2
click at [176, 247] on html "Job Position Job Sector Job ID Job Number Job Owner Magdalena Kedzielewska magd…" at bounding box center [593, 205] width 834 height 652
click at [333, 254] on textarea "Qualified teacher with a strong foundation in child-centred learning and a teac…" at bounding box center [590, 251] width 828 height 47
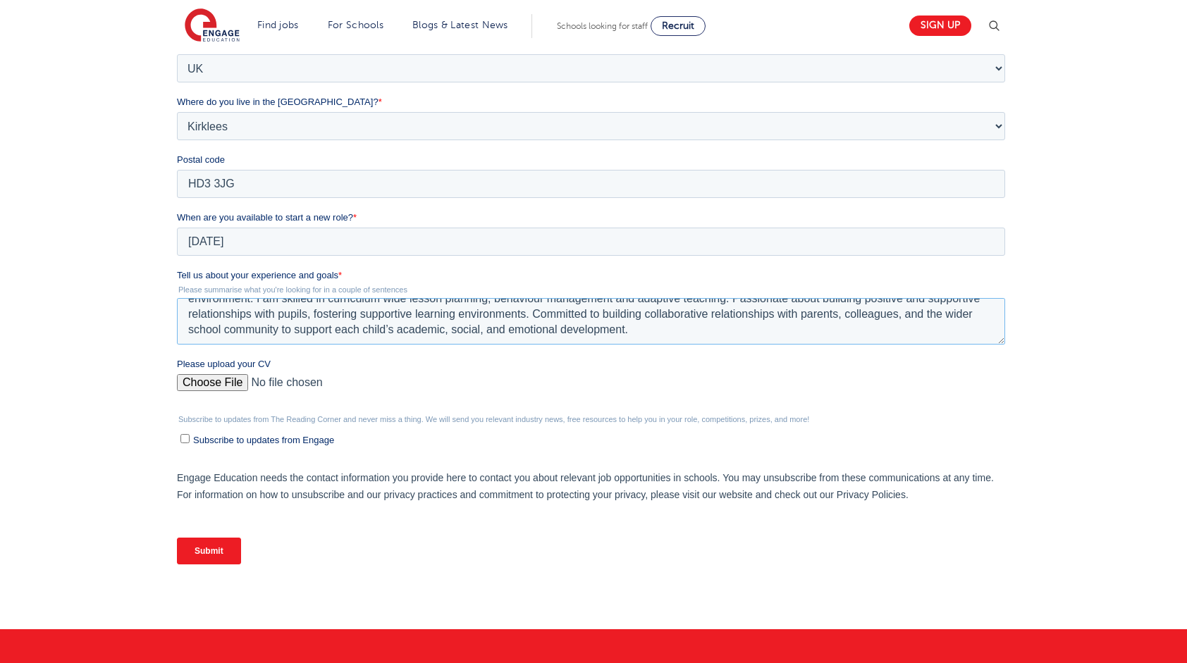
scroll to position [62, 0]
click at [676, 336] on textarea "Qualified teacher with a strong foundation in child-centred learning and a teac…" at bounding box center [590, 321] width 828 height 47
click at [641, 327] on textarea "Qualified teacher with a strong foundation in child-centred learning and a teac…" at bounding box center [590, 321] width 828 height 47
paste textarea "I bring enthusiasm, adaptability, and a commitment to lifelong learning to my f…"
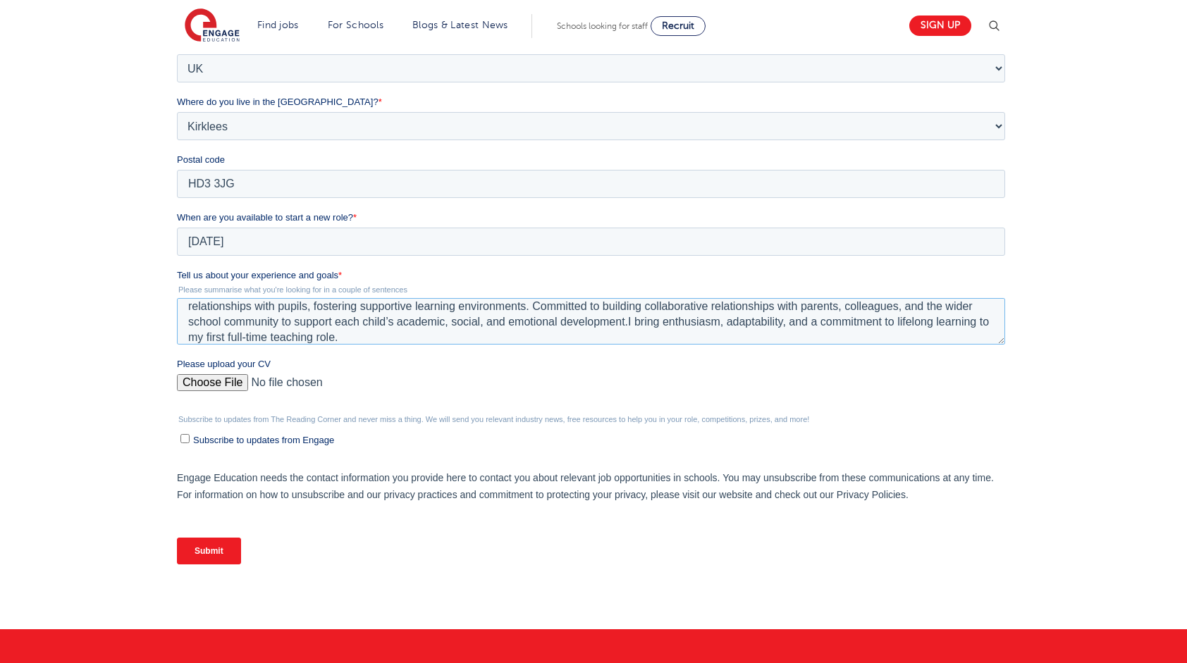
click at [626, 323] on textarea "Qualified teacher with a strong foundation in child-centred learning and a teac…" at bounding box center [590, 321] width 828 height 47
click at [647, 337] on textarea "Qualified teacher with a strong foundation in child-centred learning and a teac…" at bounding box center [590, 321] width 828 height 47
type textarea "Qualified teacher with a strong foundation in child-centred learning and a teac…"
click at [524, 363] on label "Please upload your CV" at bounding box center [593, 364] width 834 height 14
click at [524, 374] on input "Please upload your CV" at bounding box center [590, 388] width 828 height 28
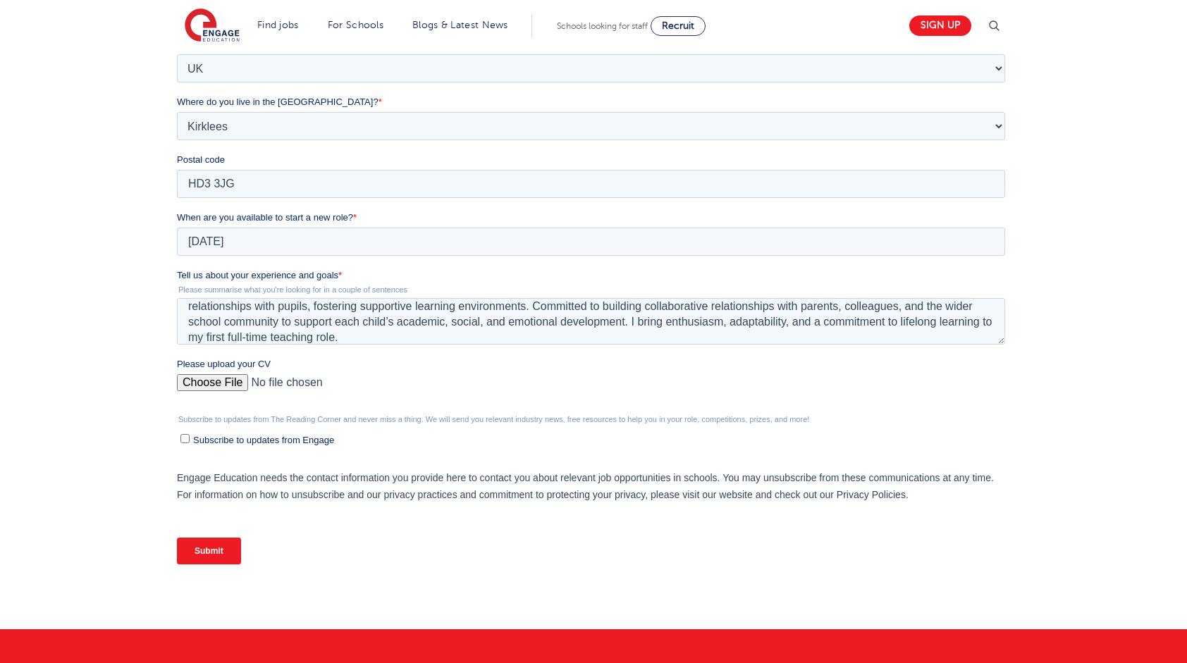
click at [1011, 372] on div "We will store your first name, last name, email address, contact number, locati…" at bounding box center [593, 240] width 855 height 721
click at [227, 385] on input "Please upload your CV" at bounding box center [590, 388] width 828 height 28
type input "C:\fakepath\CV Magdalena Kedzielewska.docx"
click at [221, 550] on input "Submit" at bounding box center [208, 551] width 64 height 27
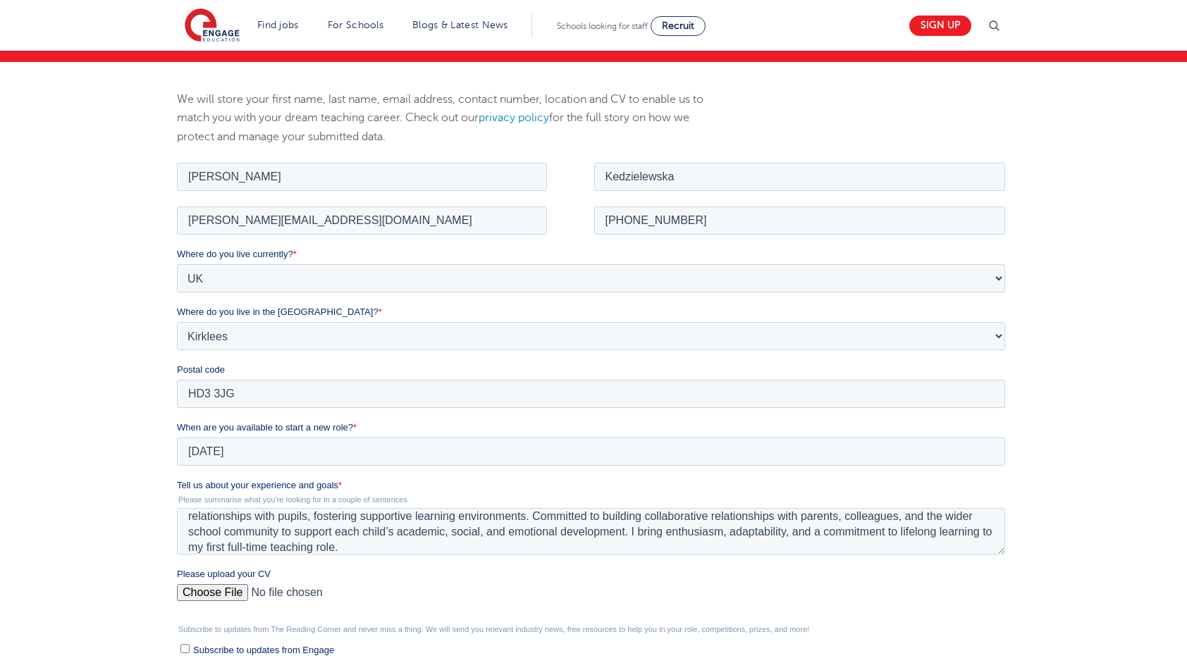
scroll to position [141, 0]
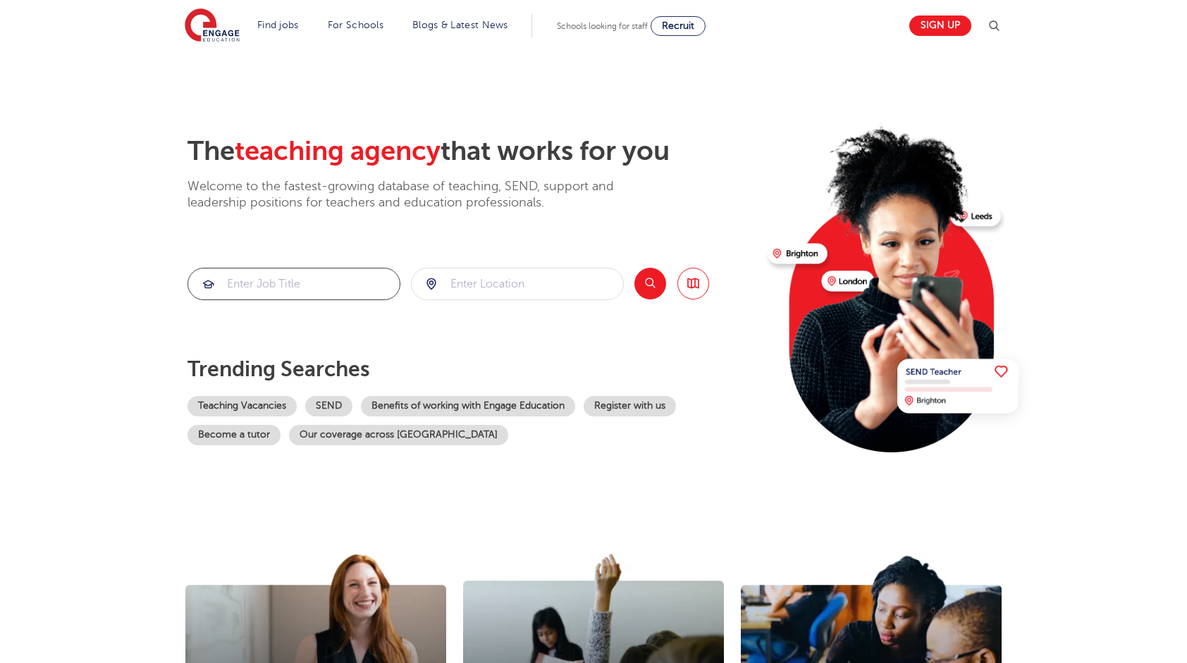
click at [288, 280] on input "search" at bounding box center [293, 284] width 211 height 31
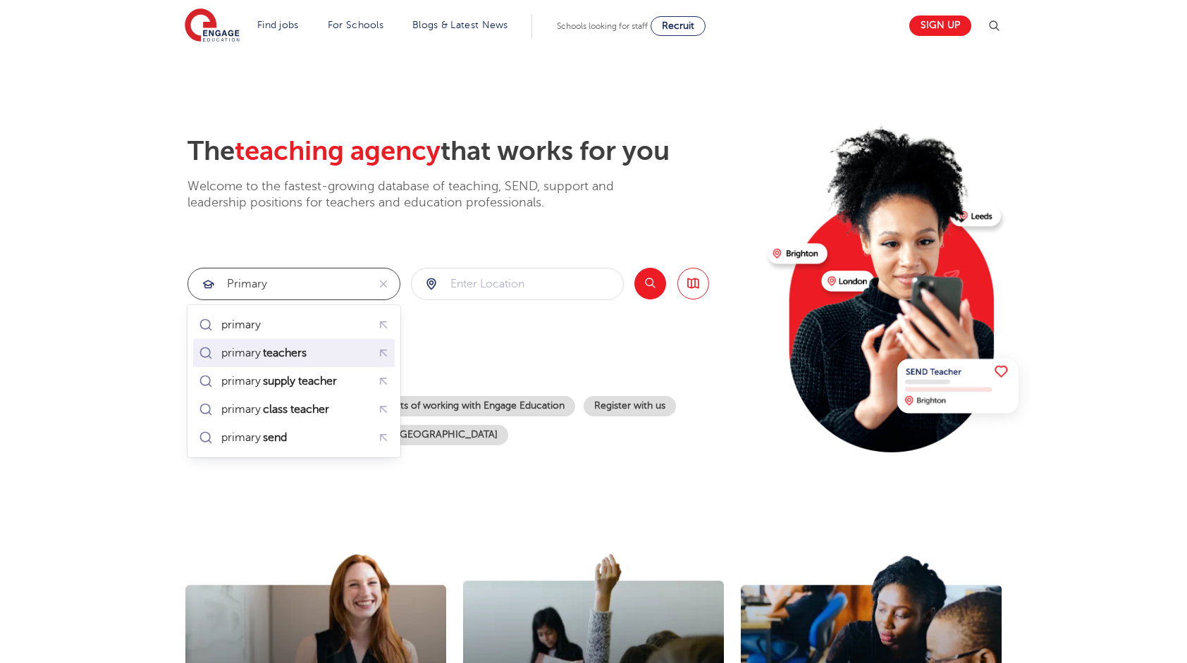
click at [288, 359] on mark "teachers" at bounding box center [285, 353] width 48 height 17
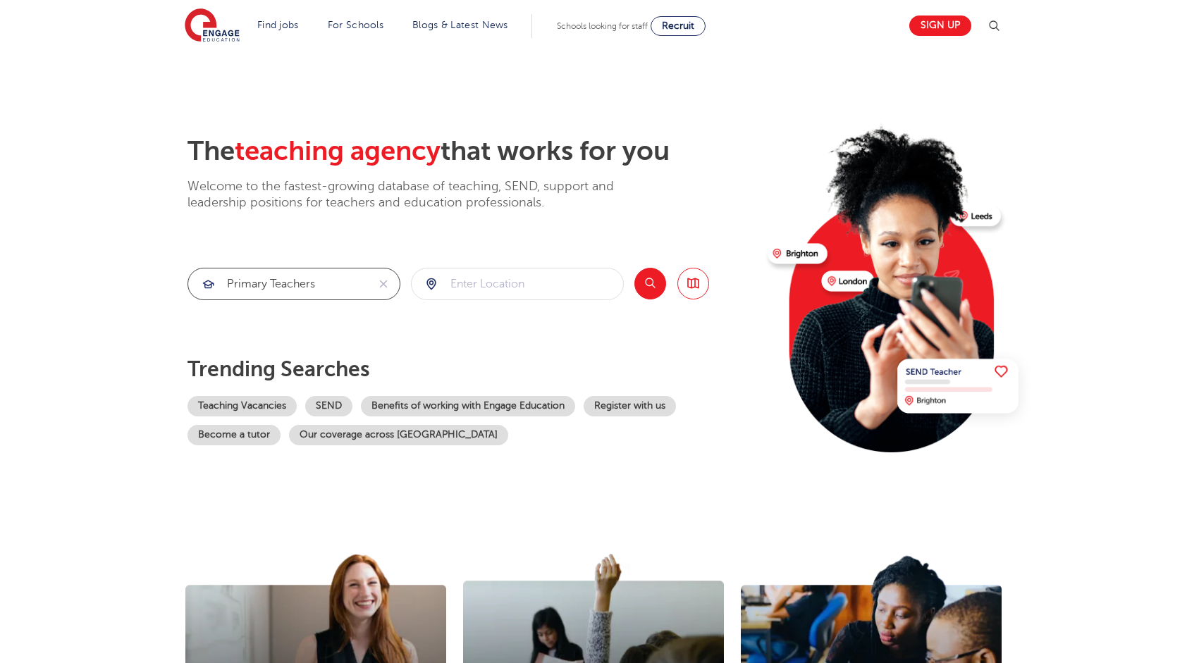
type input "primary teachers"
click at [490, 279] on input "search" at bounding box center [517, 284] width 211 height 31
type input "u"
click button "Submit" at bounding box center [0, 0] width 0 height 0
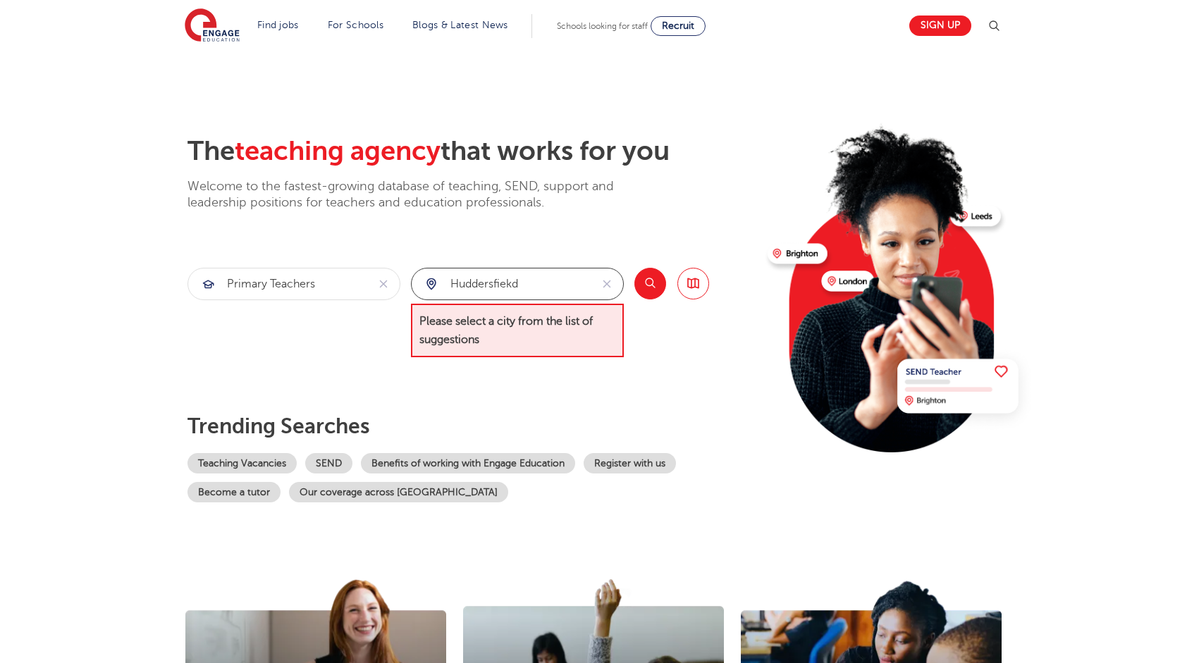
click at [538, 293] on input "huddersfiekd" at bounding box center [501, 284] width 179 height 31
click button "Submit" at bounding box center [0, 0] width 0 height 0
drag, startPoint x: 543, startPoint y: 282, endPoint x: 416, endPoint y: 286, distance: 126.9
click at [416, 286] on div "huddersfield" at bounding box center [501, 284] width 179 height 31
type input "kirklees"
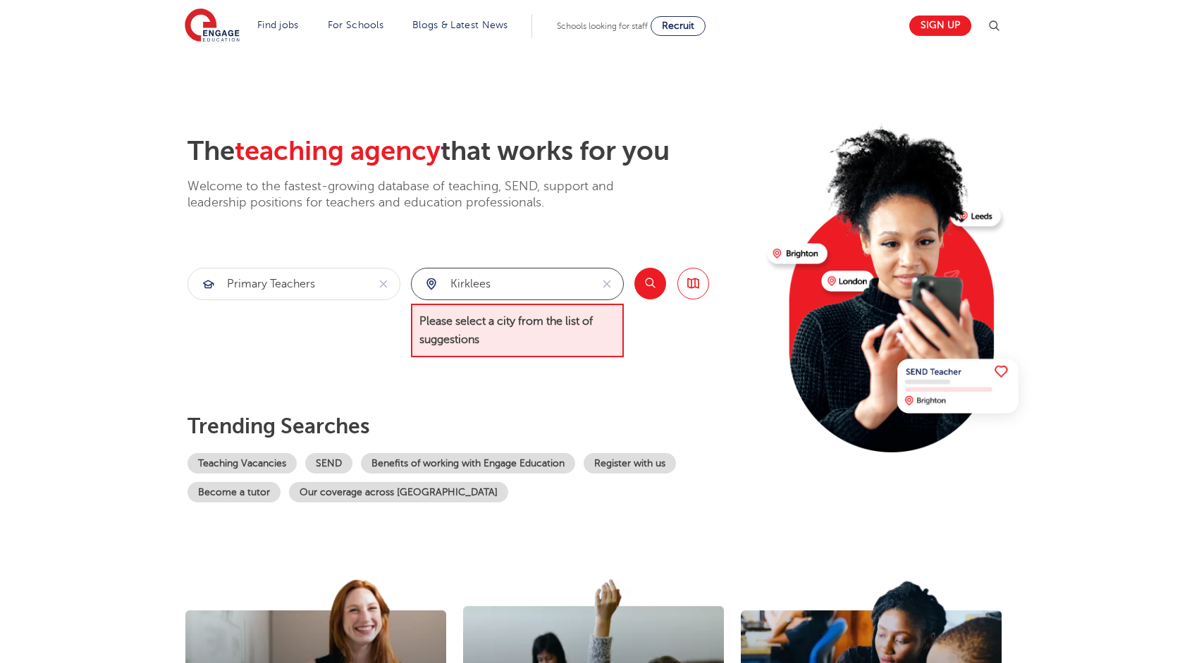
click button "Submit" at bounding box center [0, 0] width 0 height 0
click at [658, 268] on div "Search Browse all Jobs" at bounding box center [671, 313] width 75 height 90
click at [657, 283] on button "Search" at bounding box center [650, 284] width 32 height 32
click at [656, 283] on button "Search" at bounding box center [650, 284] width 32 height 32
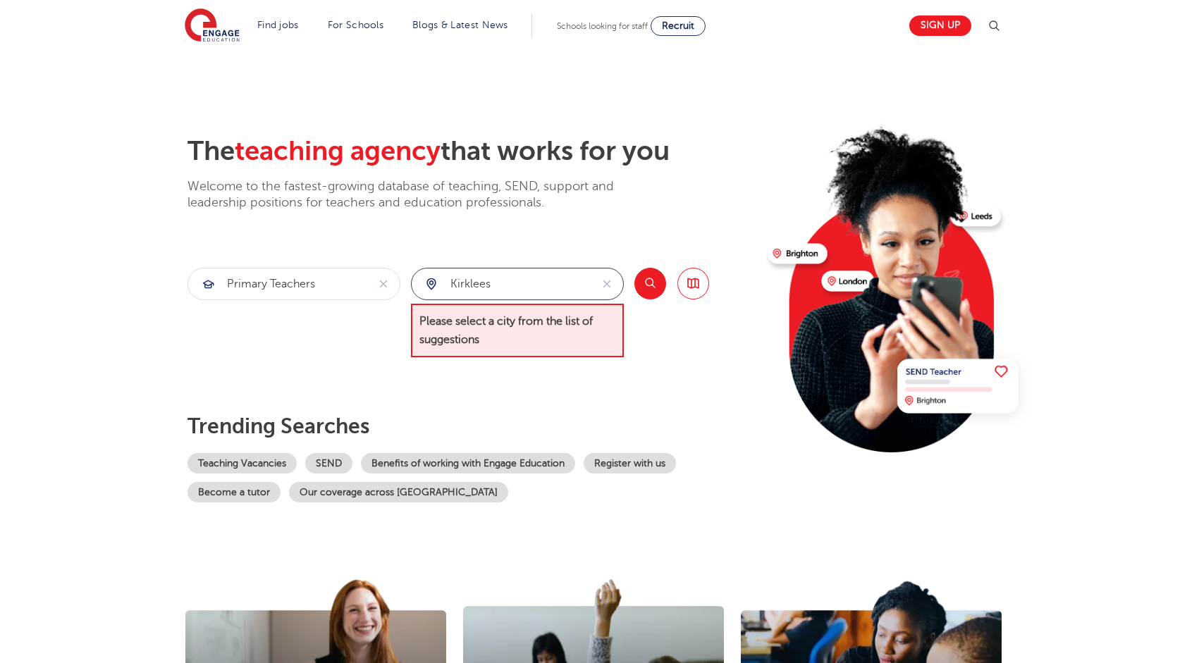
drag, startPoint x: 479, startPoint y: 282, endPoint x: 417, endPoint y: 280, distance: 62.0
click at [423, 280] on div "kirklees" at bounding box center [501, 284] width 179 height 31
click at [557, 245] on div "The teaching agency that works for you Welcome to the fastest-growing database …" at bounding box center [471, 318] width 569 height 367
drag, startPoint x: 547, startPoint y: 266, endPoint x: 491, endPoint y: 270, distance: 56.5
click at [546, 266] on div "The teaching agency that works for you Welcome to the fastest-growing database …" at bounding box center [471, 318] width 569 height 367
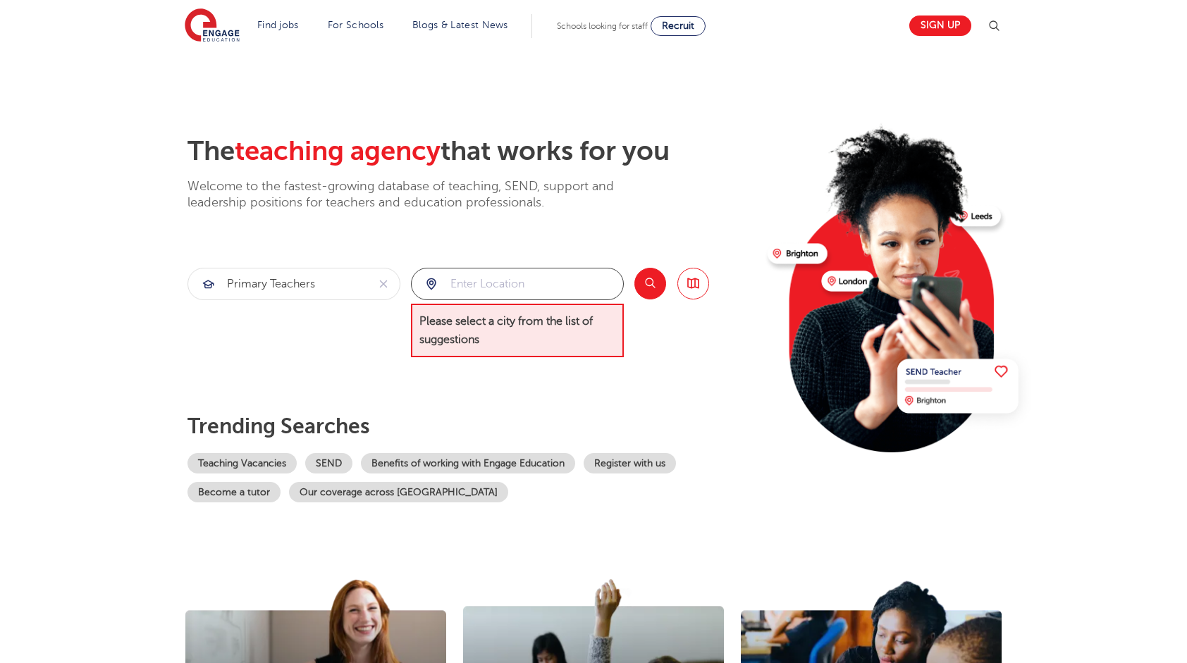
click at [443, 282] on input "search" at bounding box center [517, 284] width 211 height 31
click at [432, 285] on div at bounding box center [517, 284] width 211 height 31
click at [426, 284] on div at bounding box center [517, 284] width 211 height 31
drag, startPoint x: 426, startPoint y: 284, endPoint x: 440, endPoint y: 284, distance: 13.4
click at [440, 284] on div at bounding box center [517, 284] width 211 height 31
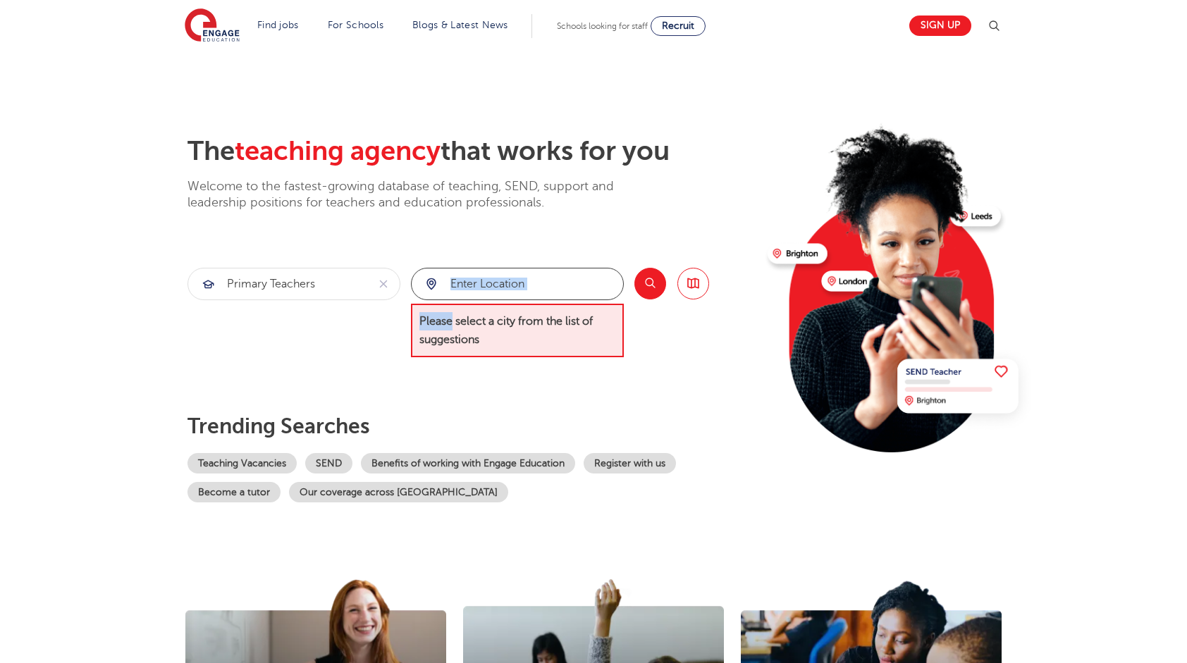
drag, startPoint x: 440, startPoint y: 284, endPoint x: 576, endPoint y: 291, distance: 136.2
click at [555, 292] on input "search" at bounding box center [517, 284] width 211 height 31
click at [632, 281] on section "primary teachers Please select a city from the list of suggestions Search Brows…" at bounding box center [448, 313] width 522 height 90
click at [679, 288] on link "Browse all Jobs" at bounding box center [693, 284] width 32 height 32
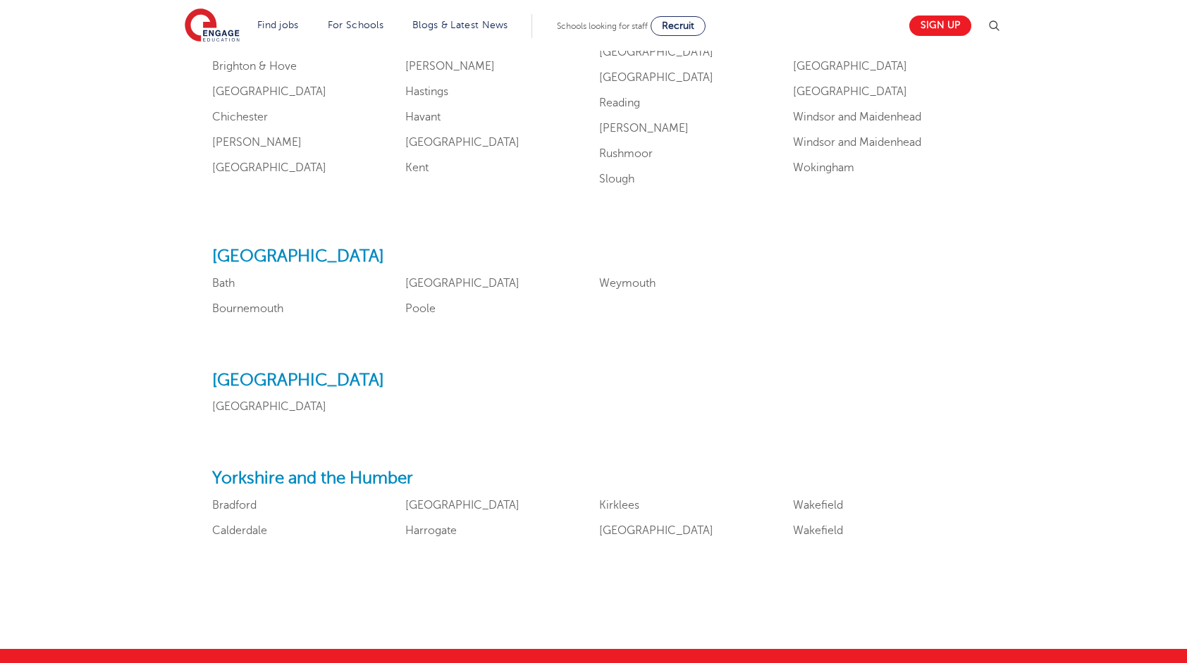
scroll to position [1570, 0]
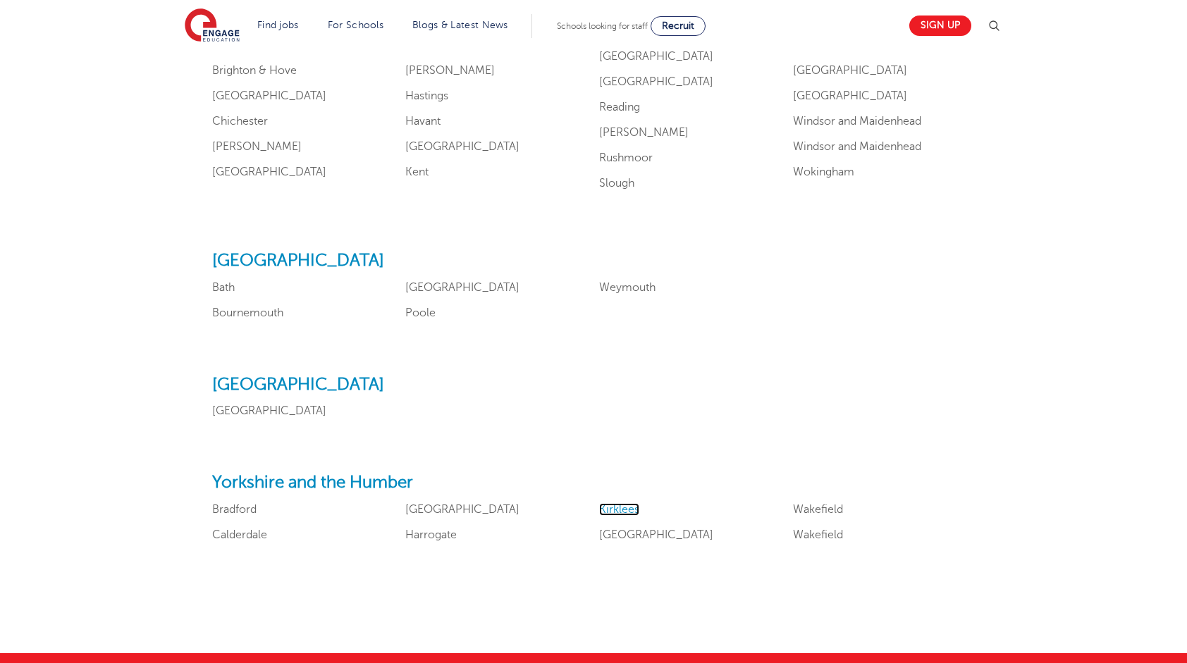
click at [619, 510] on link "Kirklees" at bounding box center [619, 509] width 40 height 13
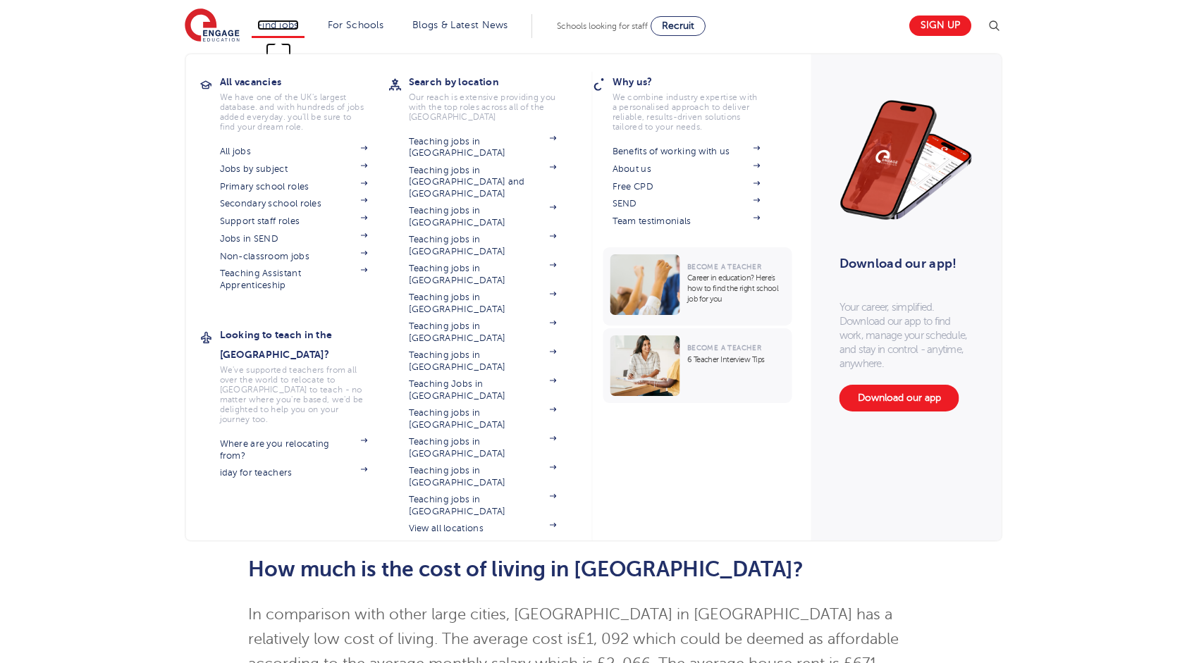
click at [292, 27] on link "Find jobs" at bounding box center [278, 25] width 42 height 11
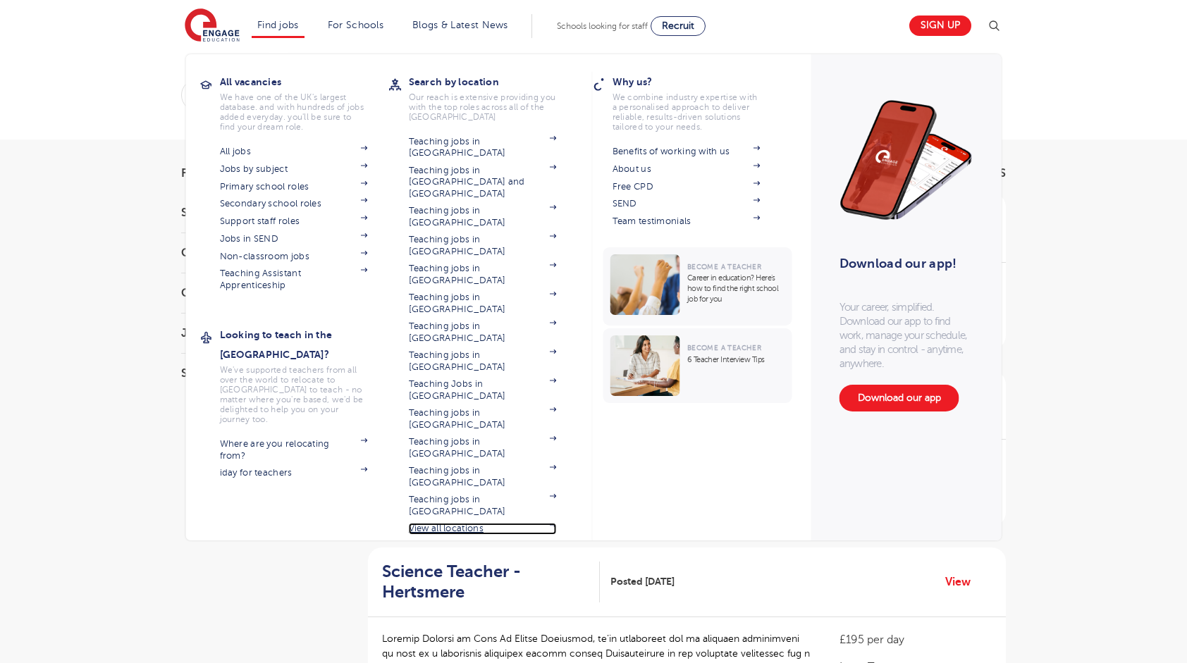
click at [475, 523] on link "View all locations" at bounding box center [483, 528] width 148 height 11
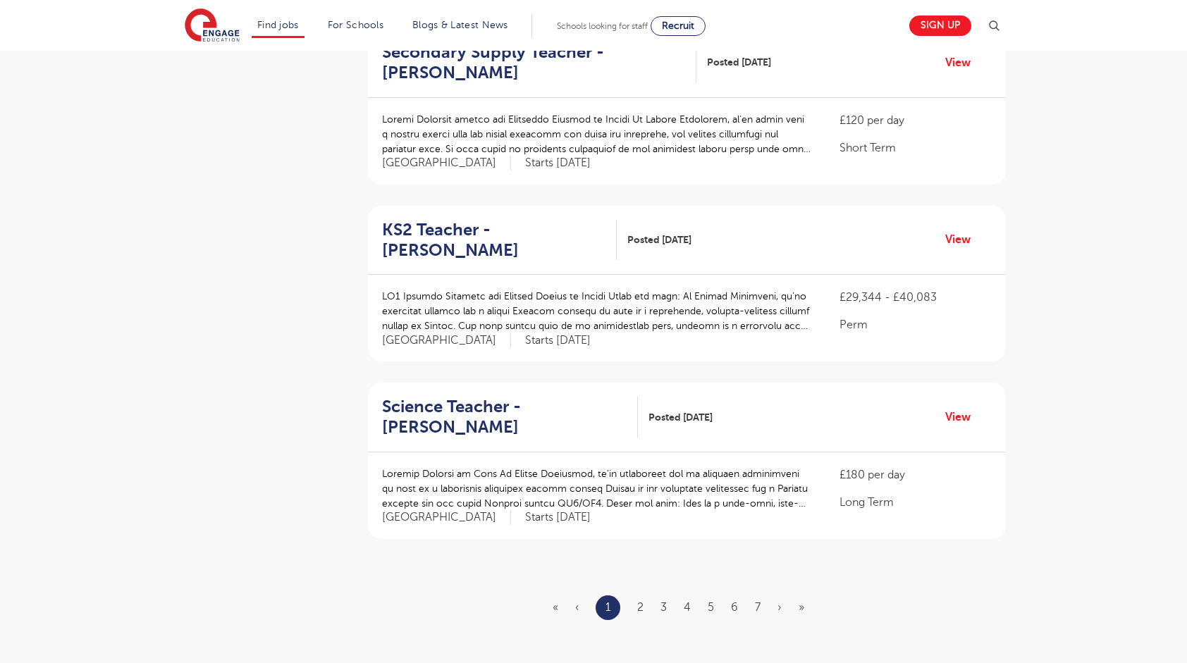
scroll to position [1452, 0]
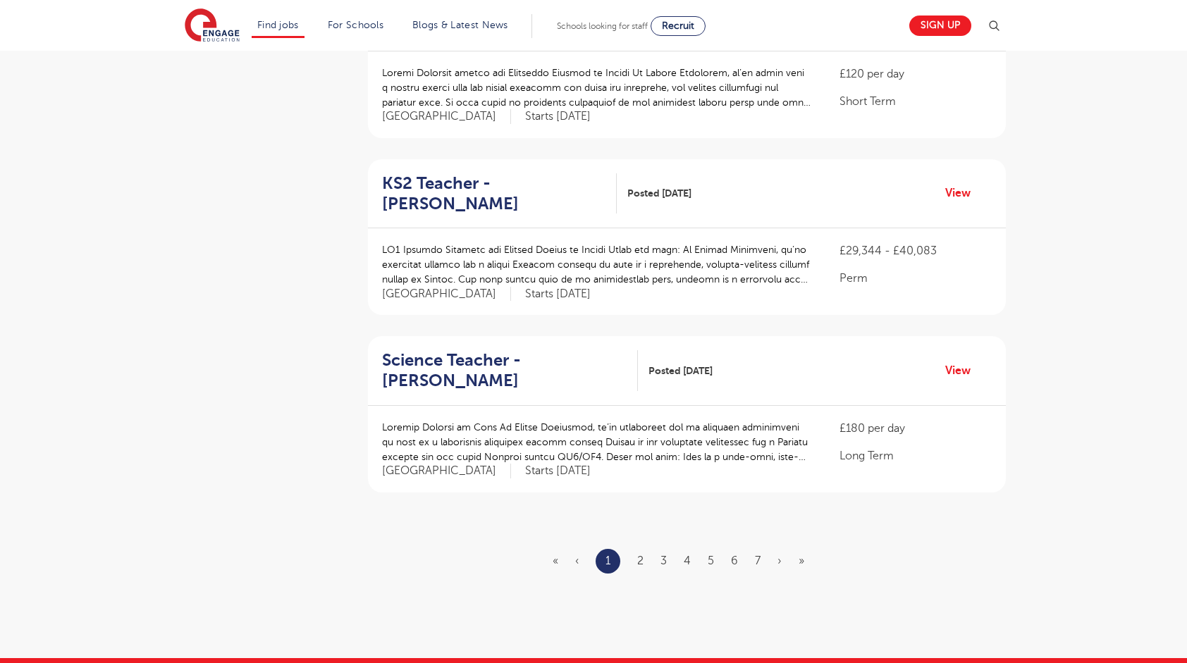
click at [631, 549] on ul "« ‹ 1 2 3 4 5 6 7 › »" at bounding box center [687, 561] width 269 height 25
click at [638, 555] on link "2" at bounding box center [640, 561] width 6 height 13
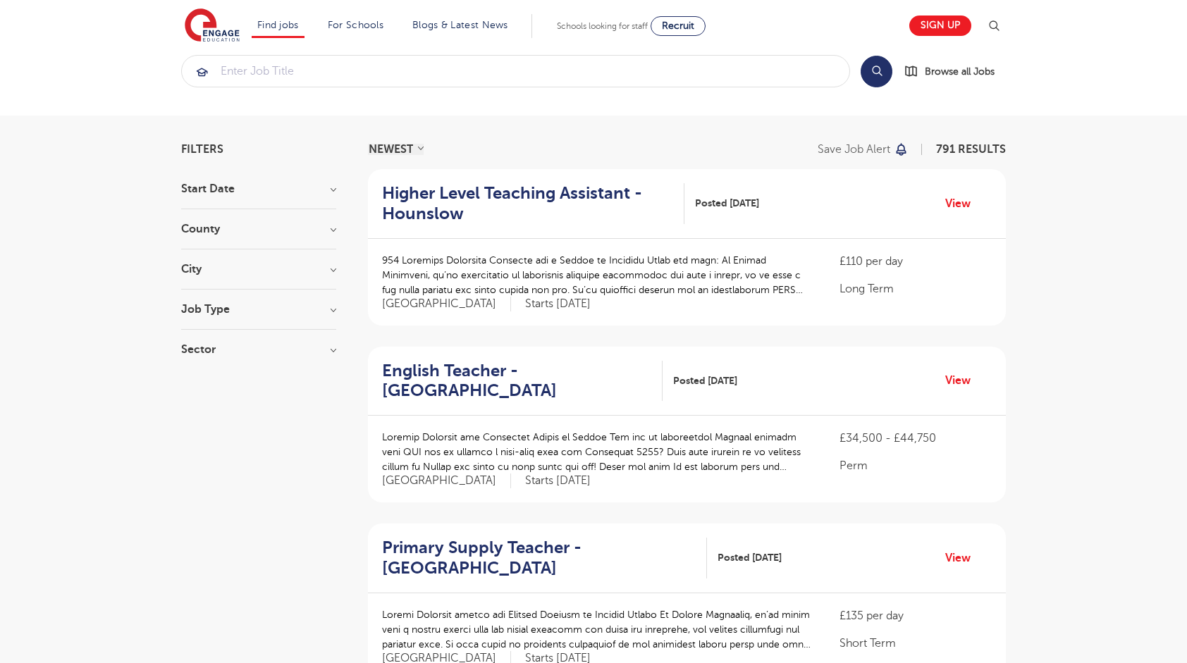
scroll to position [41, 0]
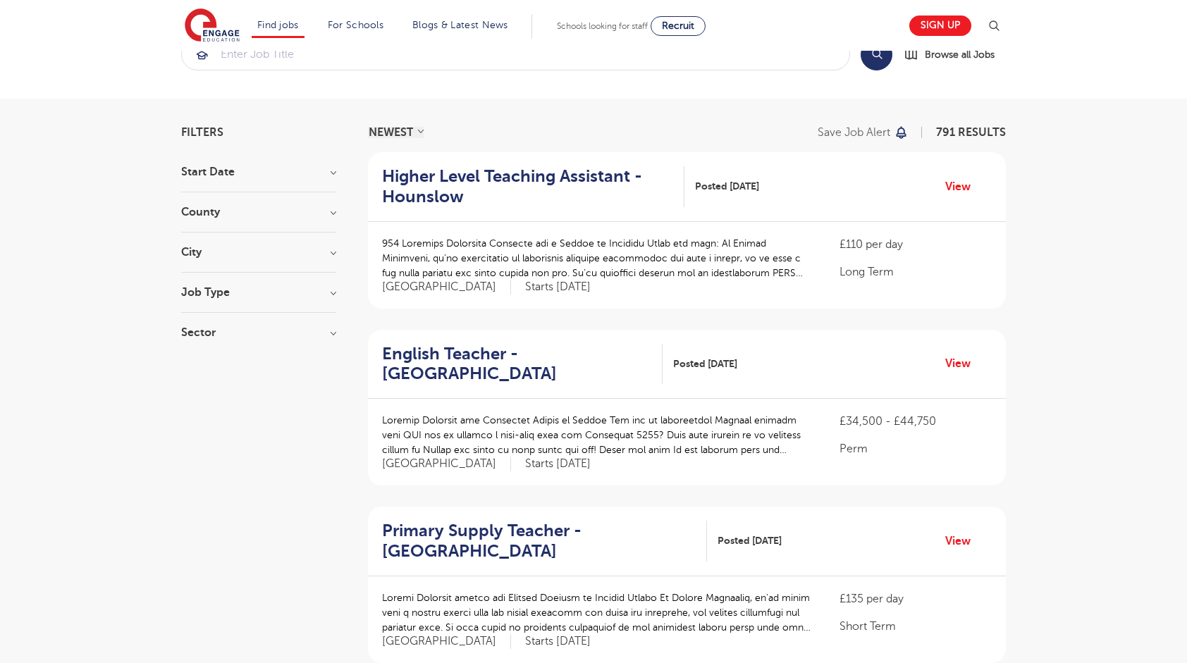
click at [249, 221] on div "County London 576 Hertfordshire 129 Leeds 30 Kirklees 14 East Sussex 13 Show mo…" at bounding box center [258, 219] width 155 height 26
click at [257, 211] on h3 "County" at bounding box center [258, 211] width 155 height 11
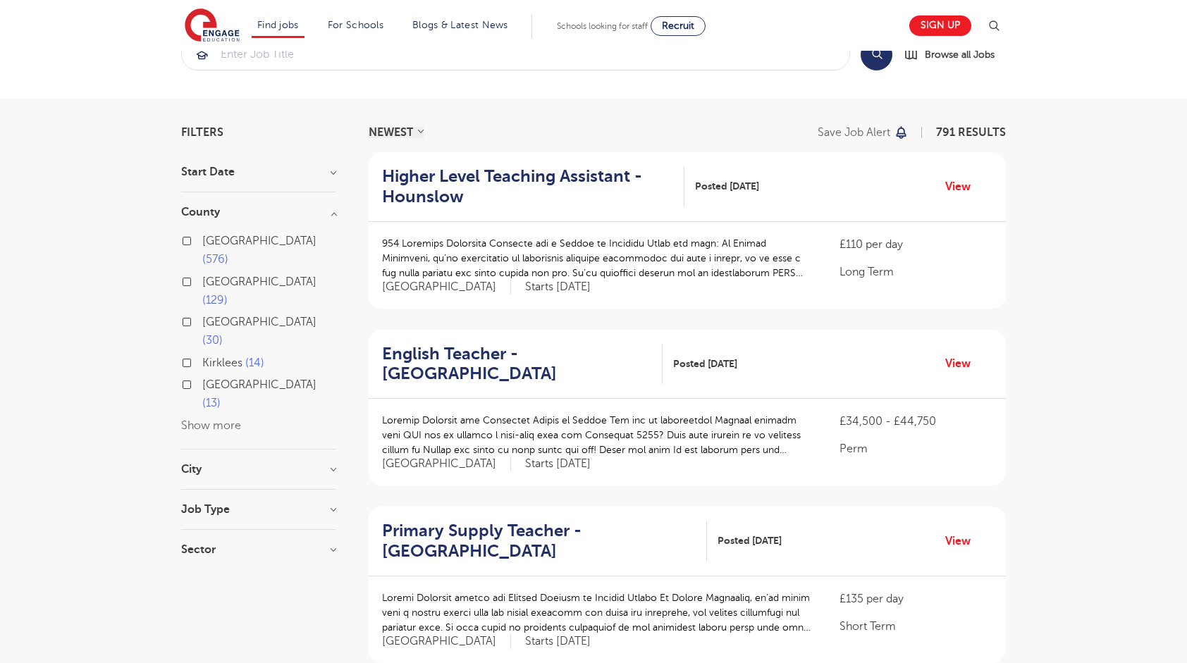
drag, startPoint x: 218, startPoint y: 306, endPoint x: 256, endPoint y: 310, distance: 37.6
click at [218, 357] on span "Kirklees" at bounding box center [222, 363] width 40 height 13
click at [211, 357] on input "Kirklees 14" at bounding box center [206, 361] width 9 height 9
checkbox input "true"
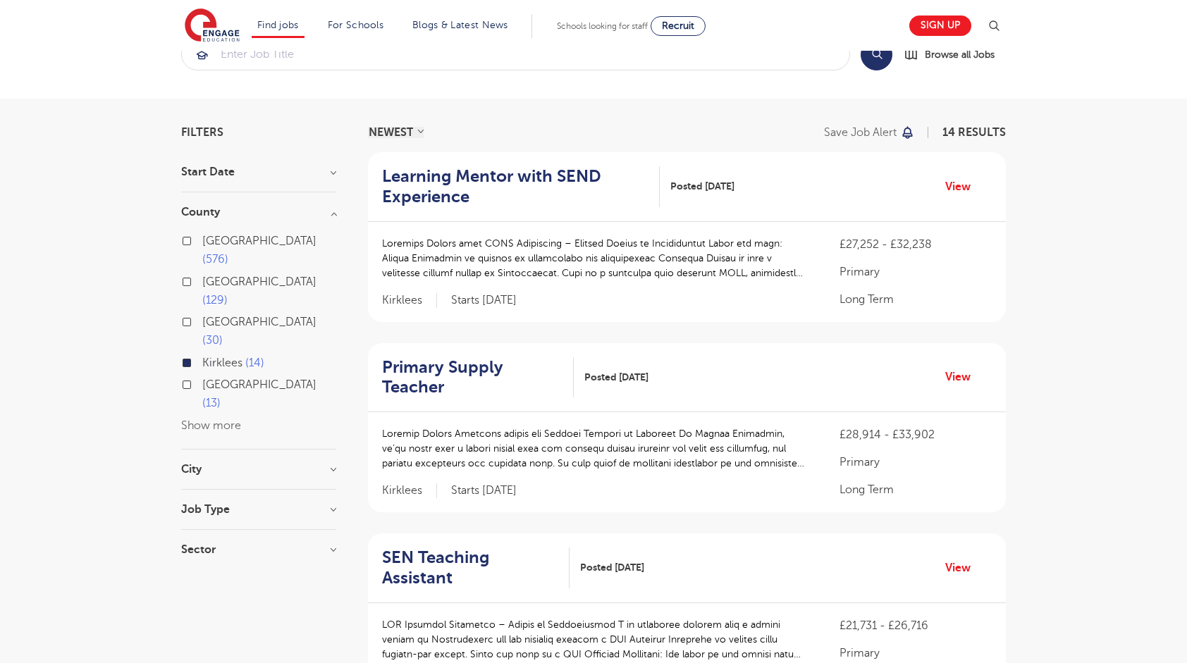
click at [210, 316] on input "Leeds 30" at bounding box center [206, 320] width 9 height 9
checkbox input "true"
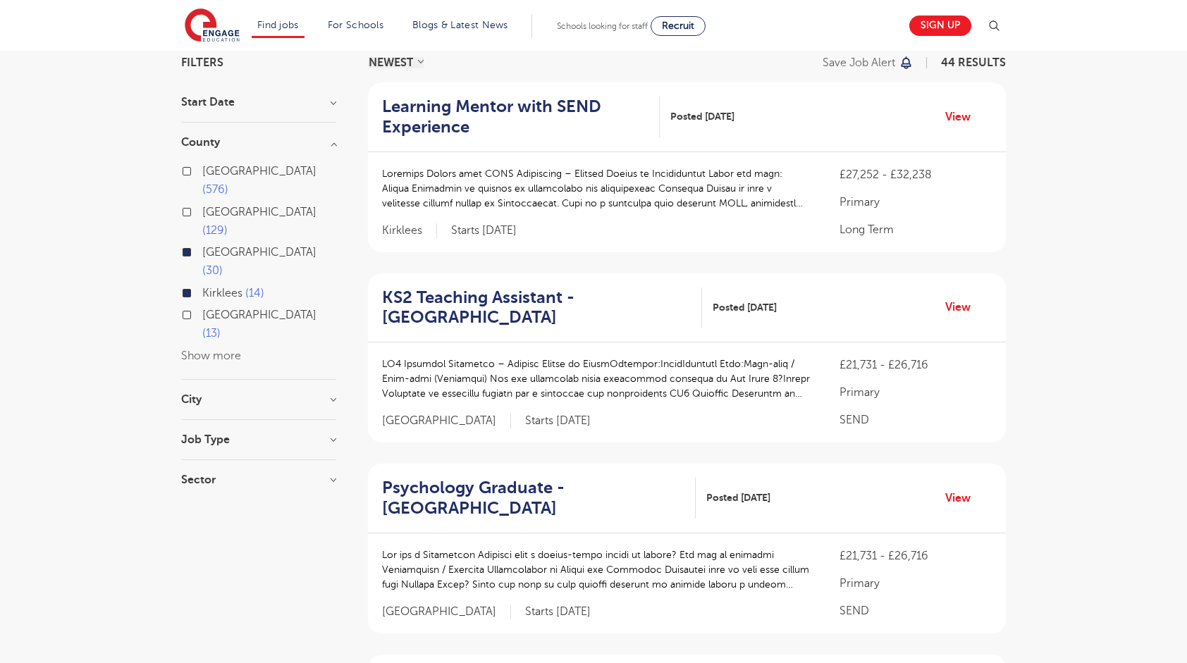
scroll to position [111, 0]
click at [218, 349] on button "Show more" at bounding box center [211, 355] width 60 height 13
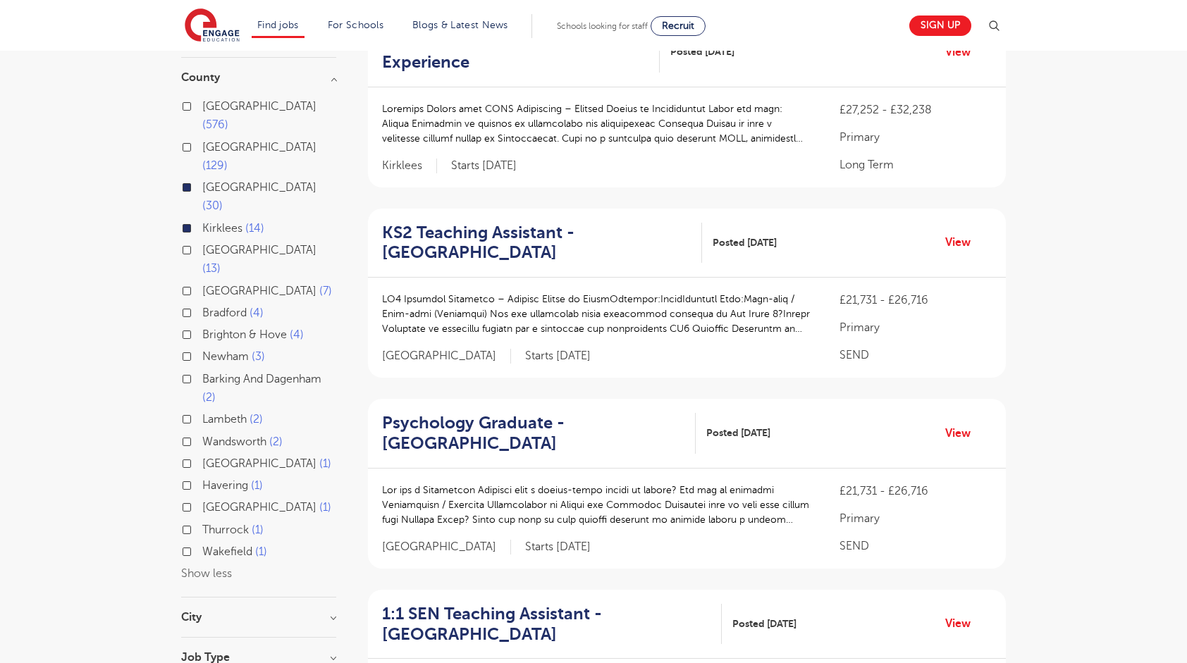
scroll to position [182, 0]
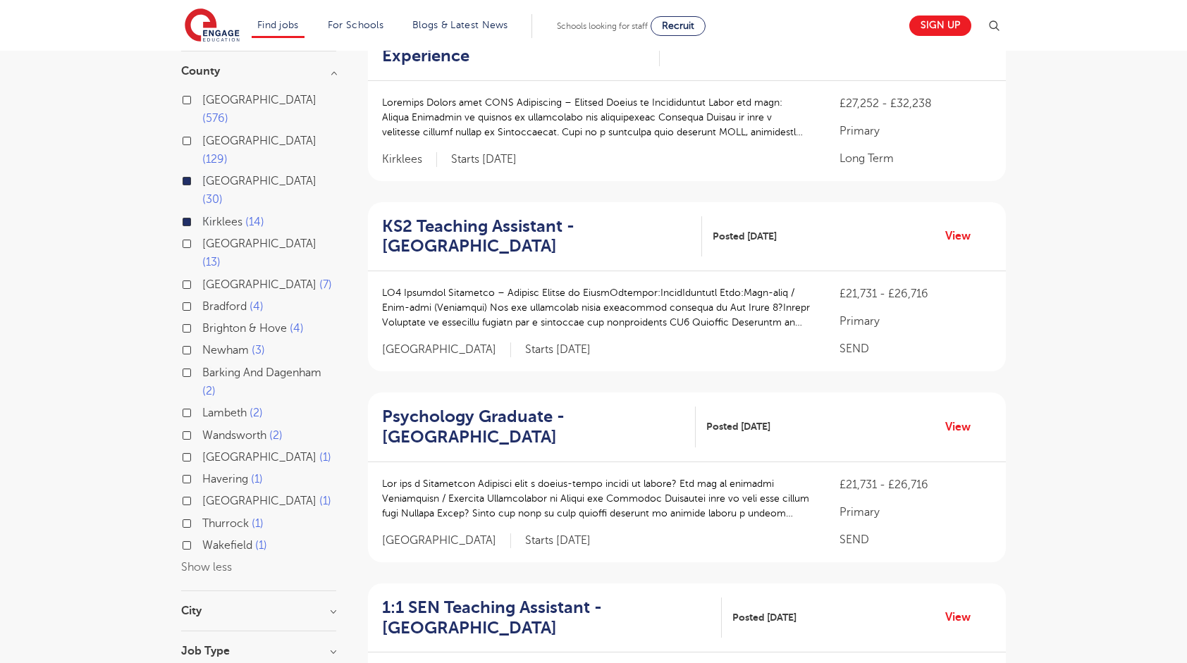
click at [209, 278] on span "West Sussex" at bounding box center [259, 284] width 114 height 13
click at [209, 278] on input "West Sussex 7" at bounding box center [206, 282] width 9 height 9
checkbox input "true"
click at [220, 278] on span "West Sussex" at bounding box center [259, 284] width 114 height 13
click at [211, 278] on input "West Sussex 7" at bounding box center [206, 282] width 9 height 9
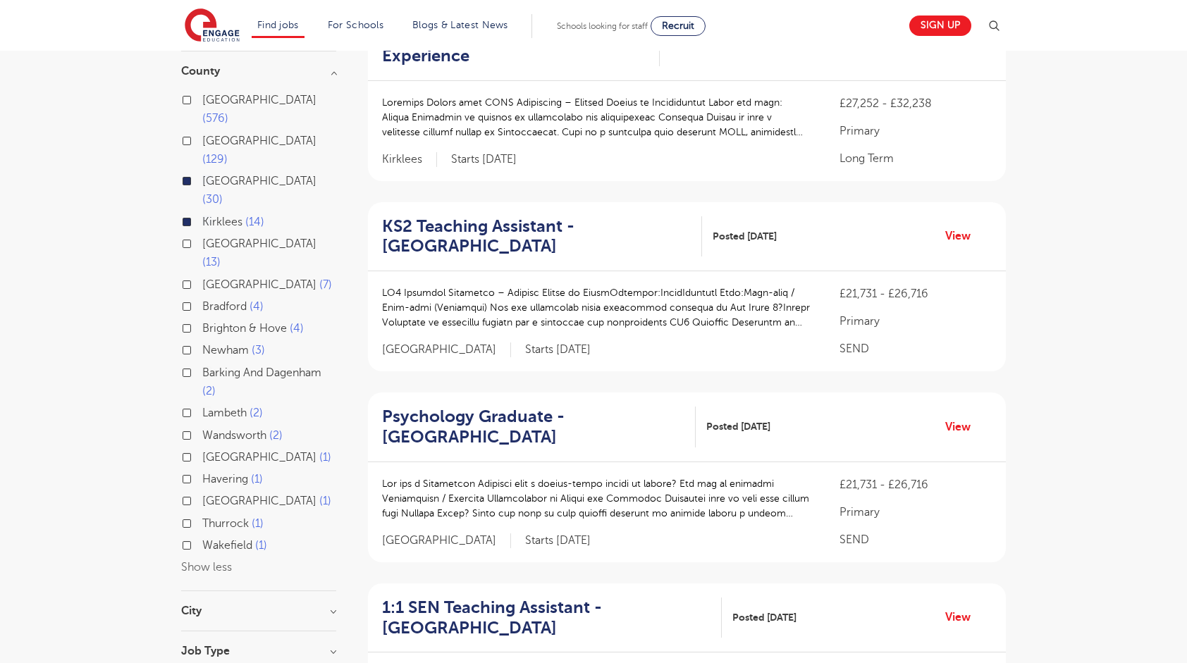
click at [223, 300] on span "Bradford" at bounding box center [224, 306] width 44 height 13
click at [211, 300] on input "Bradford 4" at bounding box center [206, 304] width 9 height 9
checkbox input "true"
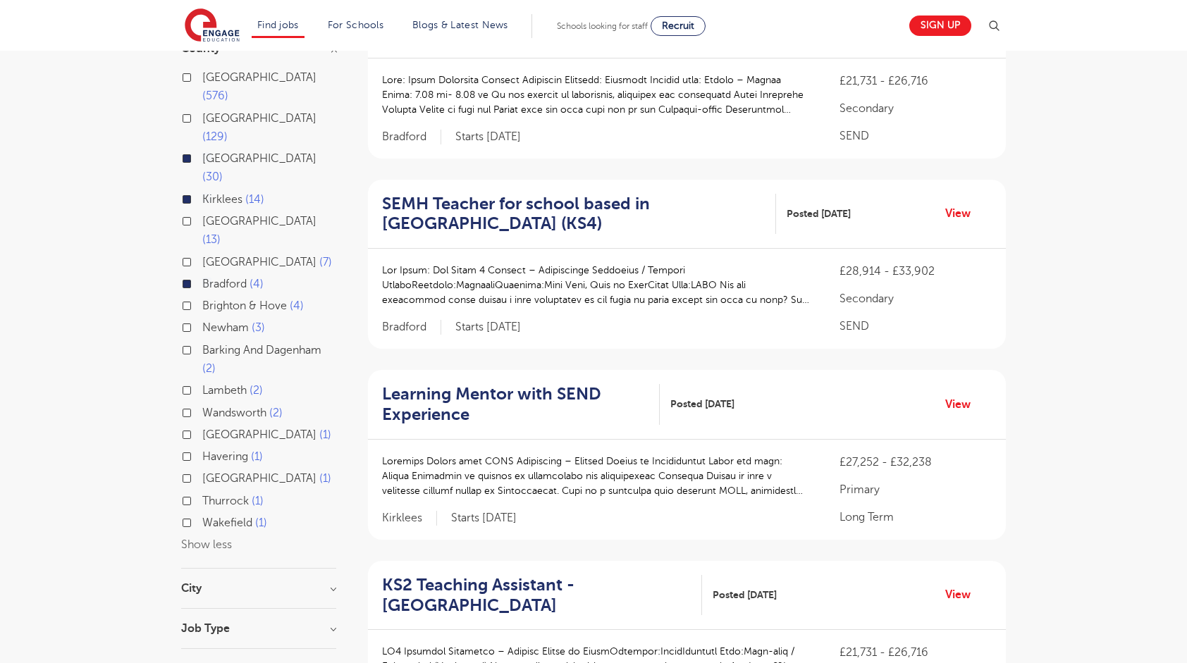
scroll to position [252, 0]
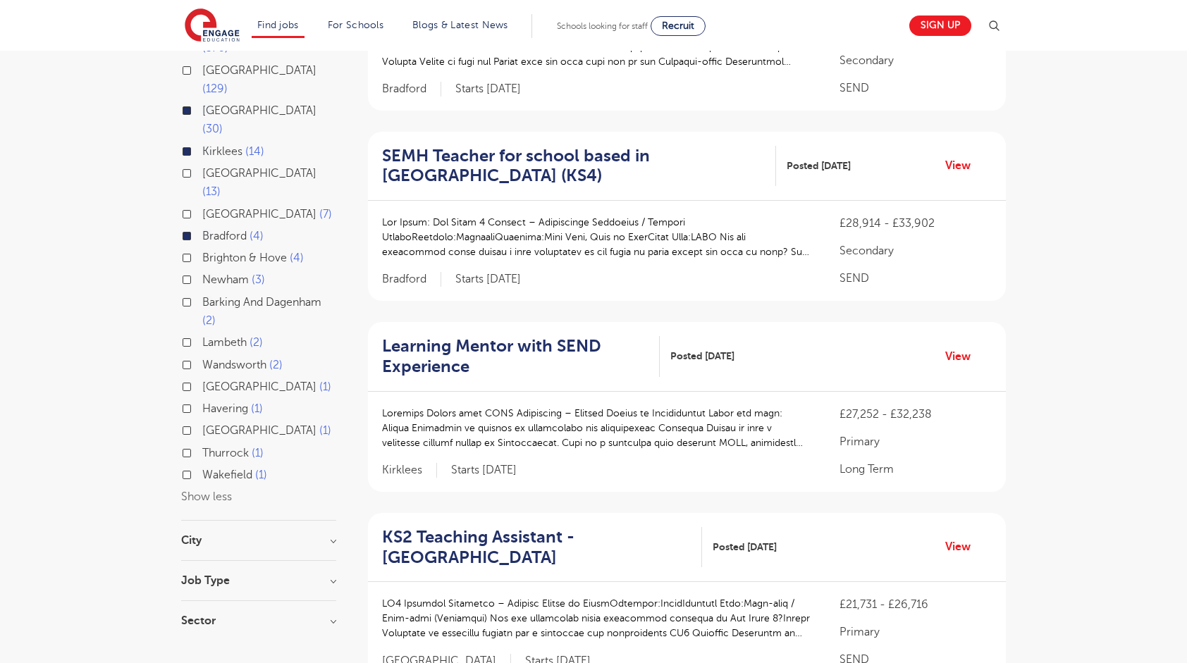
click at [224, 469] on span "Wakefield" at bounding box center [227, 475] width 50 height 13
click at [211, 469] on input "Wakefield 1" at bounding box center [206, 473] width 9 height 9
checkbox input "true"
click at [223, 535] on div "City Leeds 30 Kirklees 14 Bradford 4 Wakefield 1 Show more" at bounding box center [258, 548] width 155 height 26
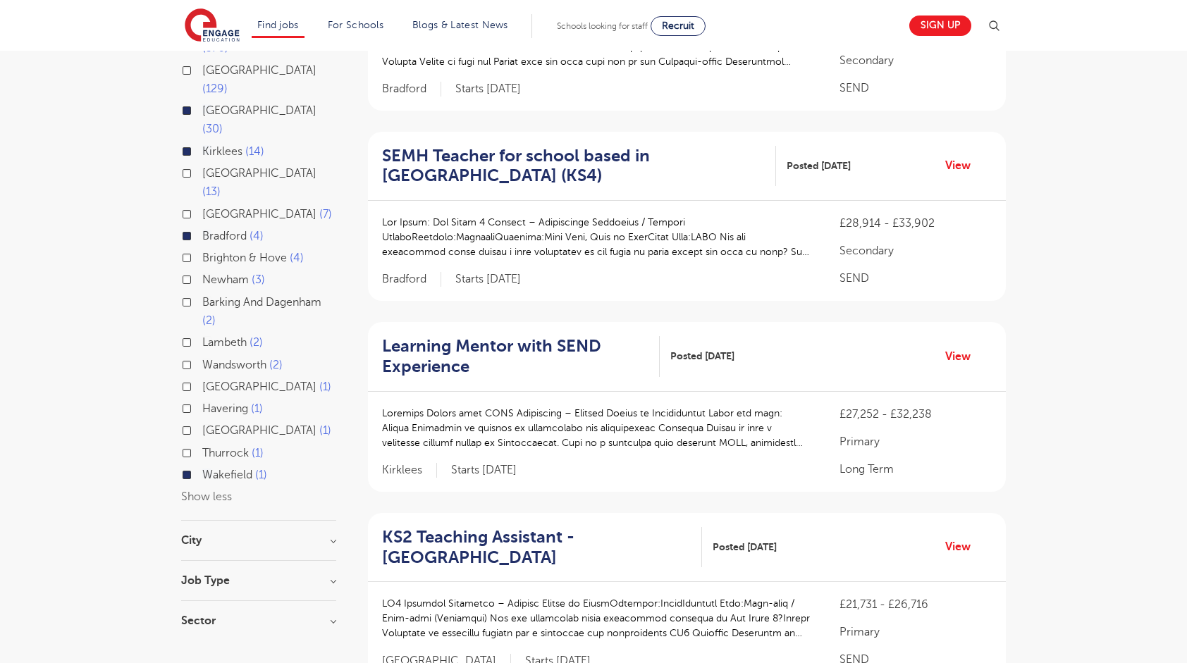
click at [228, 535] on div "City Leeds 30 Kirklees 14 Bradford 4 Wakefield 1 Show more" at bounding box center [258, 548] width 155 height 26
click at [249, 535] on h3 "City" at bounding box center [258, 540] width 155 height 11
click at [216, 604] on span "Kirklees" at bounding box center [222, 610] width 40 height 13
click at [211, 604] on input "Kirklees 14" at bounding box center [206, 608] width 9 height 9
checkbox input "true"
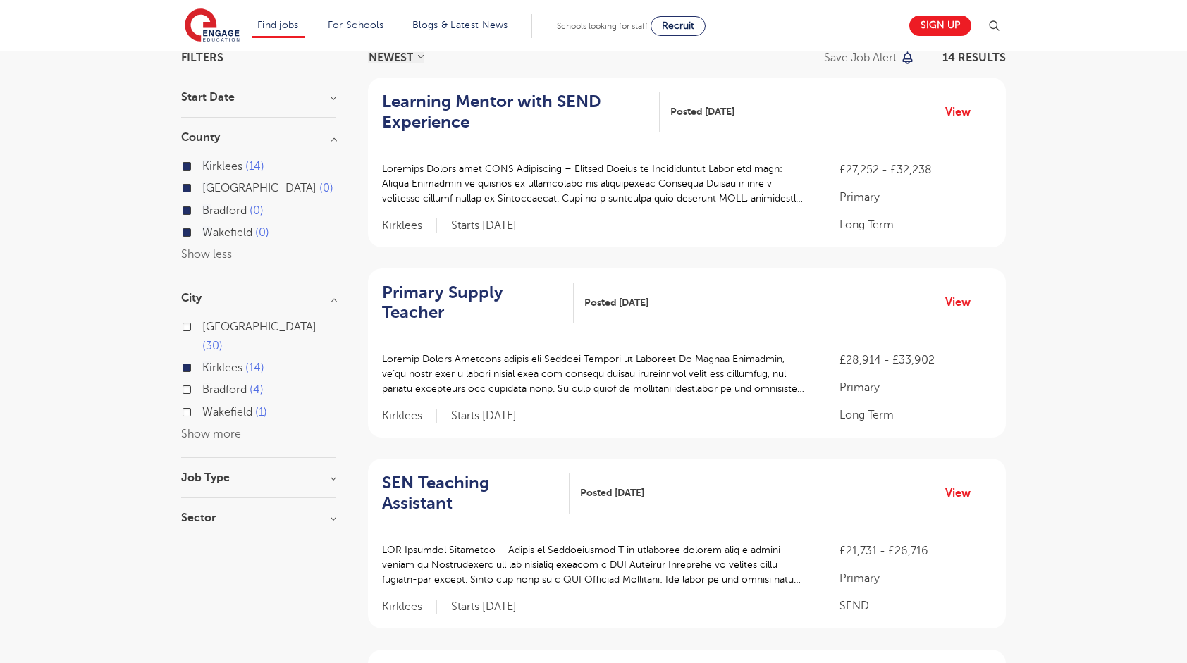
scroll to position [111, 0]
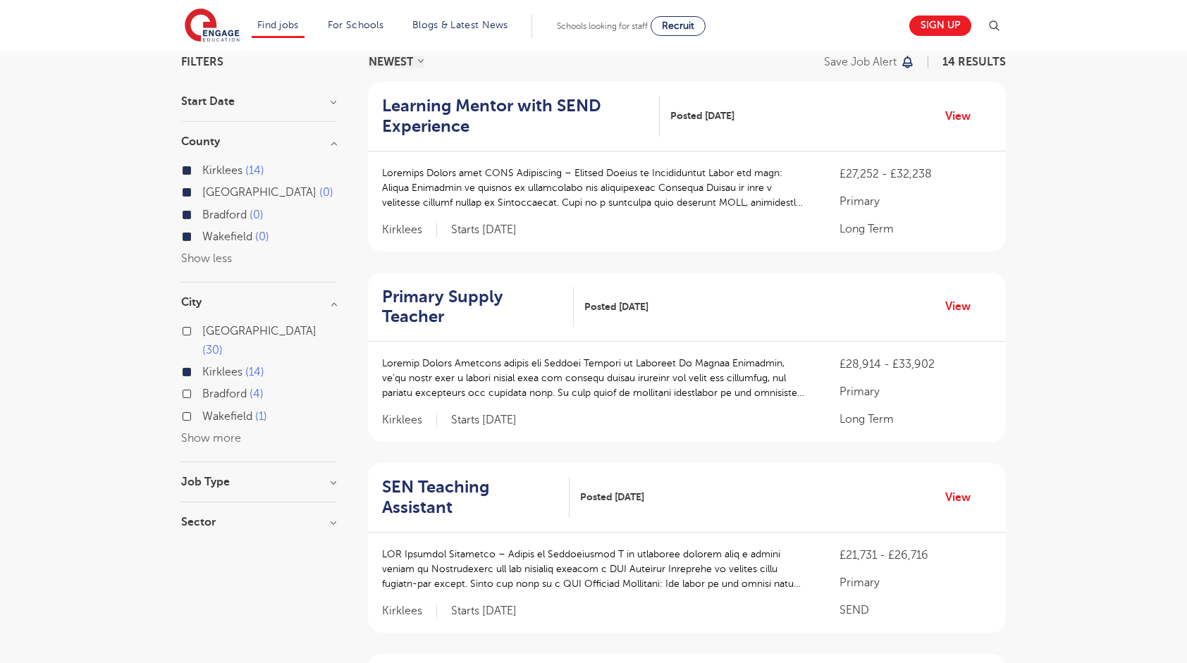
click at [216, 366] on span "Kirklees" at bounding box center [222, 372] width 40 height 13
click at [211, 366] on input "Kirklees 14" at bounding box center [206, 370] width 9 height 9
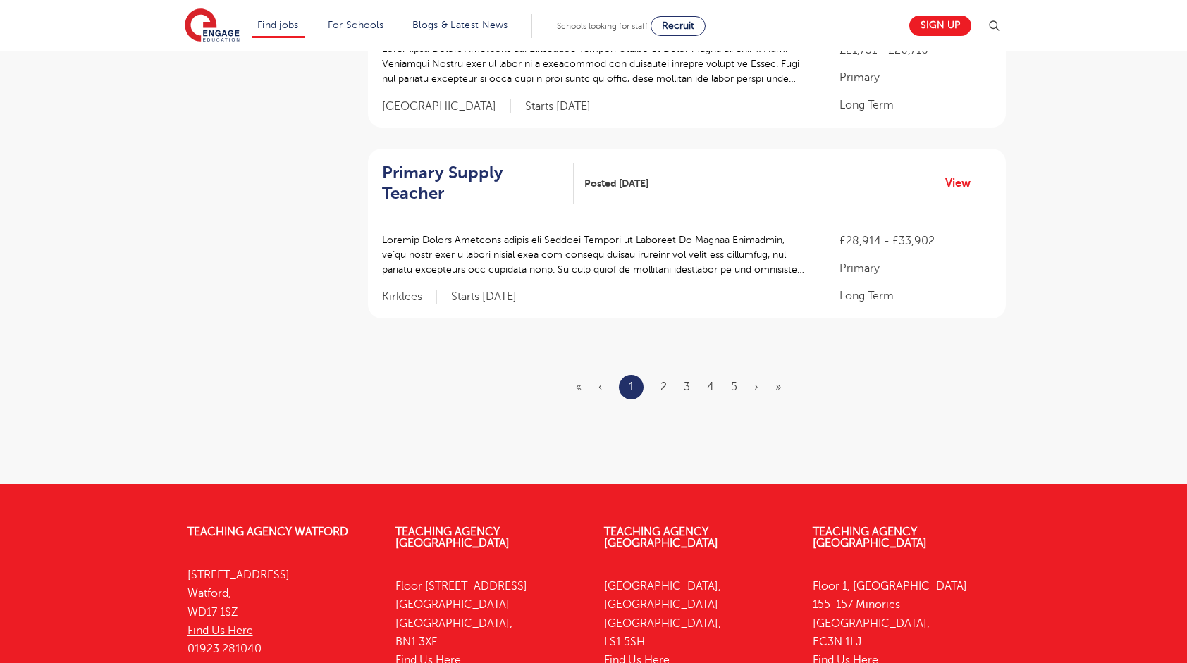
scroll to position [1762, 0]
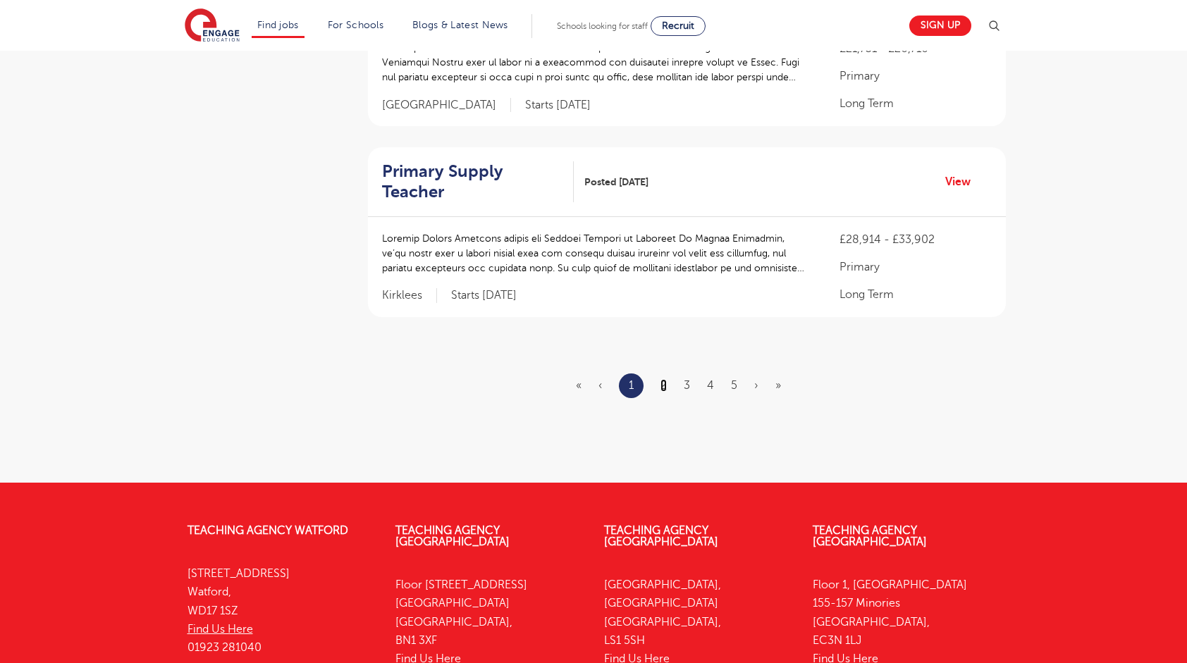
click at [662, 379] on link "2" at bounding box center [663, 385] width 6 height 13
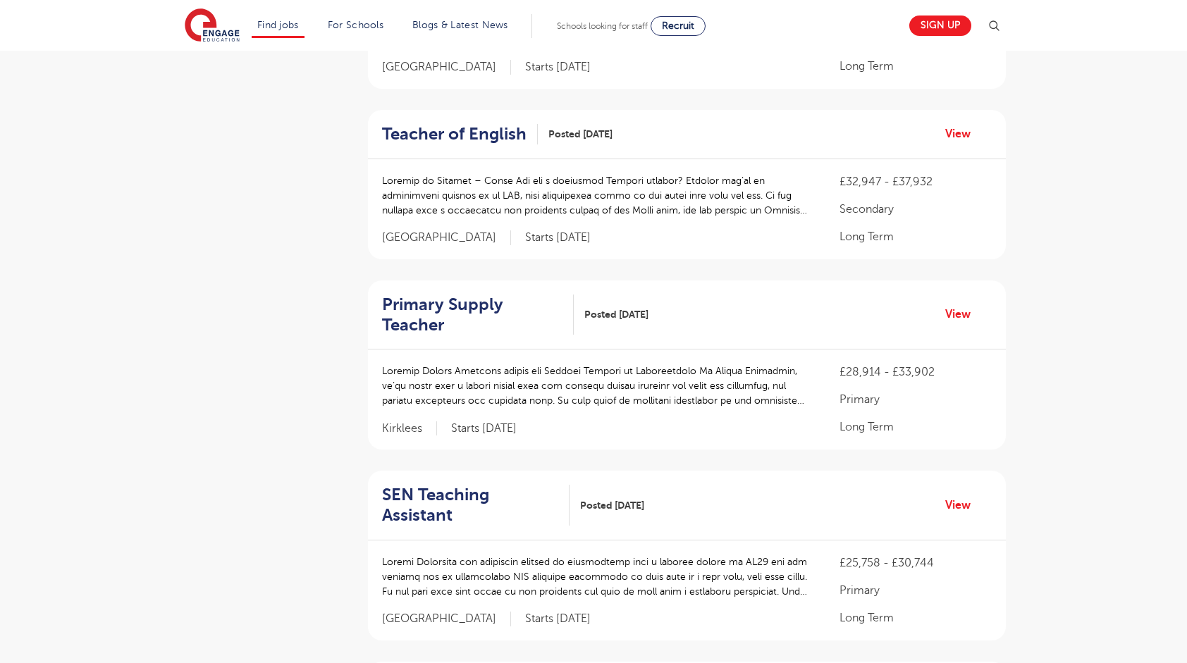
scroll to position [1044, 0]
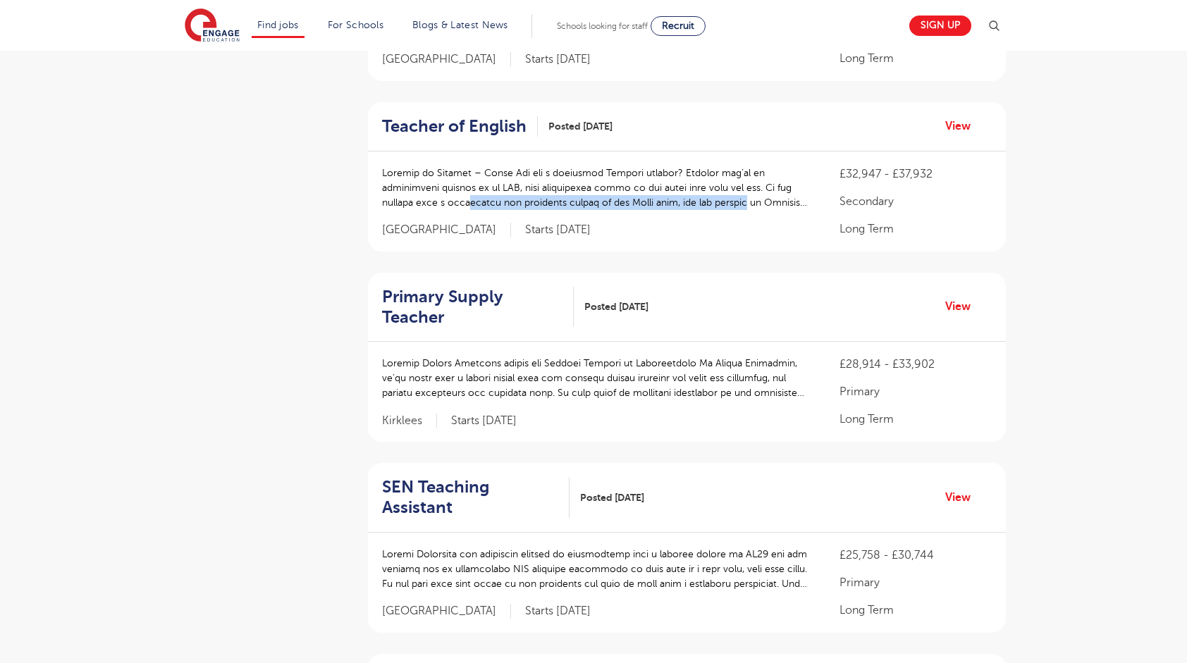
drag, startPoint x: 413, startPoint y: 174, endPoint x: 684, endPoint y: 182, distance: 271.4
click at [684, 182] on p at bounding box center [596, 188] width 429 height 44
drag, startPoint x: 684, startPoint y: 182, endPoint x: 555, endPoint y: 193, distance: 130.2
click at [561, 193] on div at bounding box center [596, 195] width 429 height 58
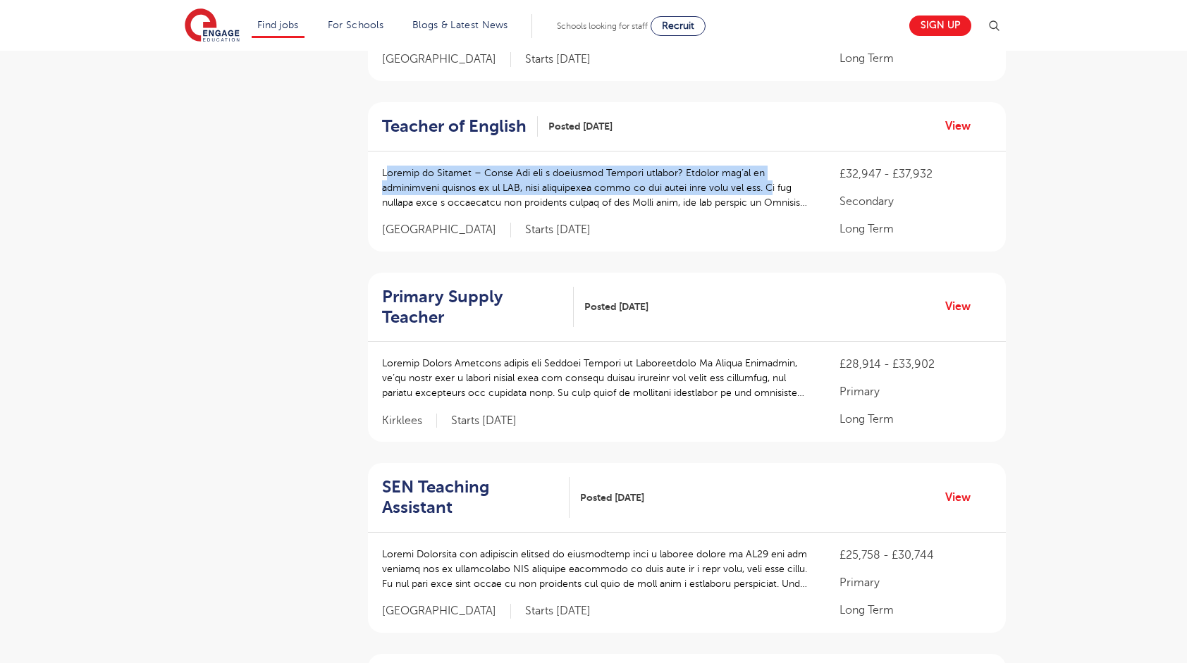
drag, startPoint x: 378, startPoint y: 151, endPoint x: 708, endPoint y: 160, distance: 329.9
click at [708, 160] on div "£32,947 - £37,932 Secondary Long Term Leeds Starts 2025-11-03" at bounding box center [687, 202] width 638 height 100
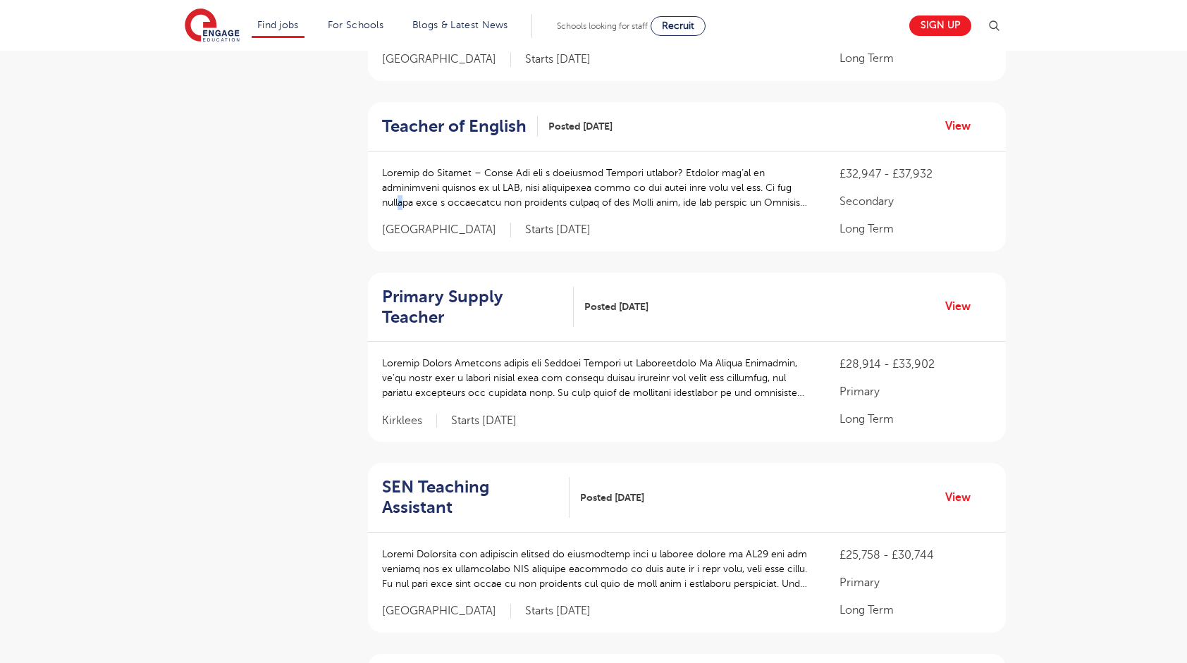
drag, startPoint x: 708, startPoint y: 160, endPoint x: 760, endPoint y: 172, distance: 52.8
click at [760, 172] on p at bounding box center [596, 188] width 429 height 44
click at [691, 169] on p at bounding box center [596, 188] width 429 height 44
click at [979, 117] on link "View" at bounding box center [963, 126] width 36 height 18
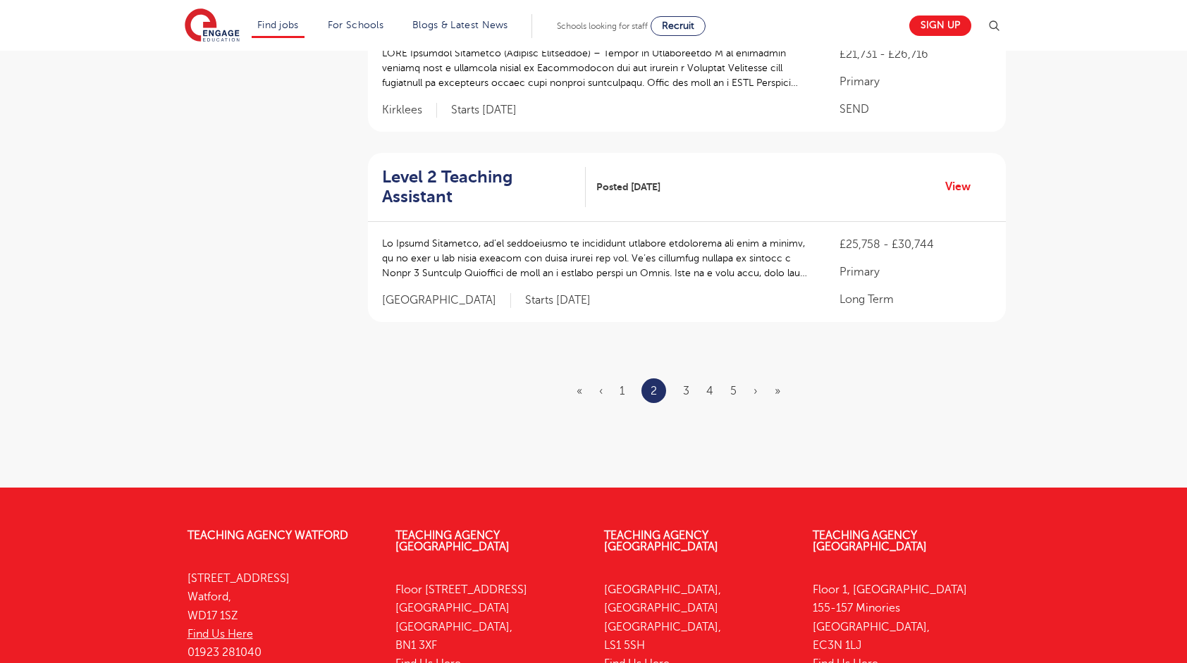
scroll to position [1679, 0]
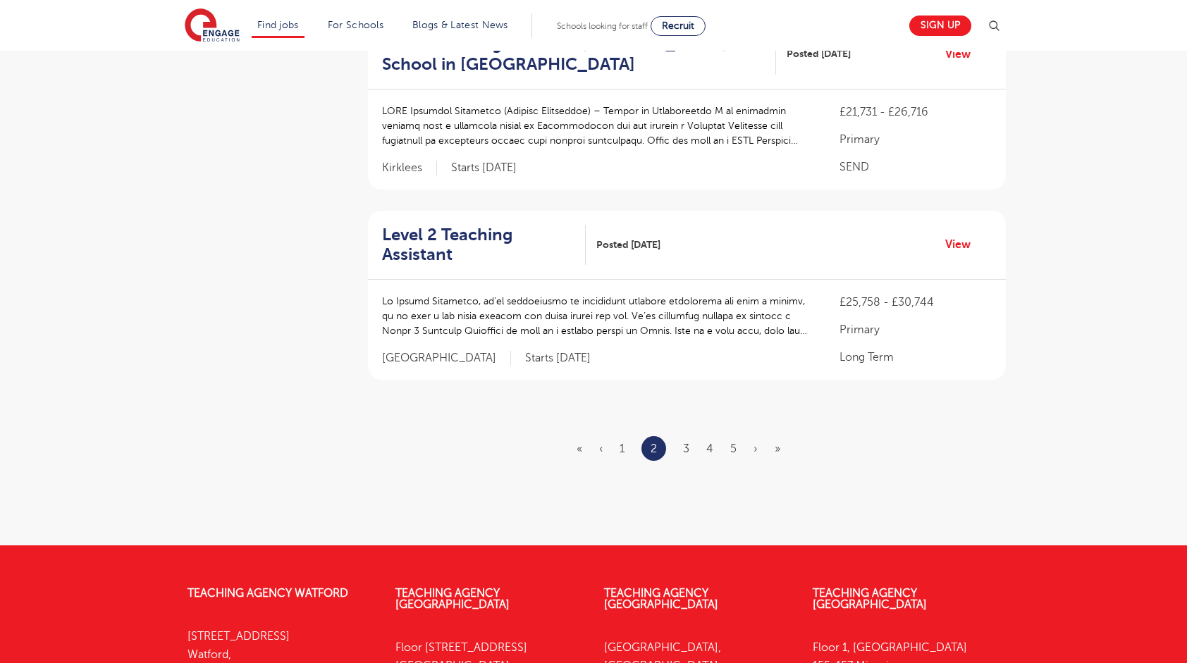
click at [692, 436] on ul "« ‹ 1 2 3 4 5 › »" at bounding box center [686, 448] width 221 height 25
click at [685, 443] on link "3" at bounding box center [686, 449] width 6 height 13
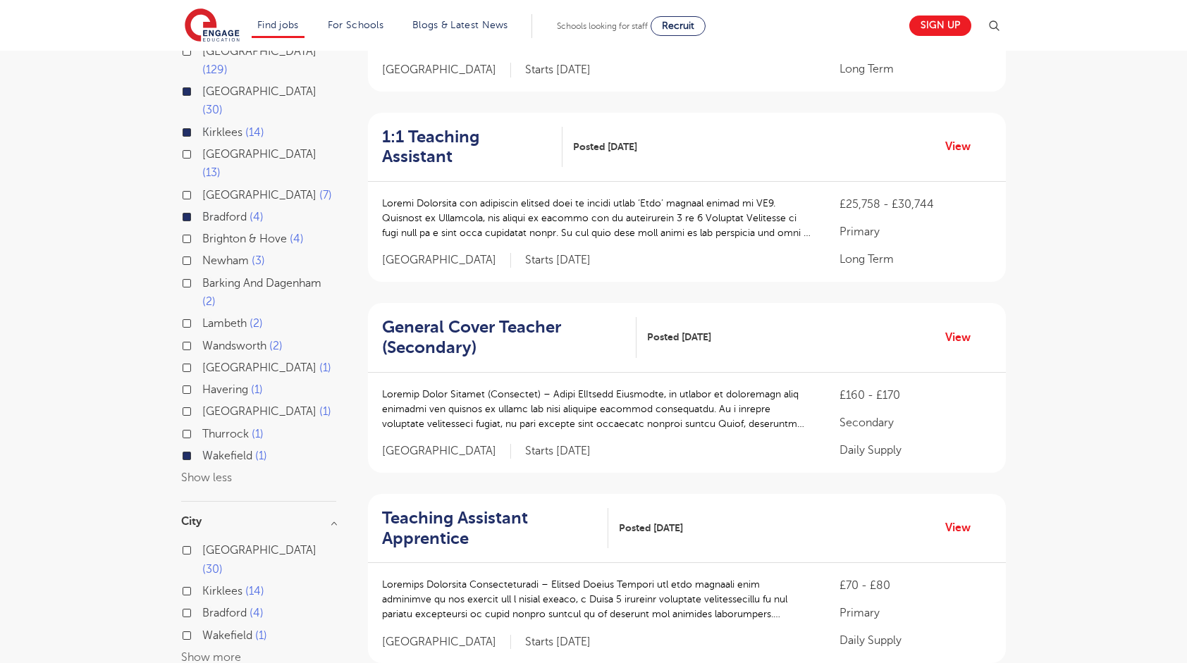
scroll to position [302, 0]
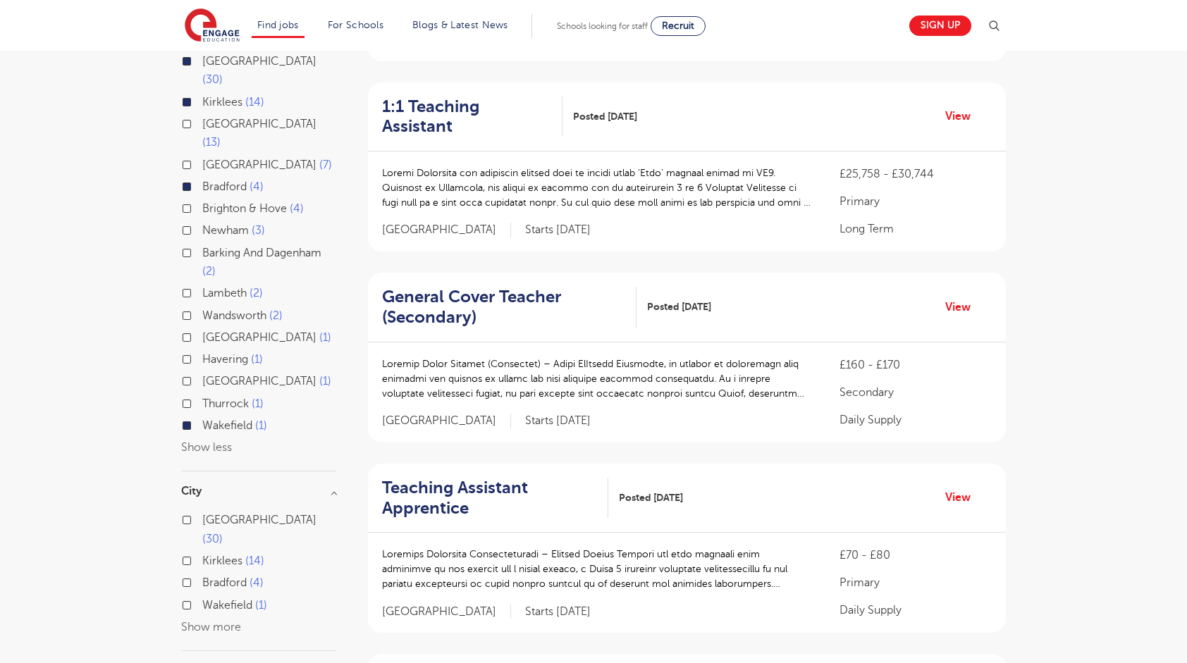
click at [239, 565] on section "Start Date September 48 November 1 Show more County London 576 Hertfordshire 12…" at bounding box center [258, 318] width 155 height 825
click at [244, 568] on section "Start Date September 48 November 1 Show more County London 576 Hertfordshire 12…" at bounding box center [258, 318] width 155 height 825
click at [258, 662] on h3 "Job Type" at bounding box center [258, 670] width 155 height 11
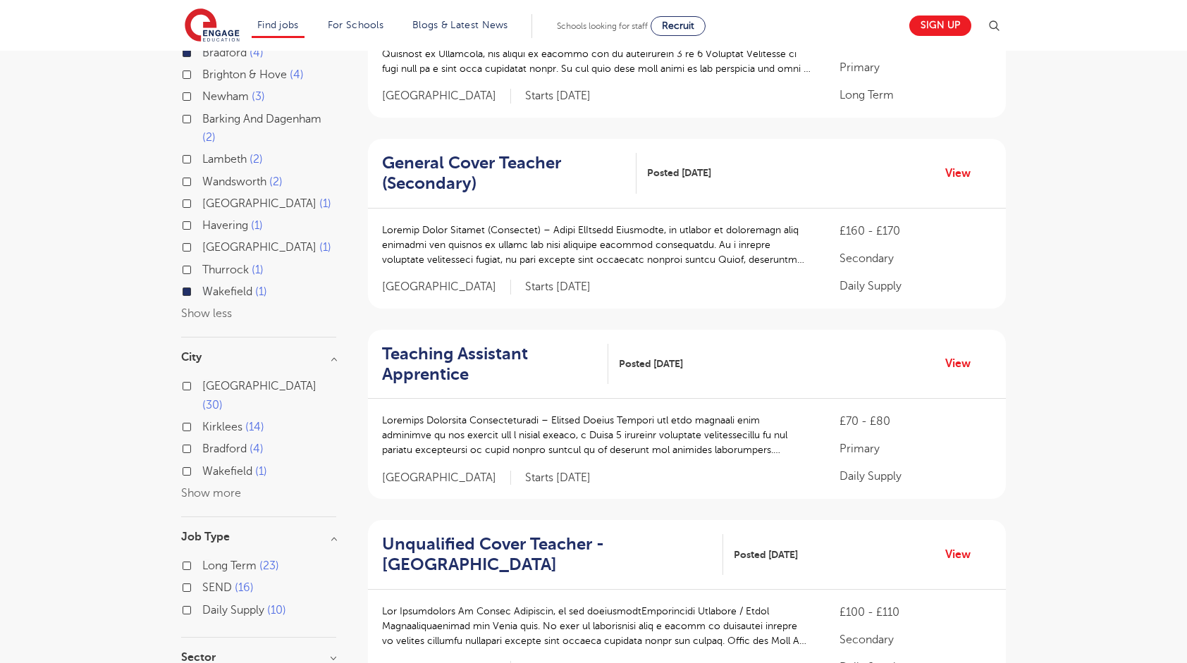
scroll to position [513, 0]
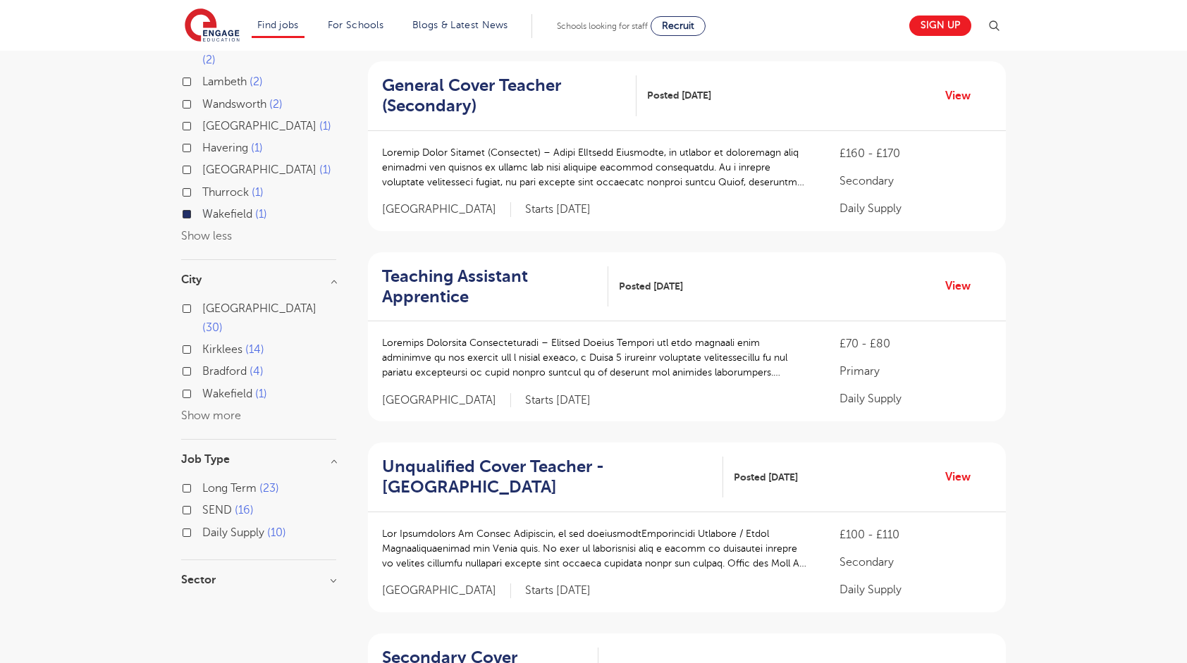
click at [228, 471] on section "Start Date September 48 November 1 Show more County London 576 Hertfordshire 12…" at bounding box center [258, 147] width 155 height 906
click at [239, 574] on div "Sector Primary 37 Secondary 12 Show more" at bounding box center [258, 586] width 155 height 25
drag, startPoint x: 262, startPoint y: 494, endPoint x: 273, endPoint y: 489, distance: 11.7
click at [263, 574] on div "Sector Primary 37 Secondary 12 Show more" at bounding box center [258, 586] width 155 height 25
click at [278, 574] on h3 "Sector" at bounding box center [258, 579] width 155 height 11
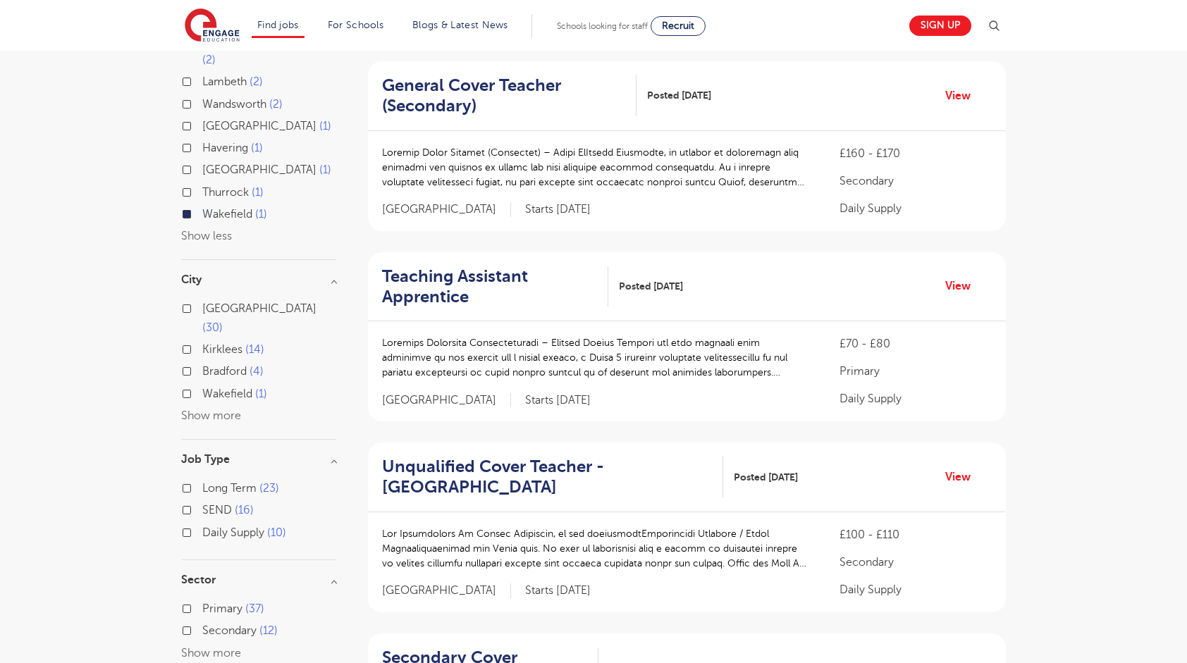
click at [216, 603] on span "Primary" at bounding box center [222, 609] width 40 height 13
click at [211, 603] on input "Primary 37" at bounding box center [206, 607] width 9 height 9
checkbox input "true"
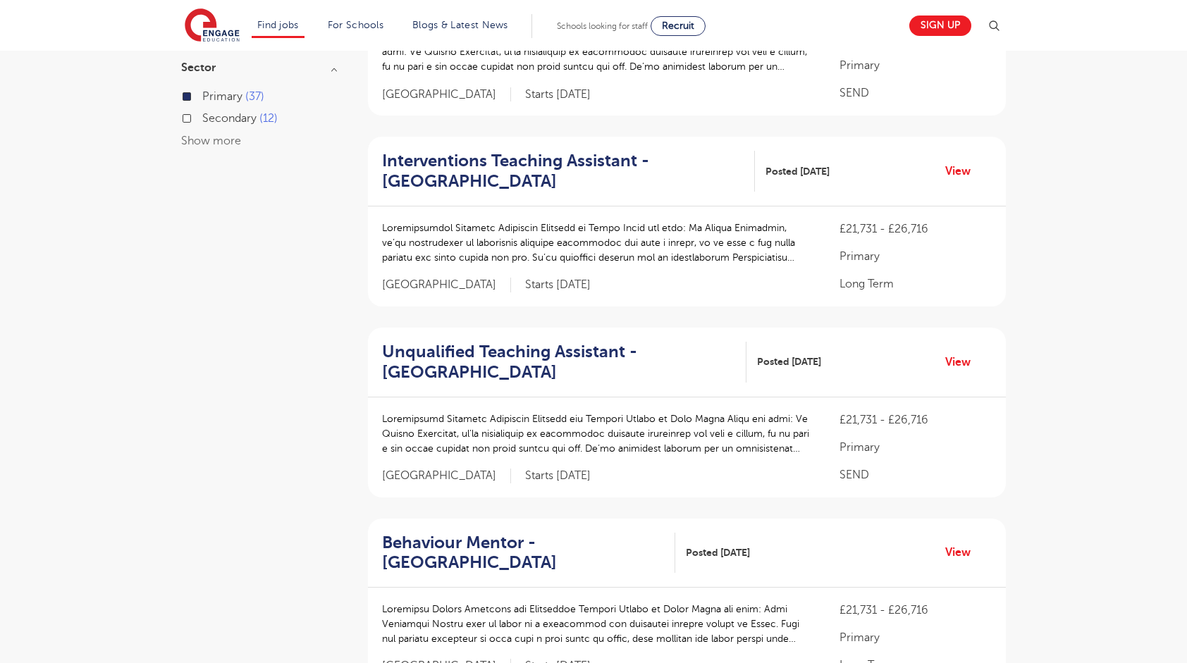
scroll to position [1886, 0]
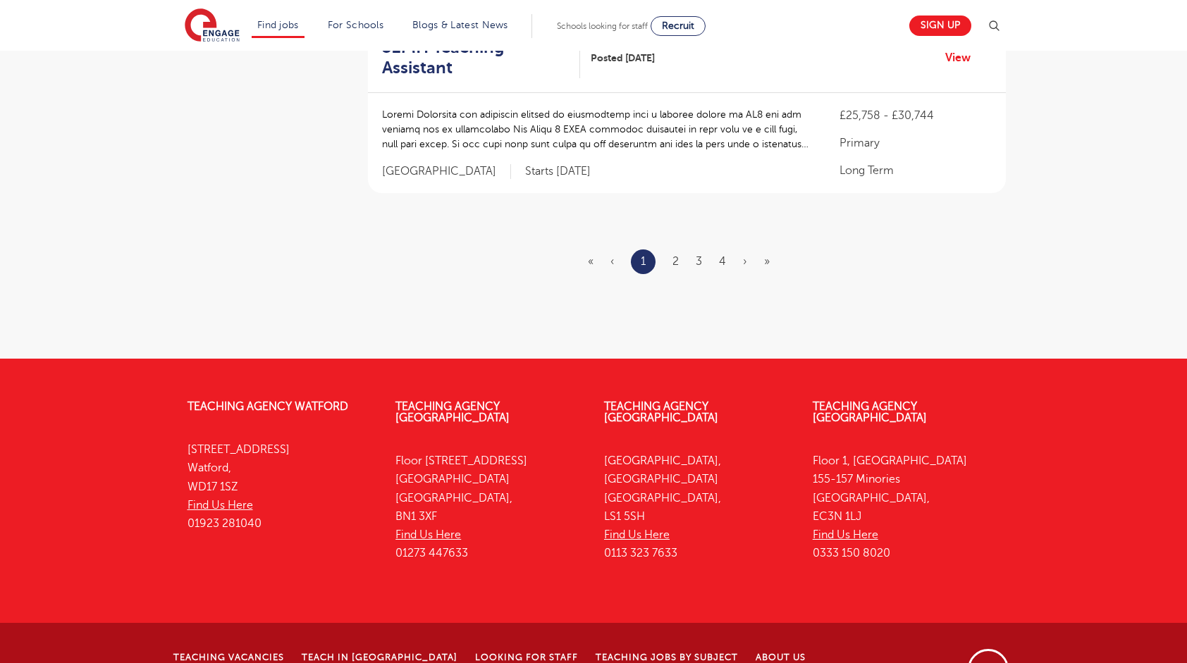
click at [681, 249] on ul "« ‹ 1 2 3 4 › »" at bounding box center [687, 261] width 199 height 25
click at [677, 255] on link "2" at bounding box center [675, 261] width 6 height 13
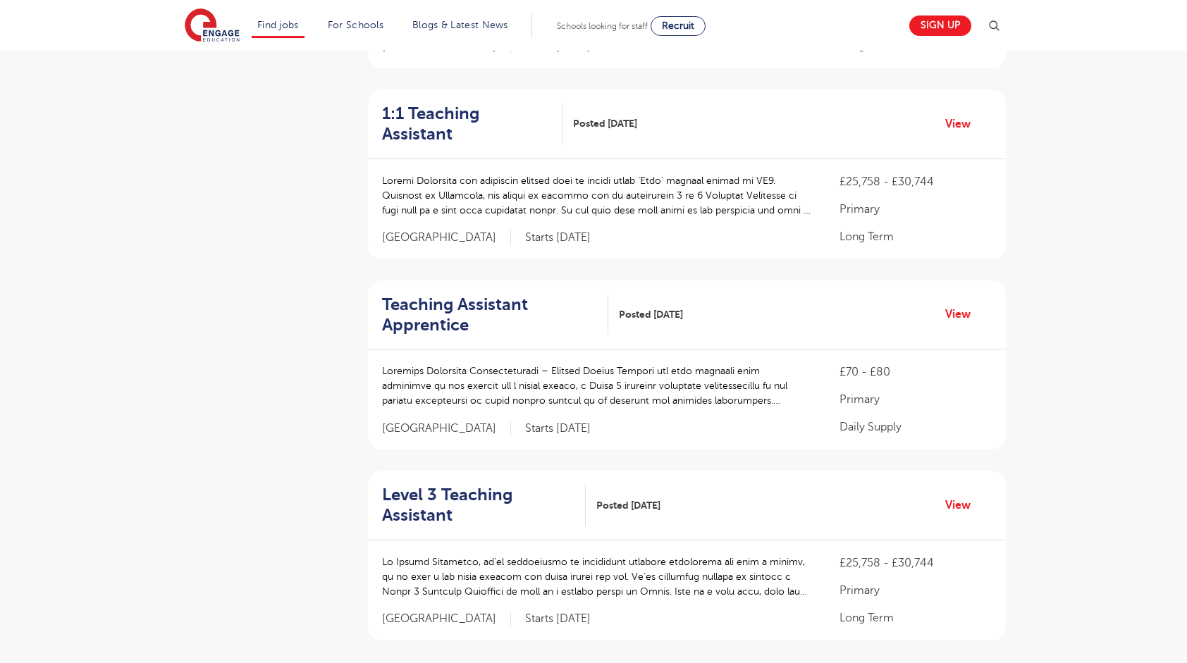
scroll to position [1650, 0]
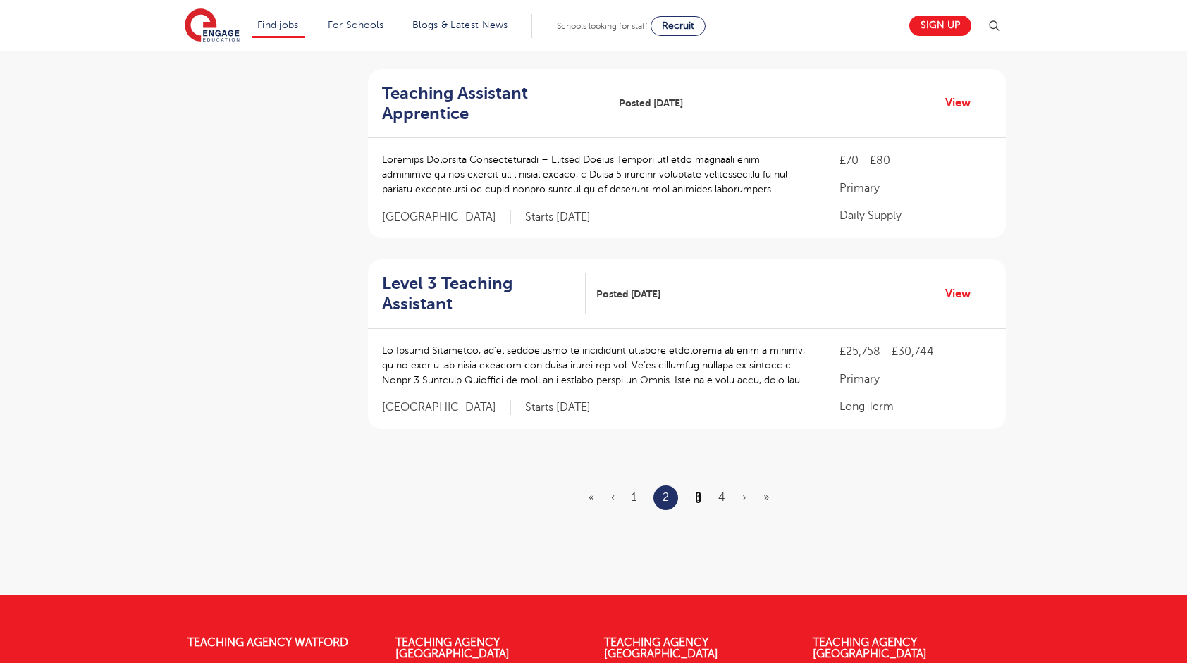
click at [701, 491] on link "3" at bounding box center [698, 497] width 6 height 13
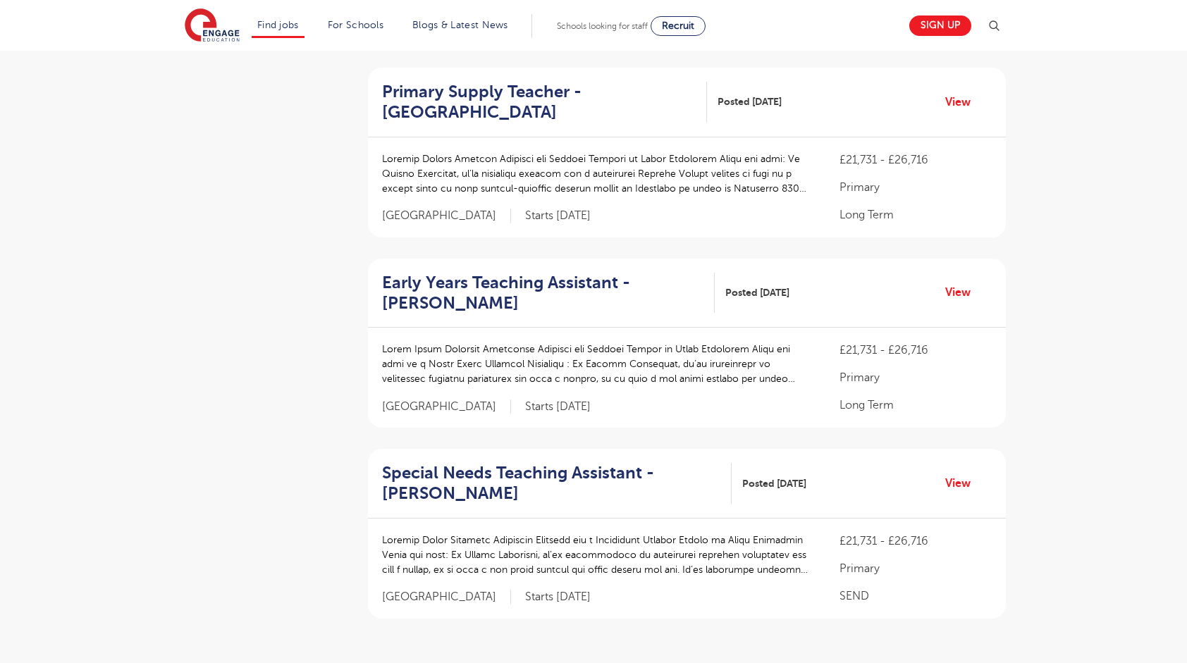
scroll to position [1596, 0]
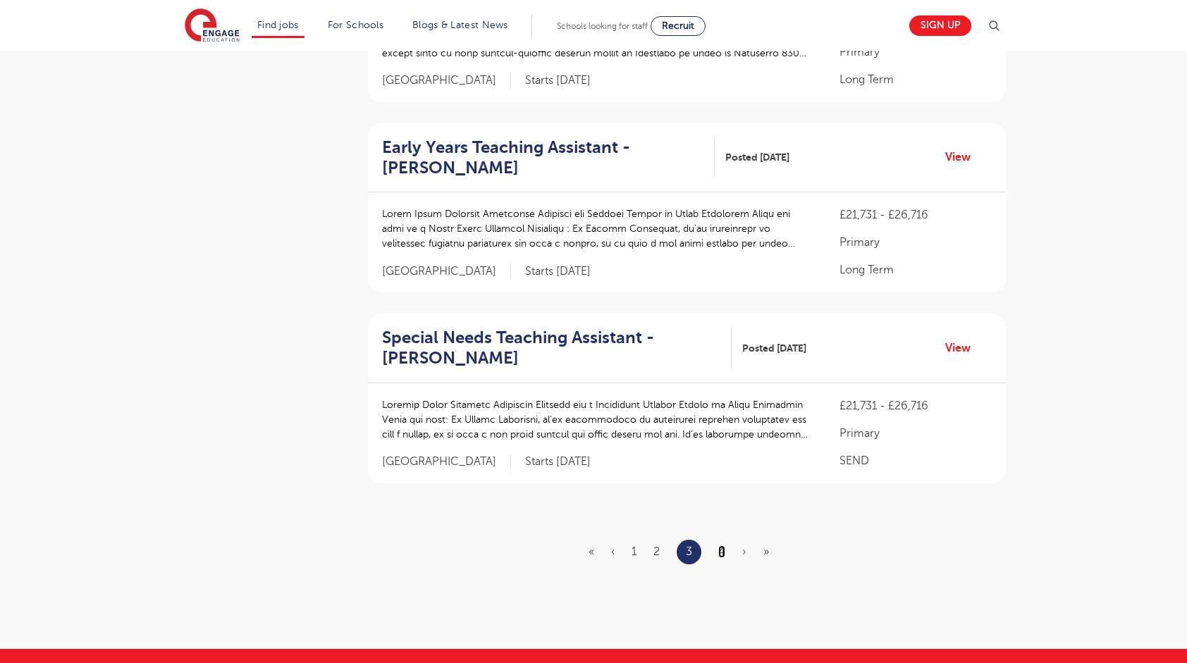
click at [720, 545] on link "4" at bounding box center [721, 551] width 7 height 13
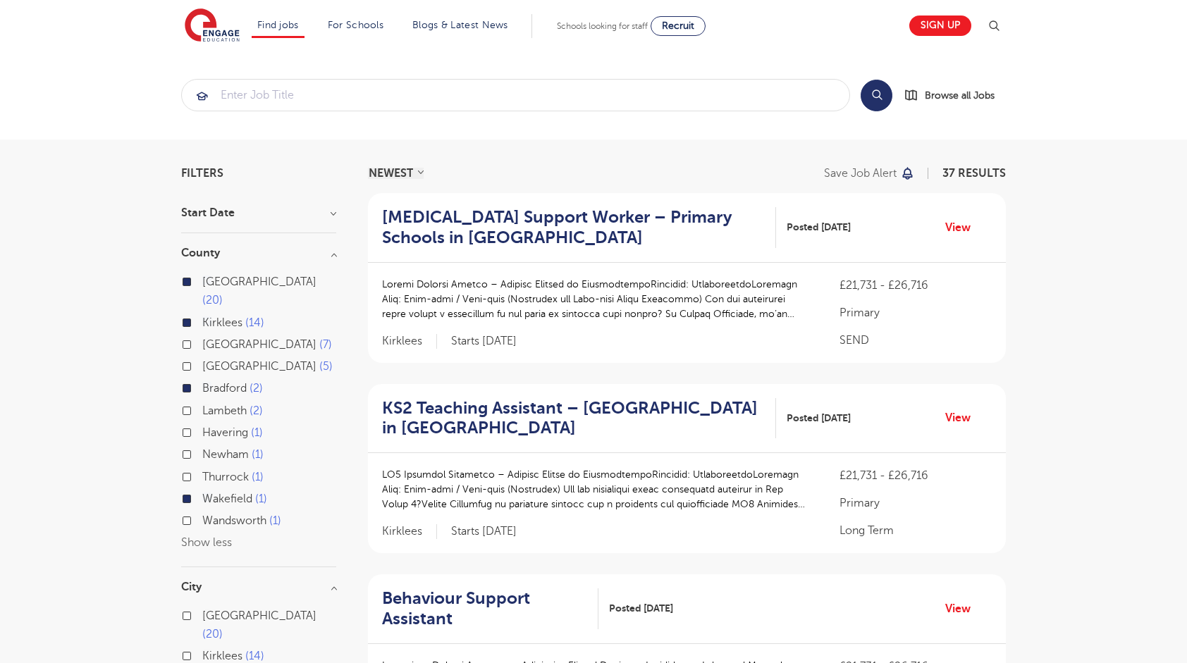
scroll to position [352, 0]
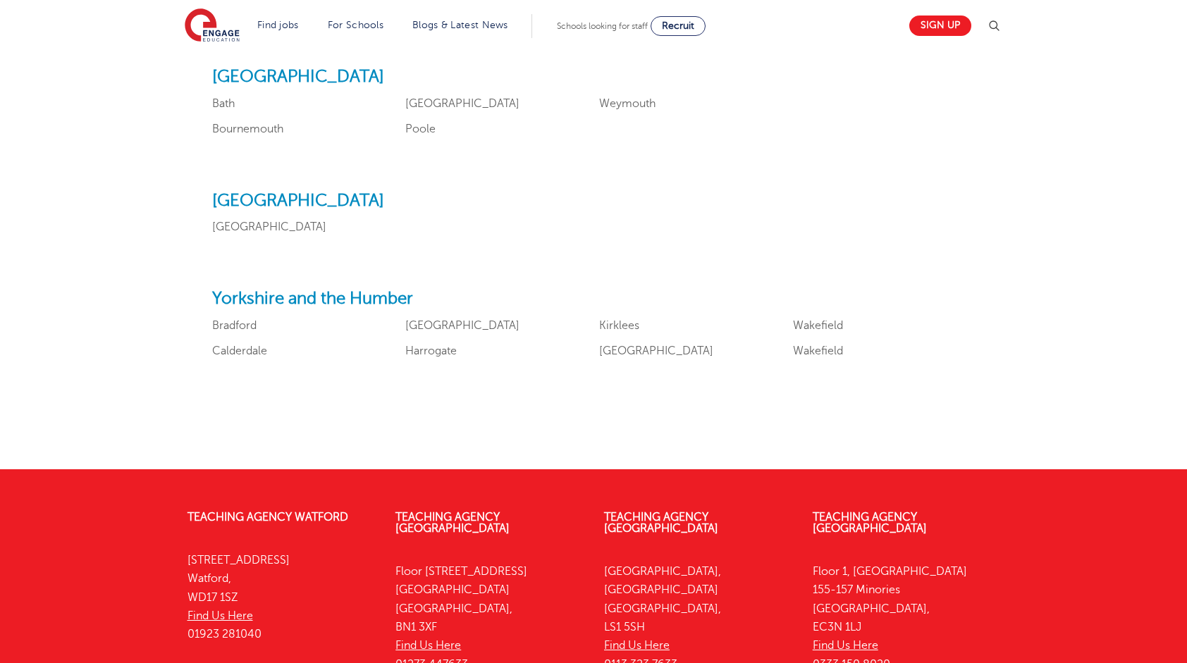
scroll to position [1762, 0]
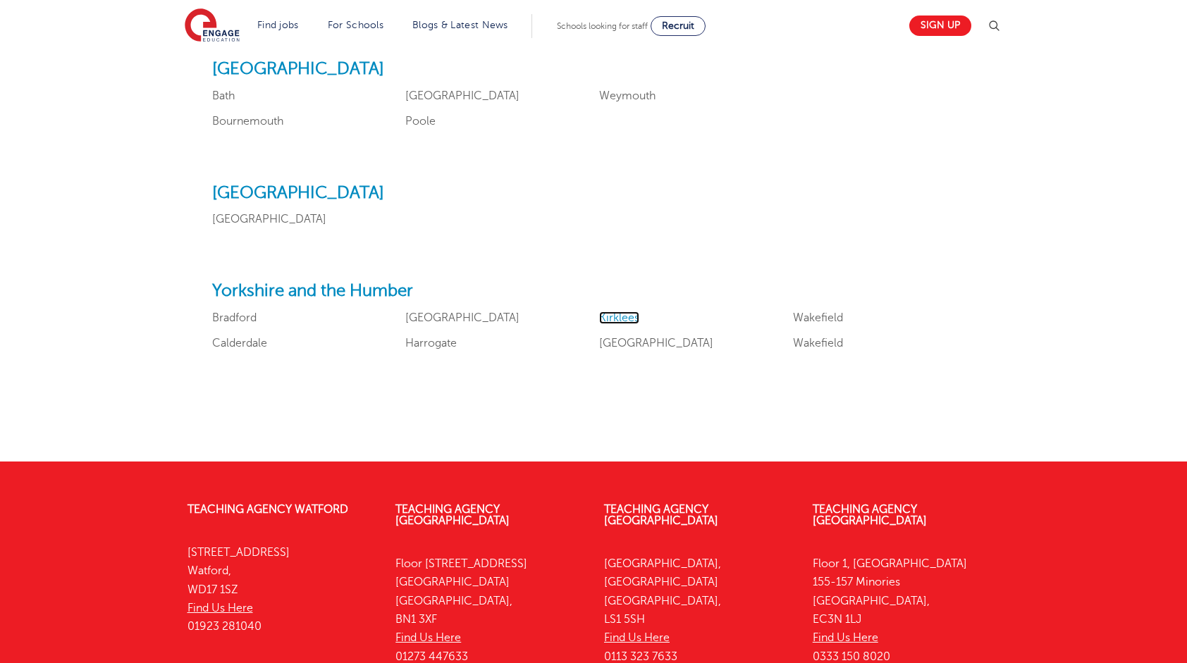
click at [622, 314] on link "Kirklees" at bounding box center [619, 317] width 40 height 13
click at [240, 319] on link "Bradford" at bounding box center [234, 317] width 44 height 13
click at [620, 338] on link "[GEOGRAPHIC_DATA]" at bounding box center [656, 343] width 114 height 13
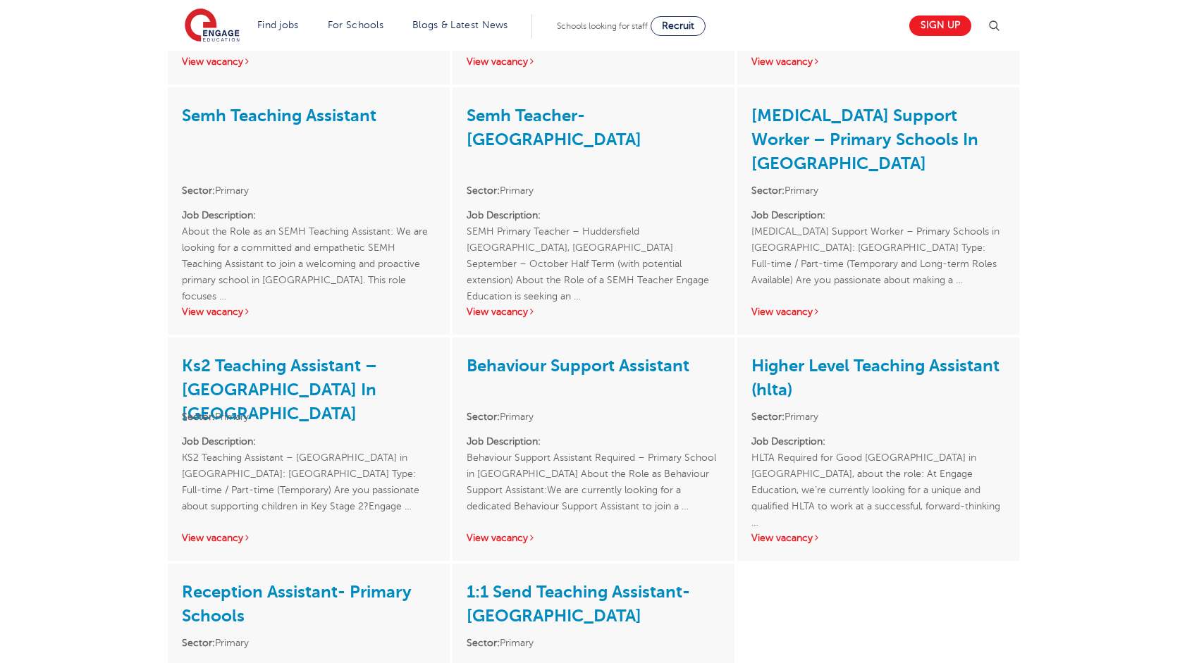
scroll to position [1617, 0]
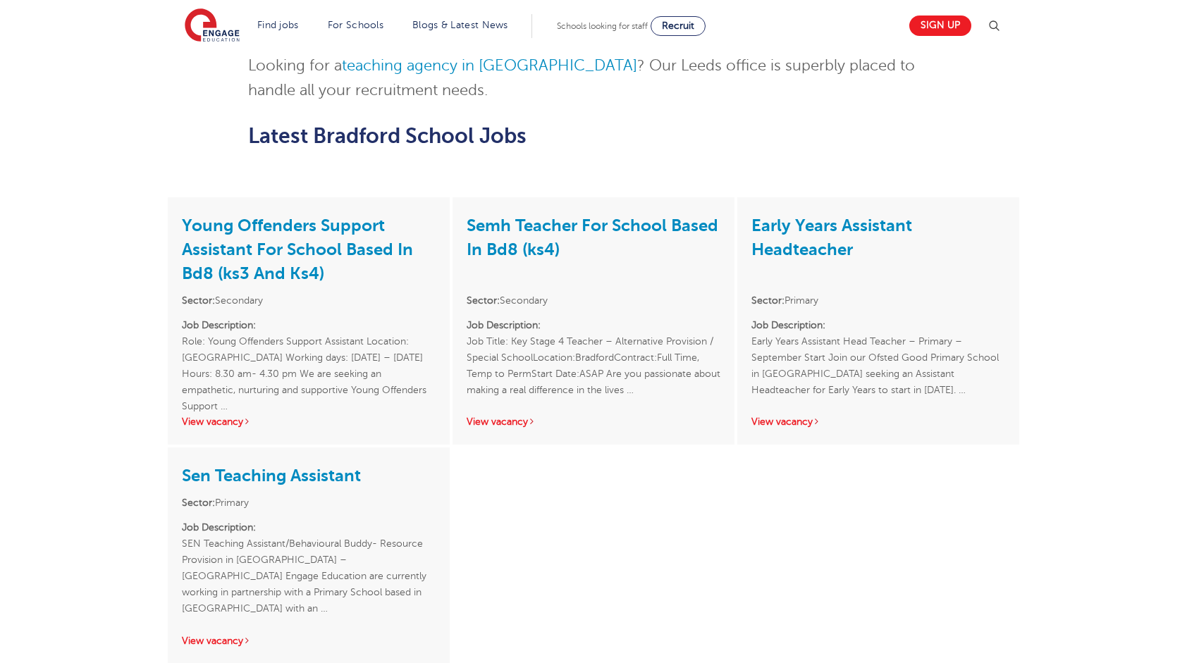
scroll to position [1057, 0]
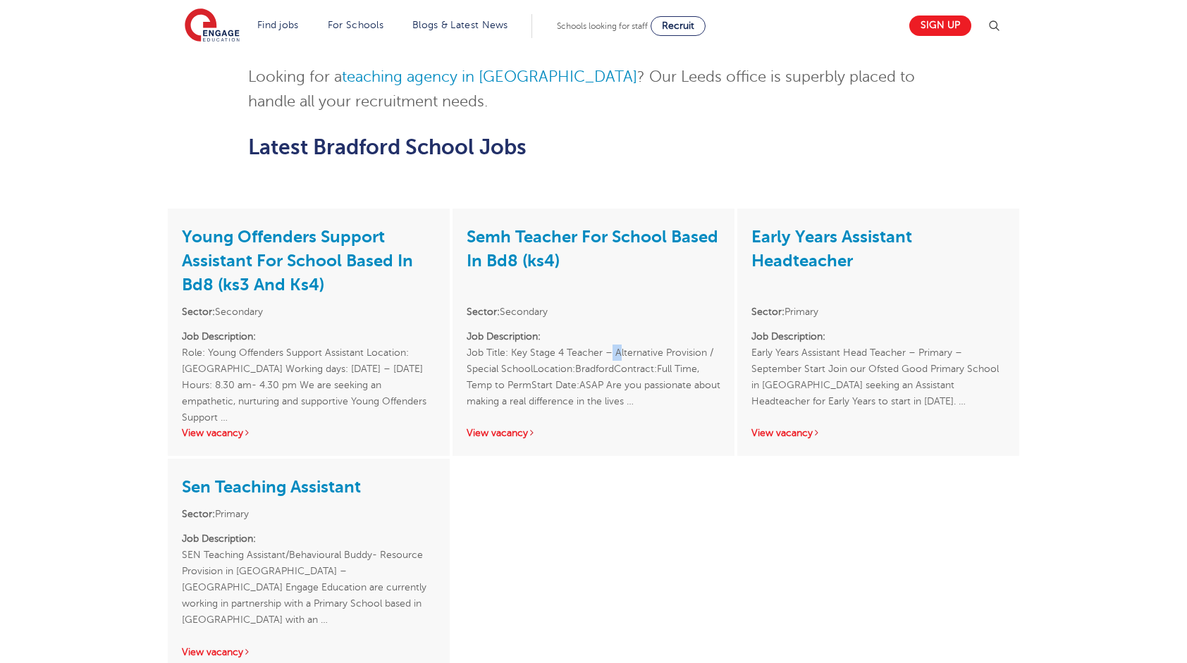
drag, startPoint x: 607, startPoint y: 302, endPoint x: 619, endPoint y: 302, distance: 12.0
click at [619, 328] on p "Job Description: Job Title: Key Stage 4 Teacher – Alternative Provision / Speci…" at bounding box center [594, 368] width 254 height 81
drag, startPoint x: 619, startPoint y: 302, endPoint x: 548, endPoint y: 337, distance: 78.8
click at [536, 328] on p "Job Description: Job Title: Key Stage 4 Teacher – Alternative Provision / Speci…" at bounding box center [594, 368] width 254 height 81
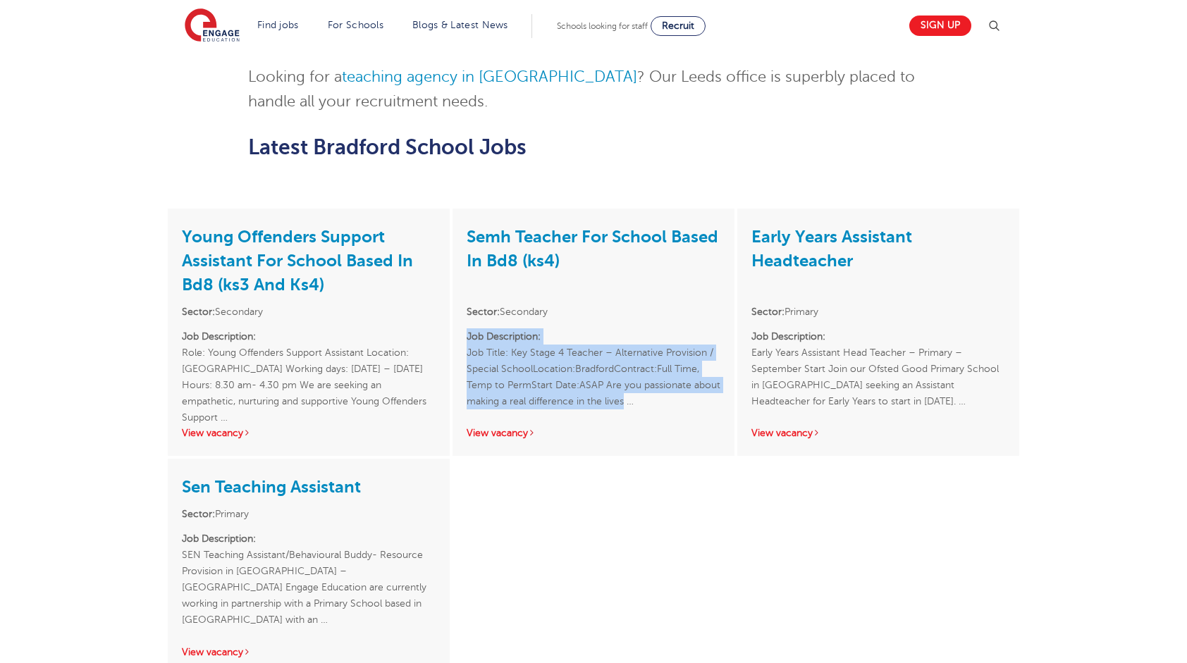
drag, startPoint x: 619, startPoint y: 351, endPoint x: 467, endPoint y: 292, distance: 164.0
click at [467, 328] on p "Job Description: Job Title: Key Stage 4 Teacher – Alternative Provision / Speci…" at bounding box center [594, 368] width 254 height 81
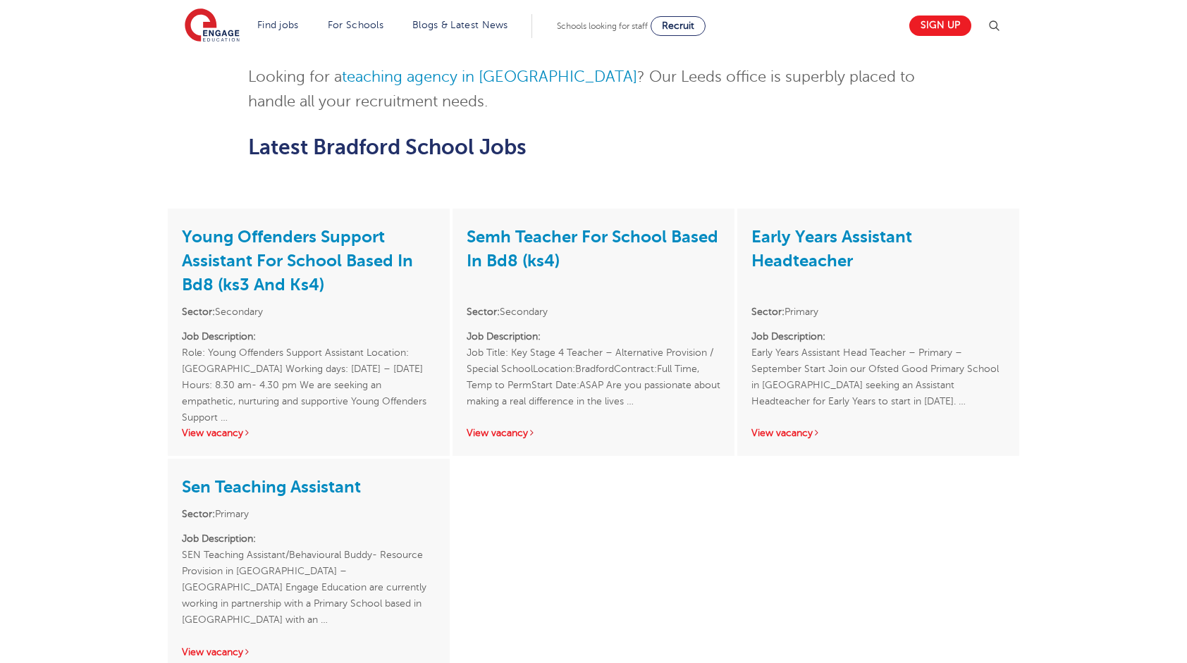
click at [633, 348] on p "Job Description: Job Title: Key Stage 4 Teacher – Alternative Provision / Speci…" at bounding box center [594, 368] width 254 height 81
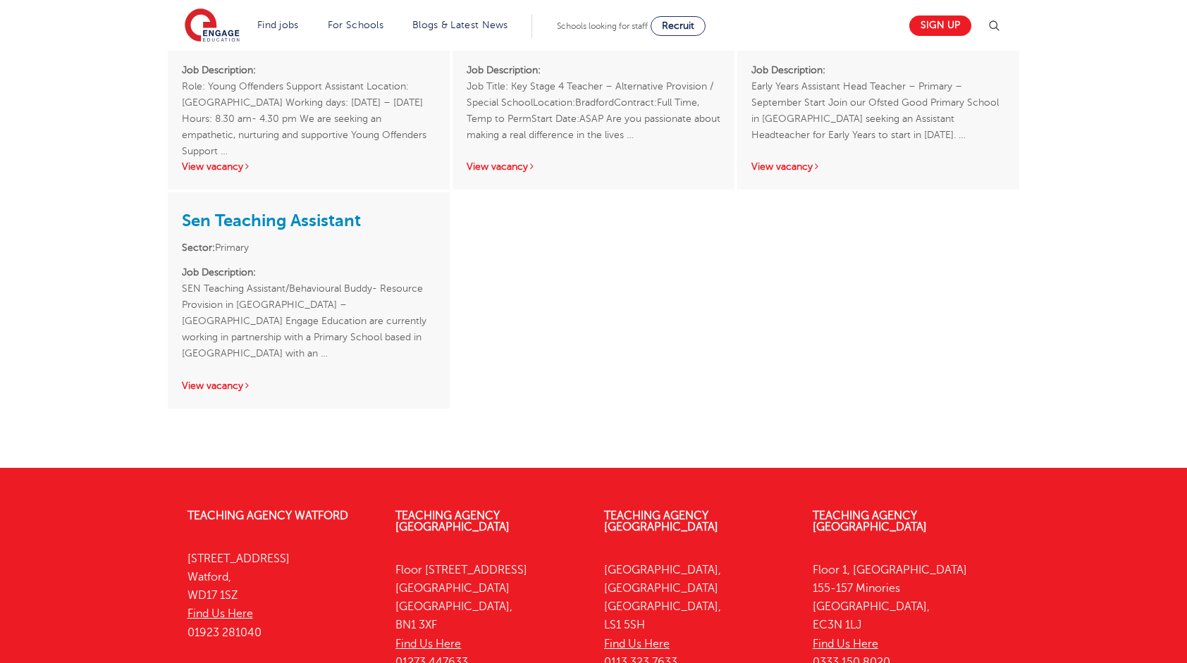
scroll to position [988, 0]
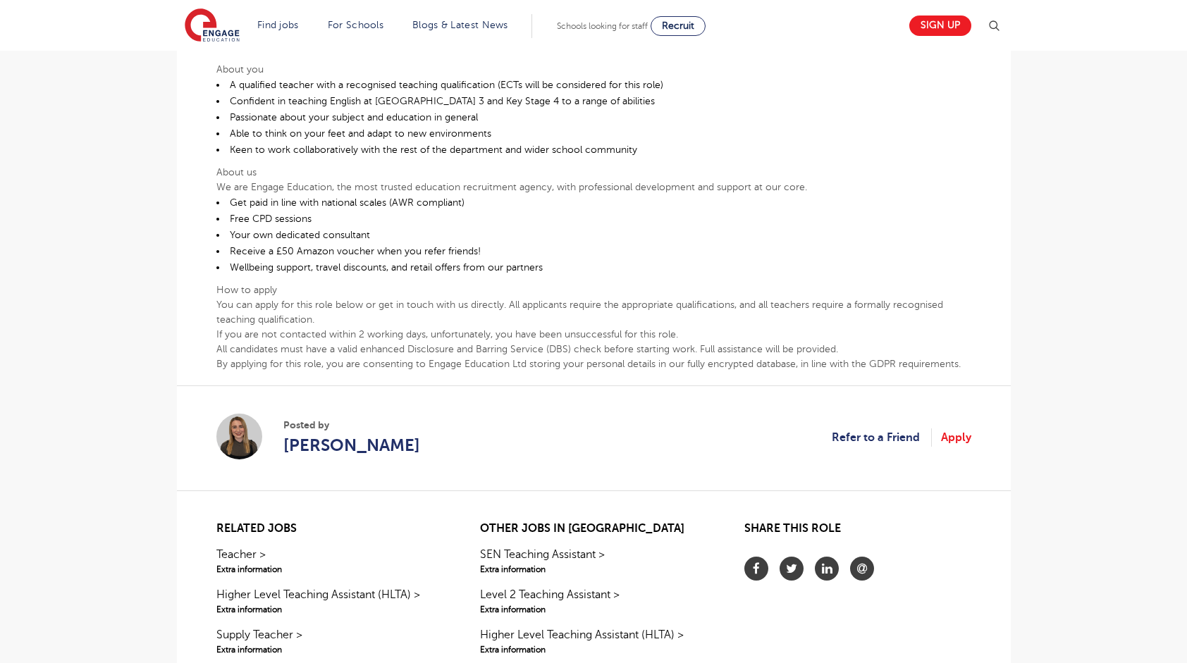
scroll to position [610, 0]
